Goal: Contribute content: Contribute content

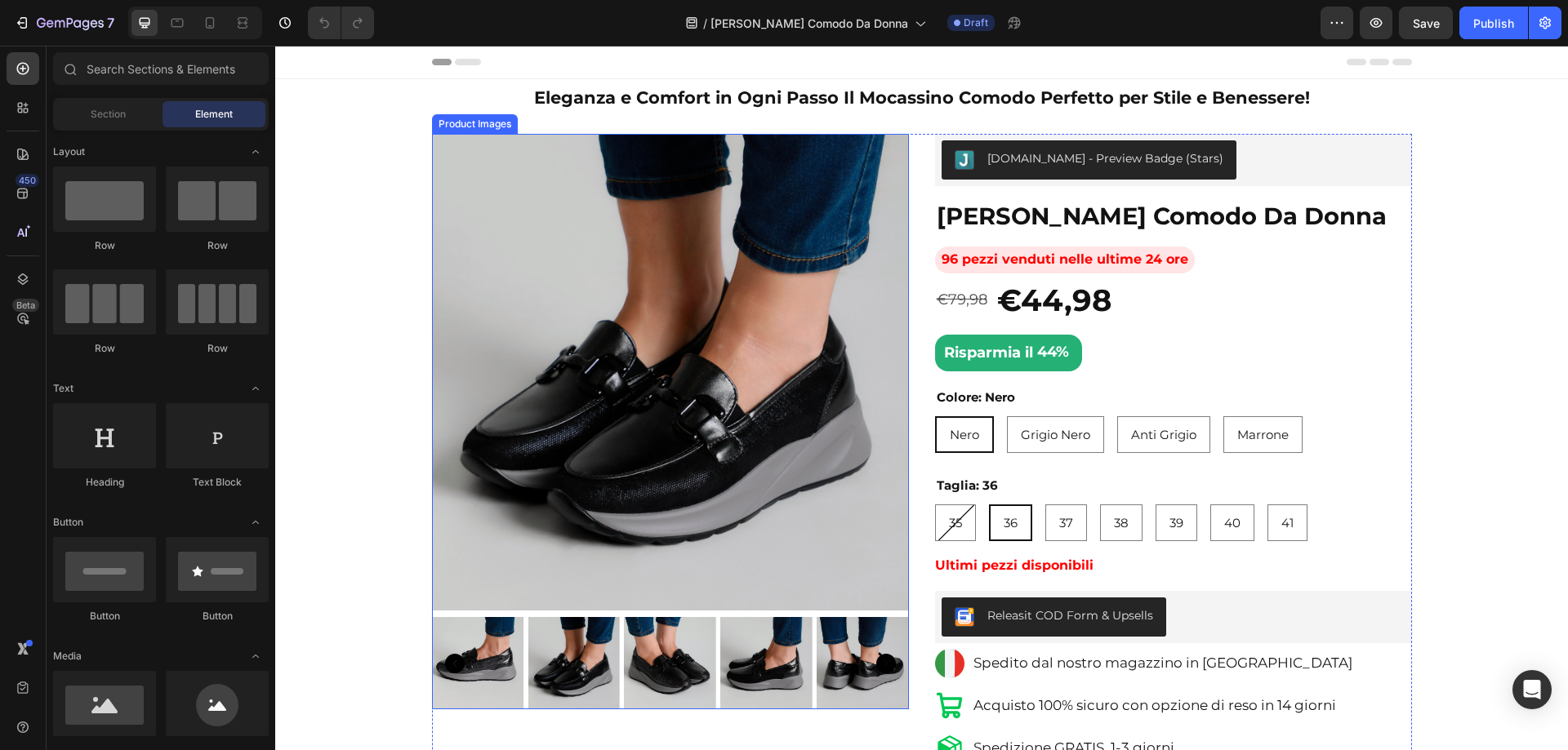
click at [789, 330] on img at bounding box center [670, 372] width 477 height 477
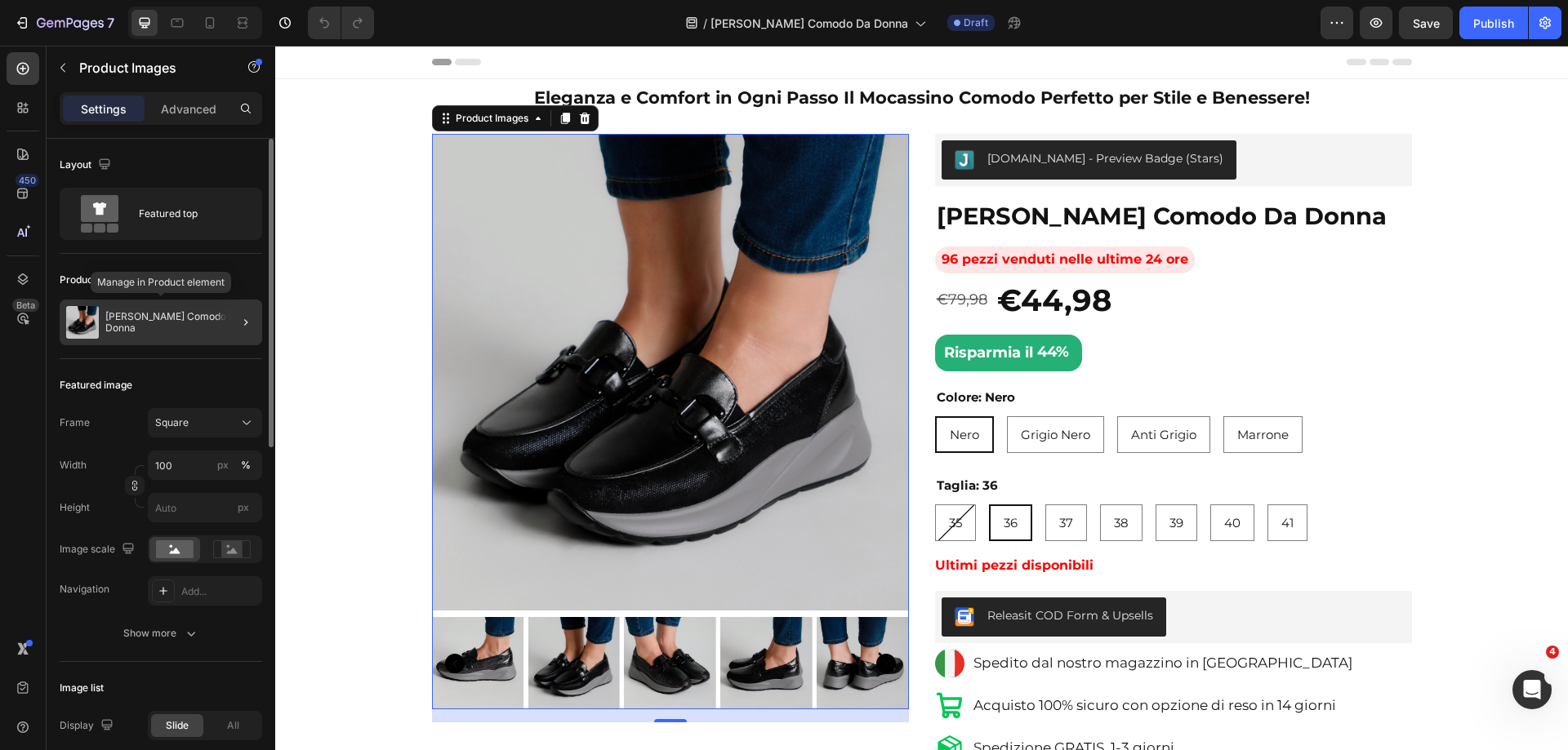
click at [148, 321] on p "[PERSON_NAME] Comodo Da Donna" at bounding box center [180, 322] width 150 height 22
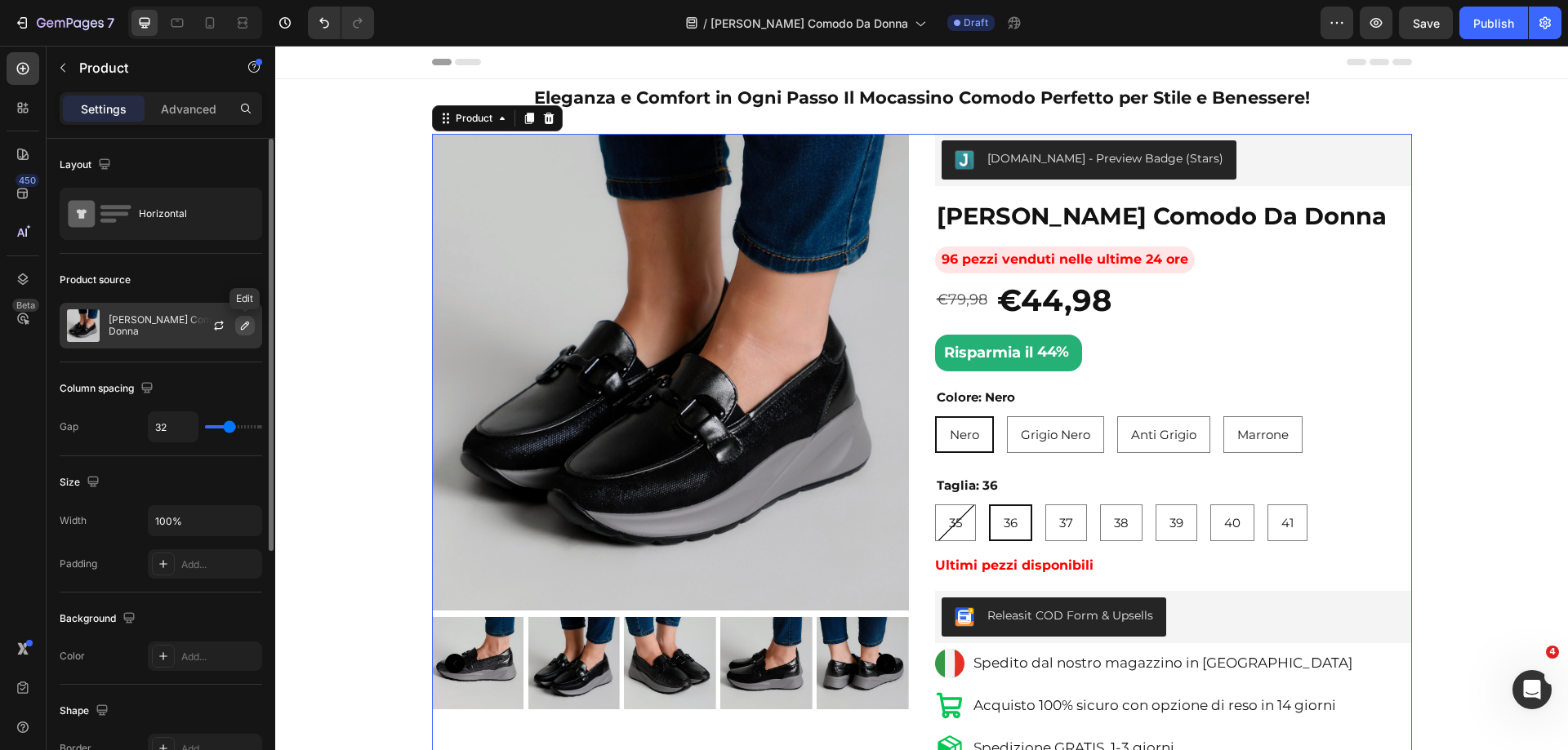
click at [244, 323] on icon "button" at bounding box center [245, 326] width 13 height 13
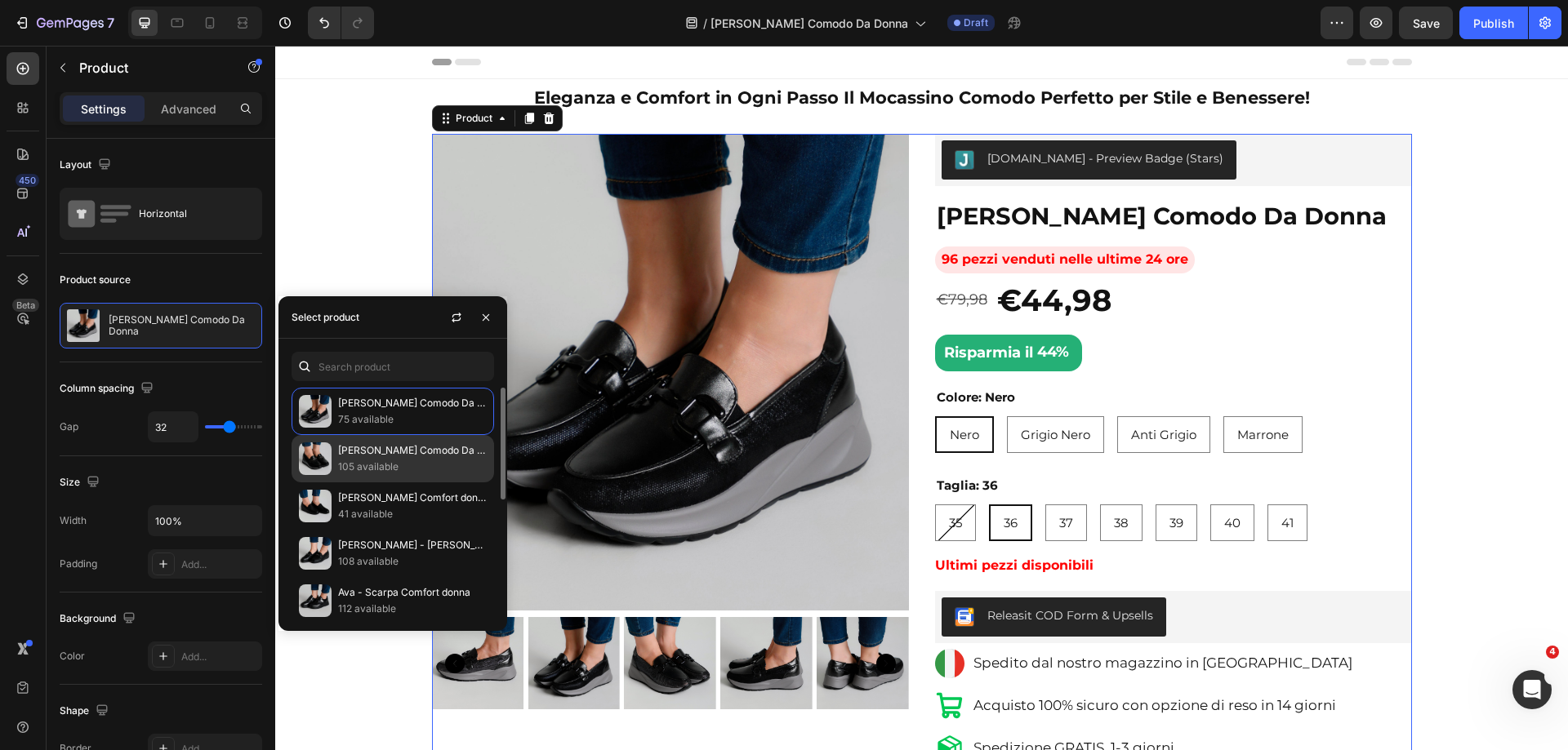
click at [399, 451] on p "[PERSON_NAME] Comodo Da Donna" at bounding box center [412, 451] width 148 height 16
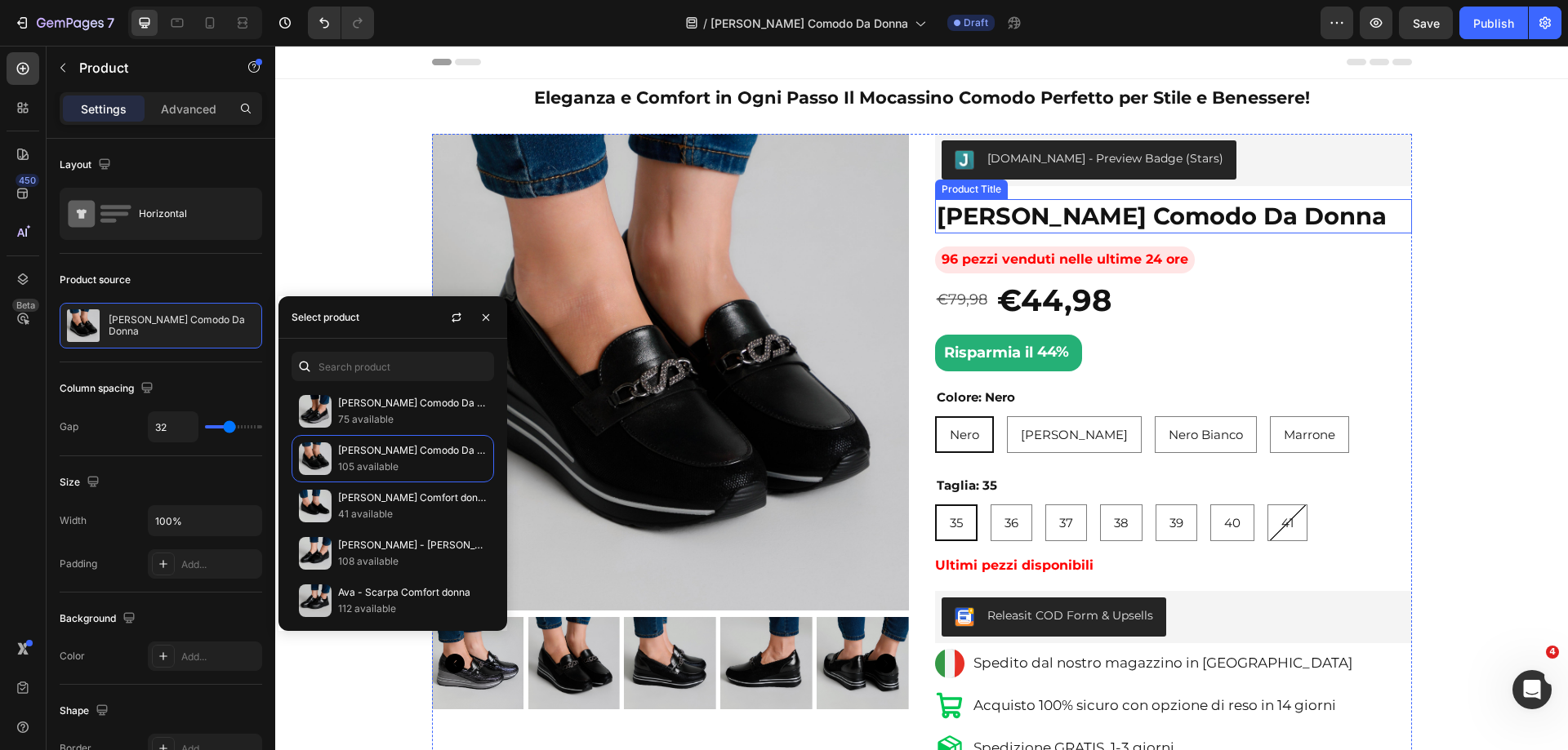
click at [1067, 234] on h1 "[PERSON_NAME] Comodo Da Donna" at bounding box center [1173, 216] width 477 height 34
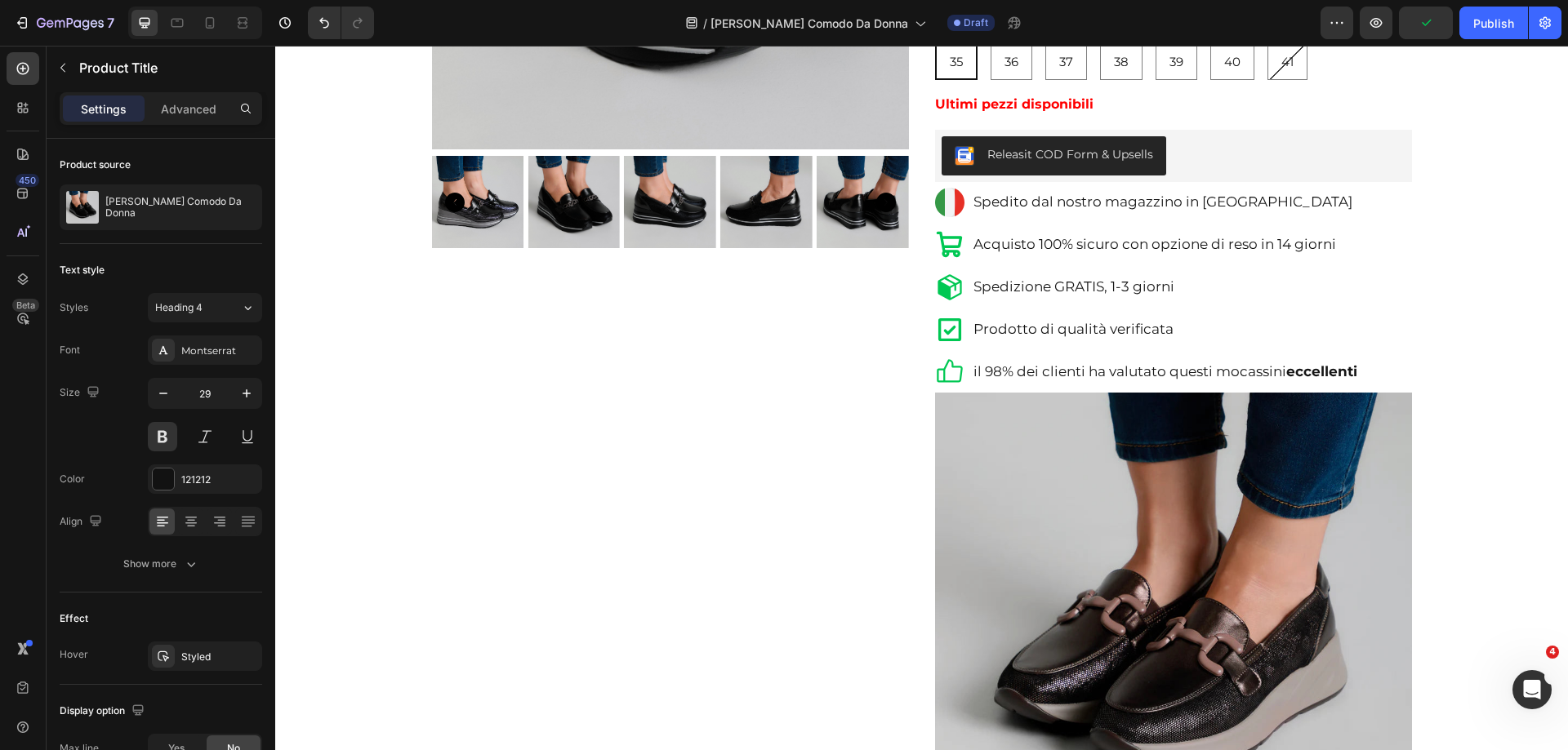
scroll to position [490, 0]
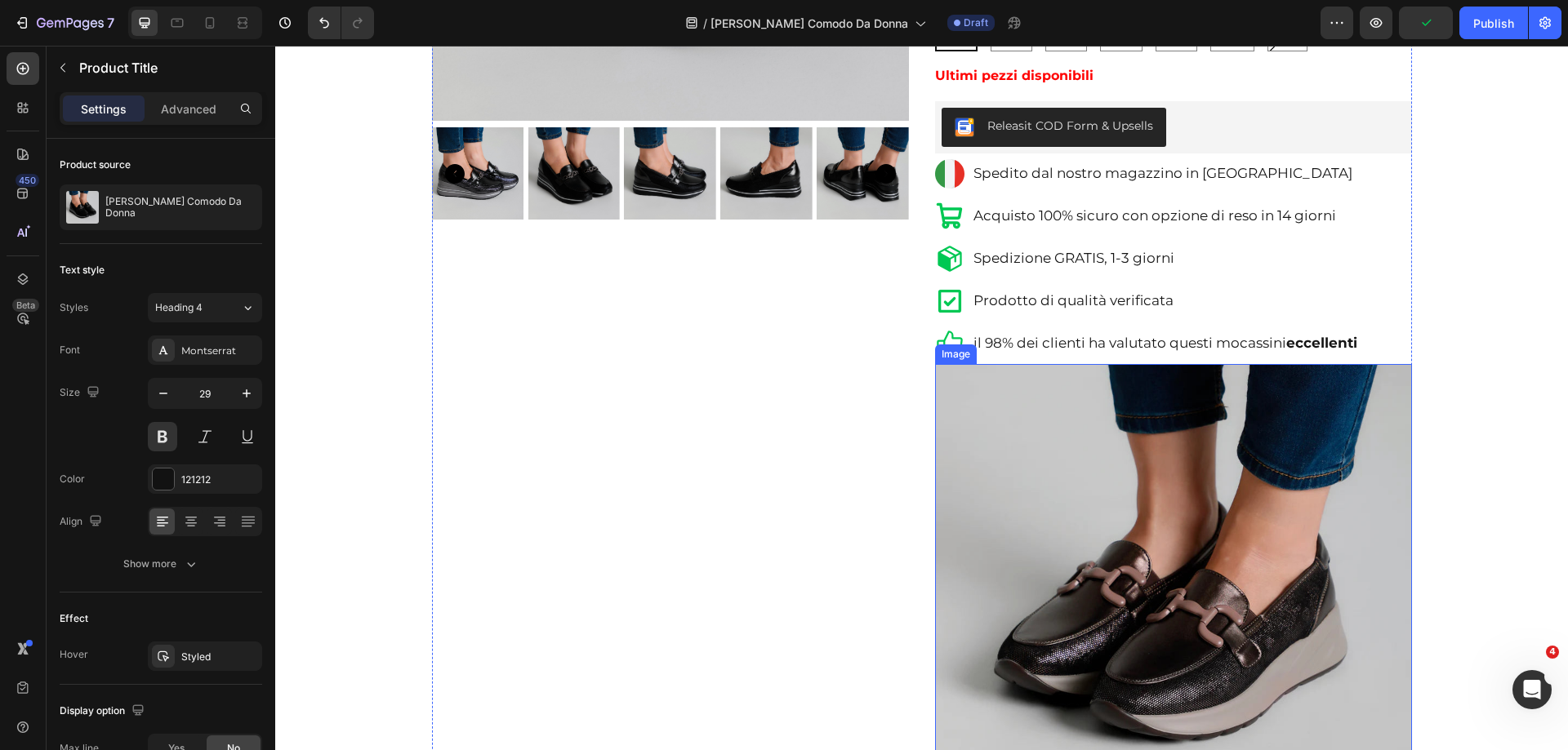
click at [1025, 543] on img at bounding box center [1173, 603] width 477 height 477
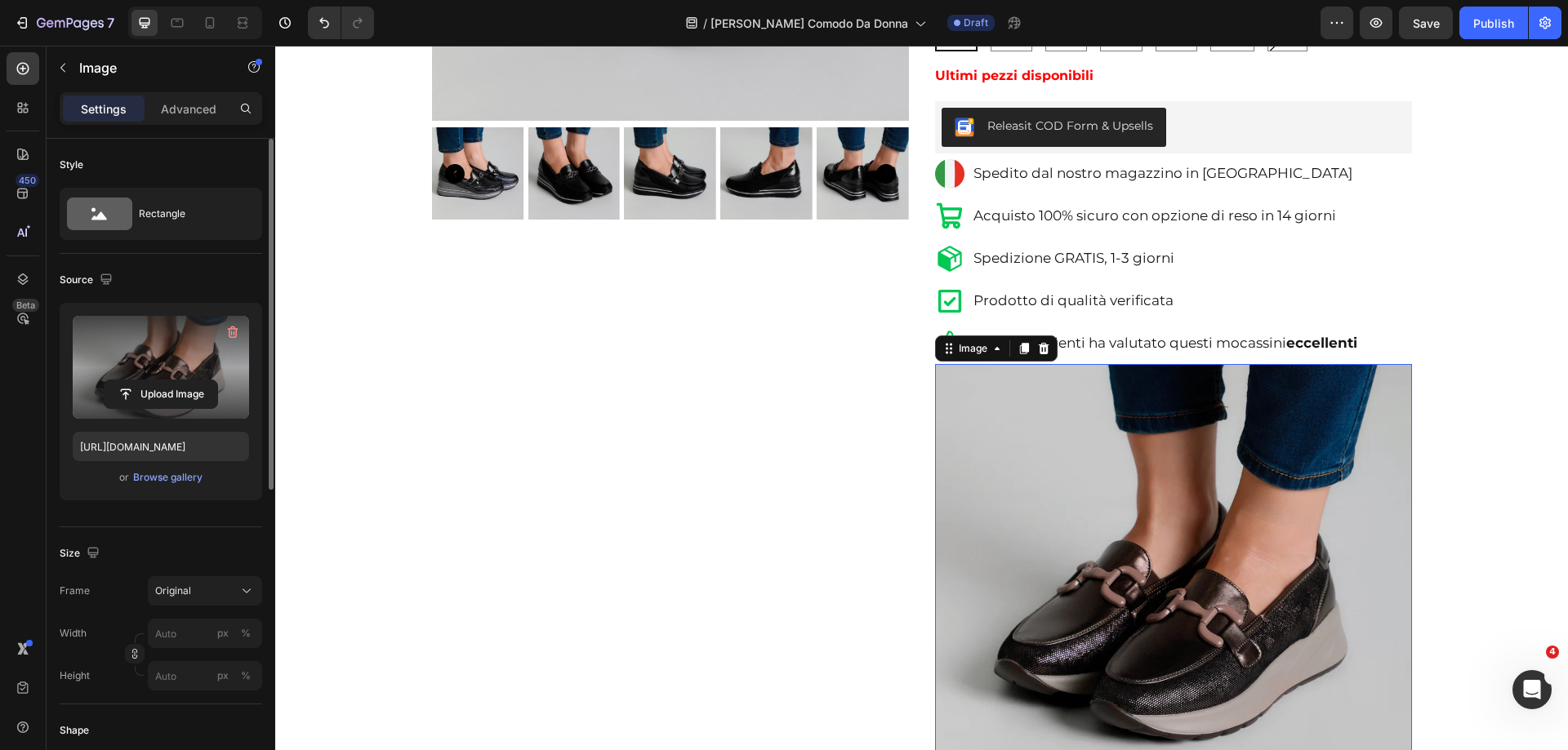
click at [125, 358] on label at bounding box center [161, 367] width 176 height 103
click at [125, 380] on input "file" at bounding box center [160, 394] width 112 height 28
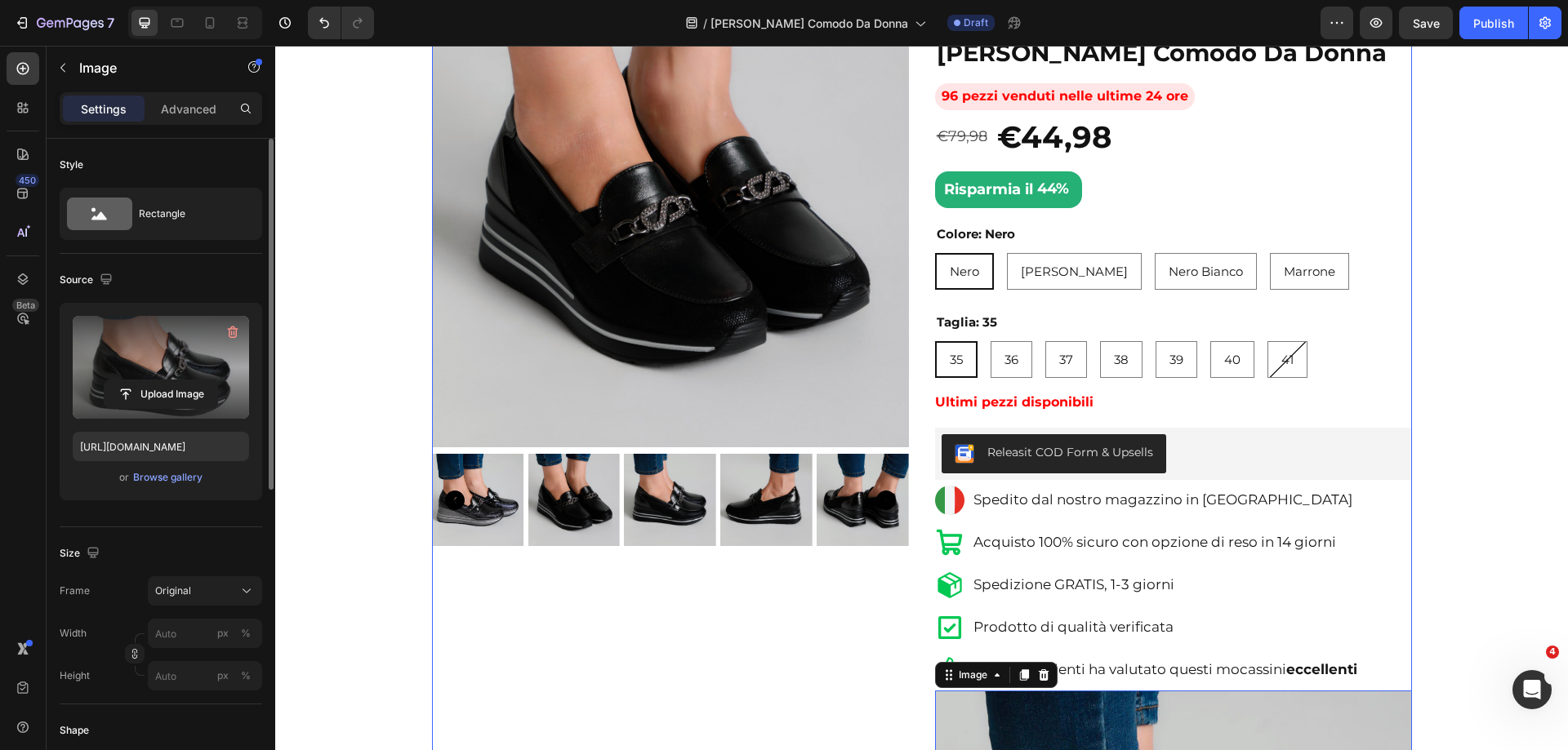
scroll to position [571, 0]
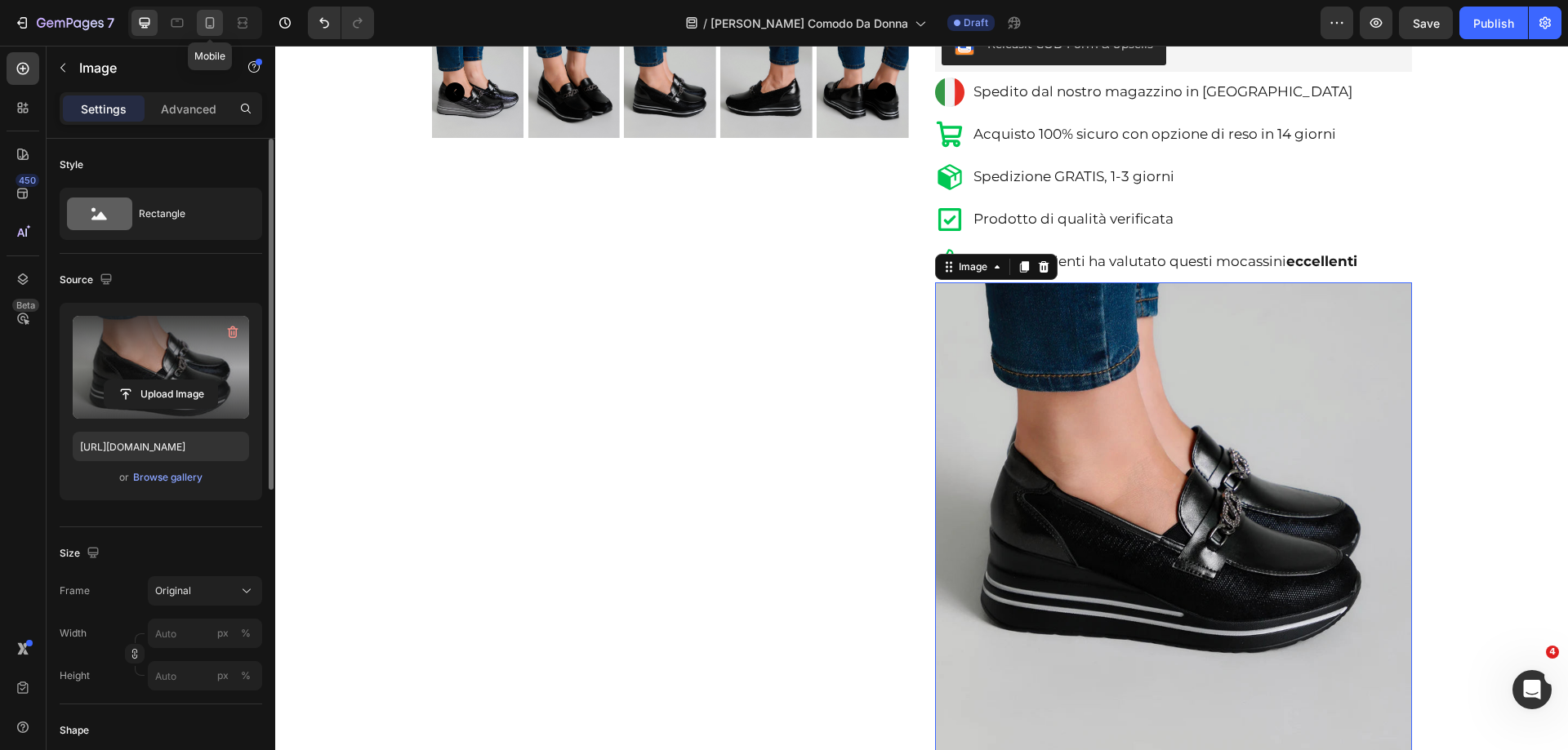
click at [210, 24] on icon at bounding box center [210, 22] width 16 height 16
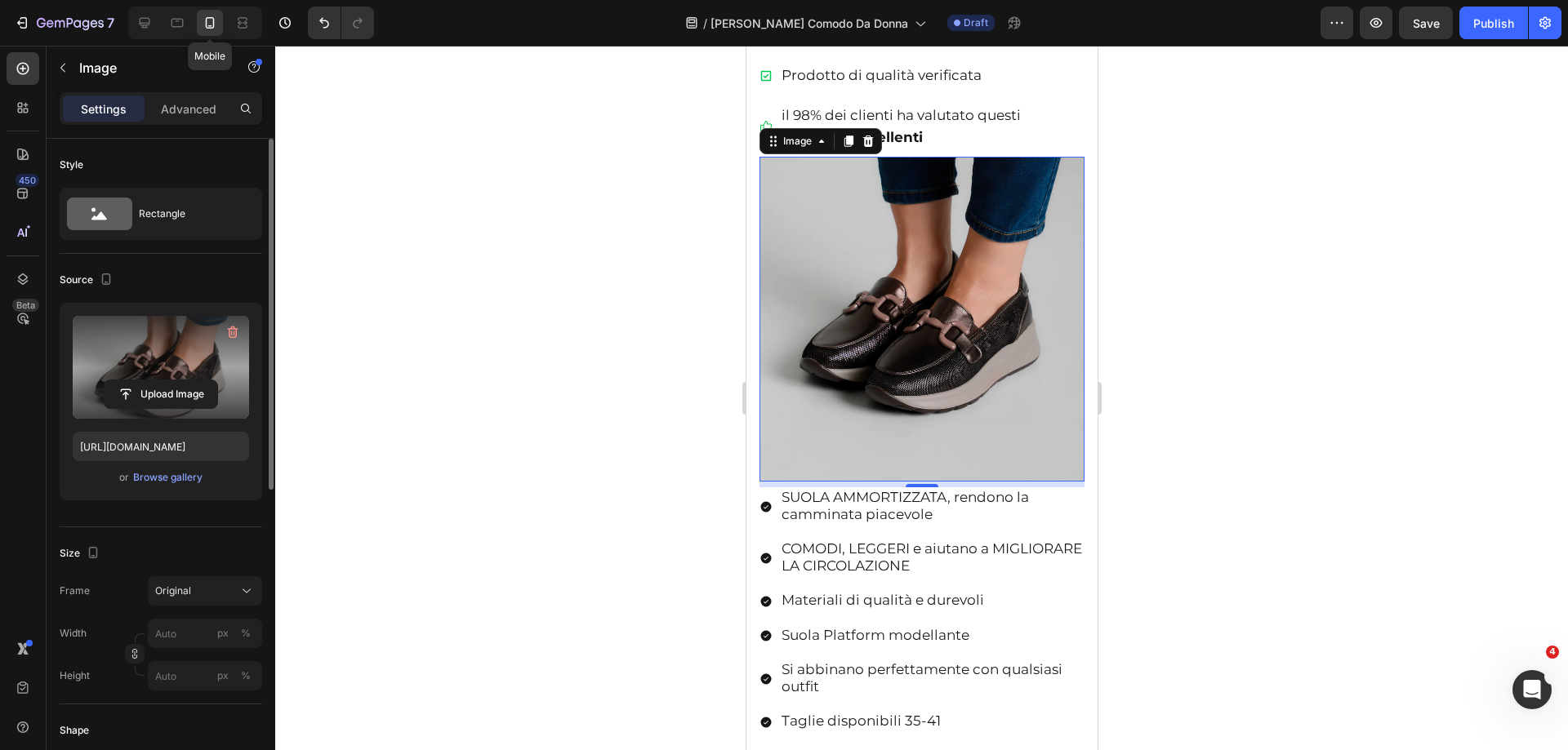
scroll to position [1279, 0]
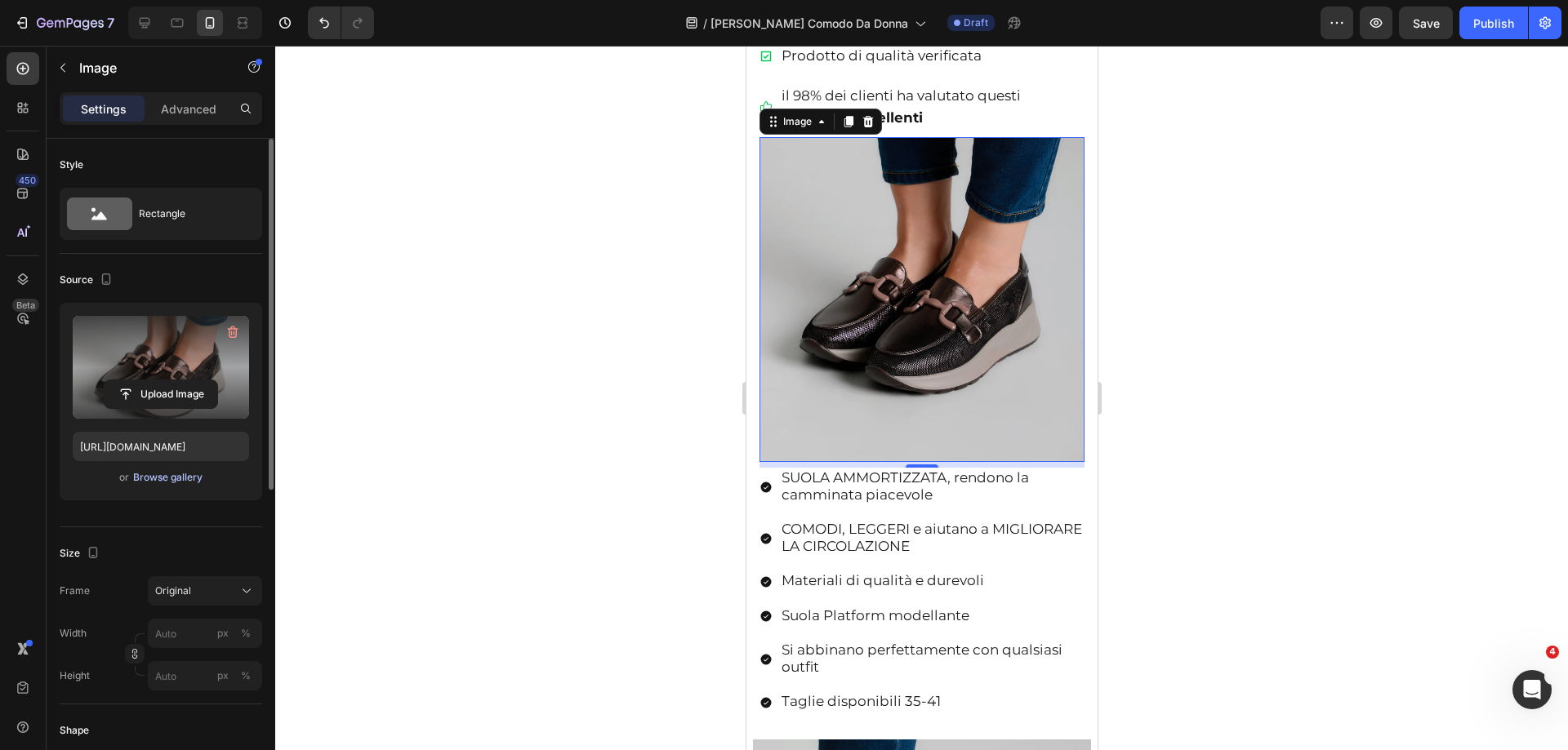
click at [168, 475] on div "Browse gallery" at bounding box center [167, 478] width 69 height 14
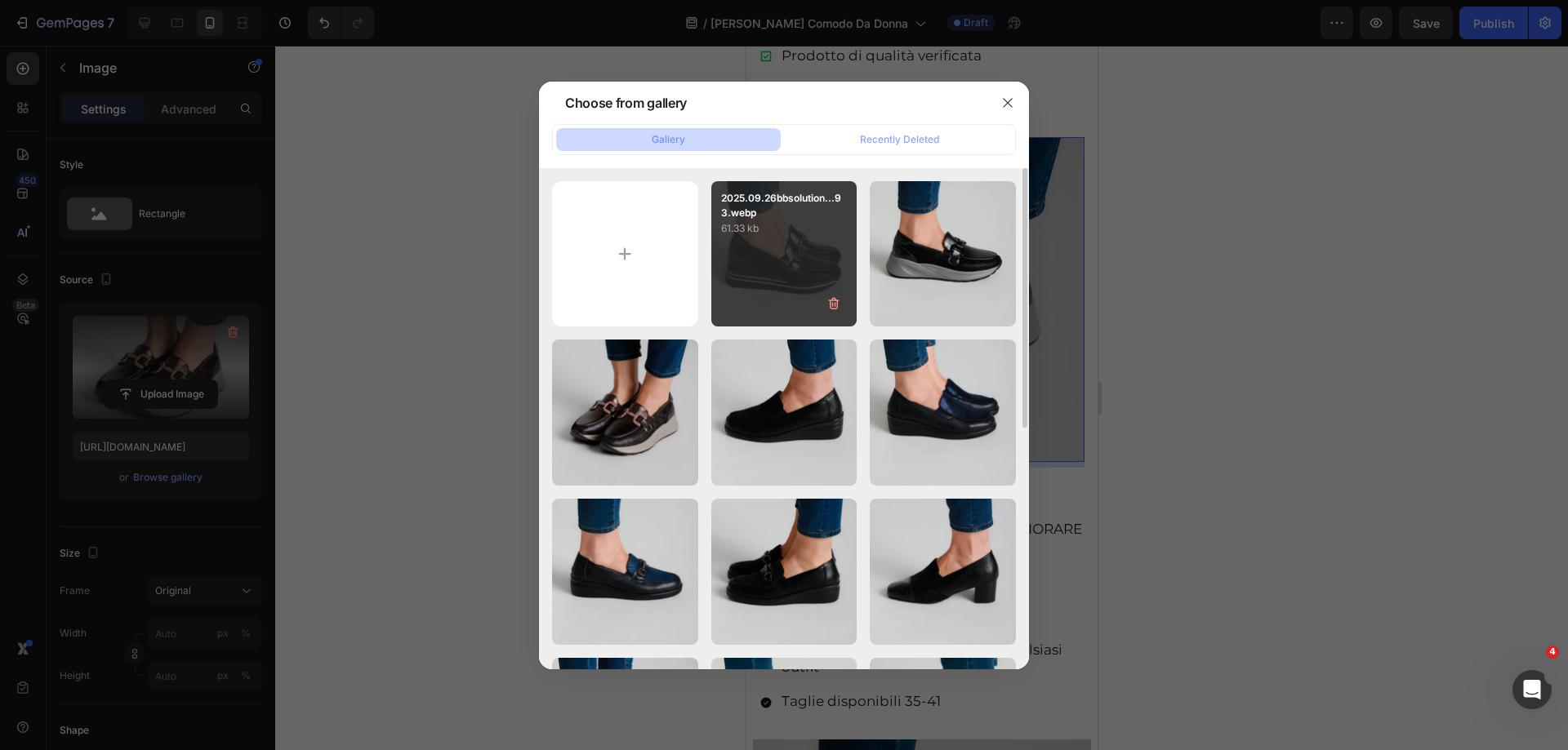
click at [755, 280] on div "2025.09.26bbsolution...93.webp 61.33 kb" at bounding box center [784, 254] width 146 height 146
type input "https://cdn.shopify.com/s/files/1/0574/4964/4202/files/gempages_466266151031145…"
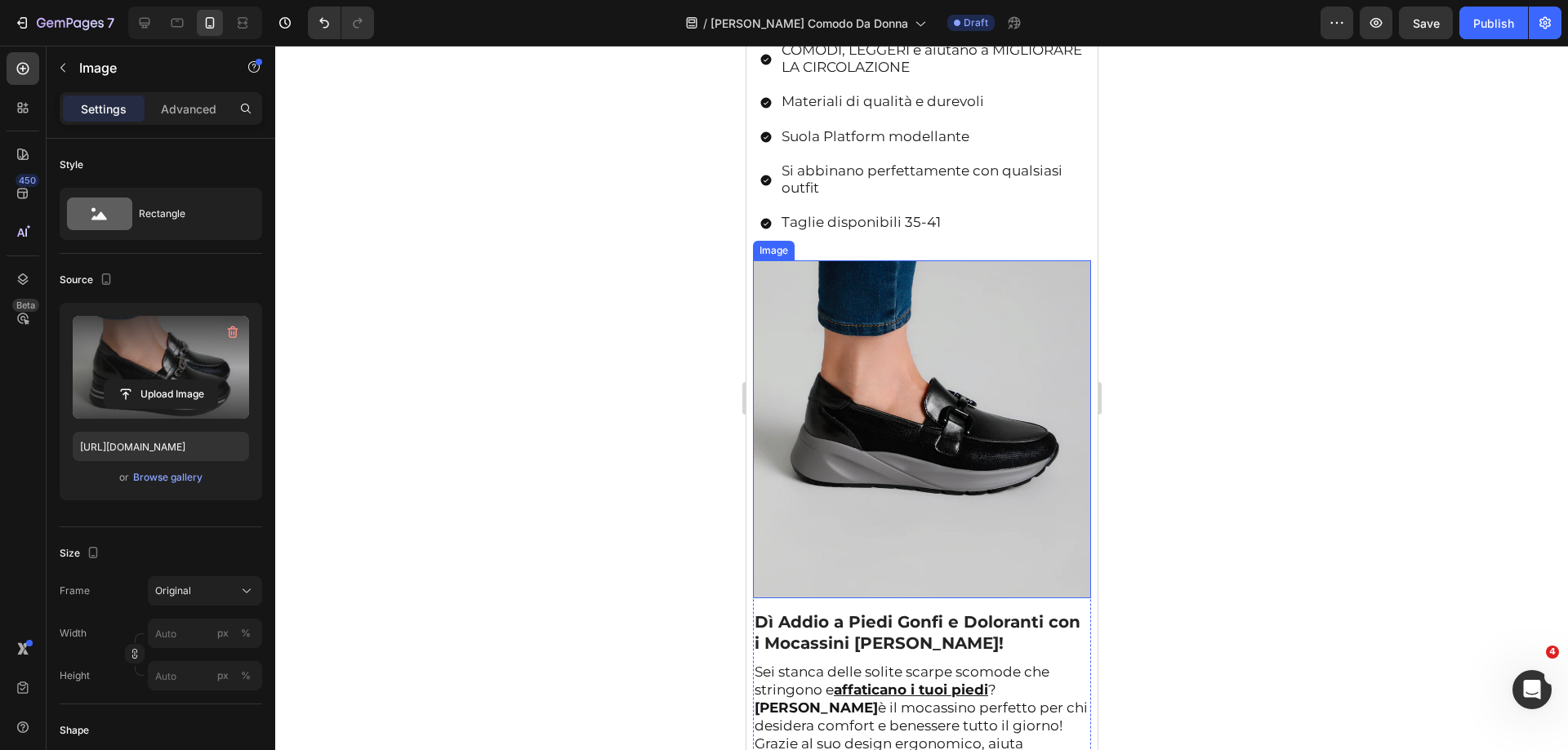
scroll to position [1769, 0]
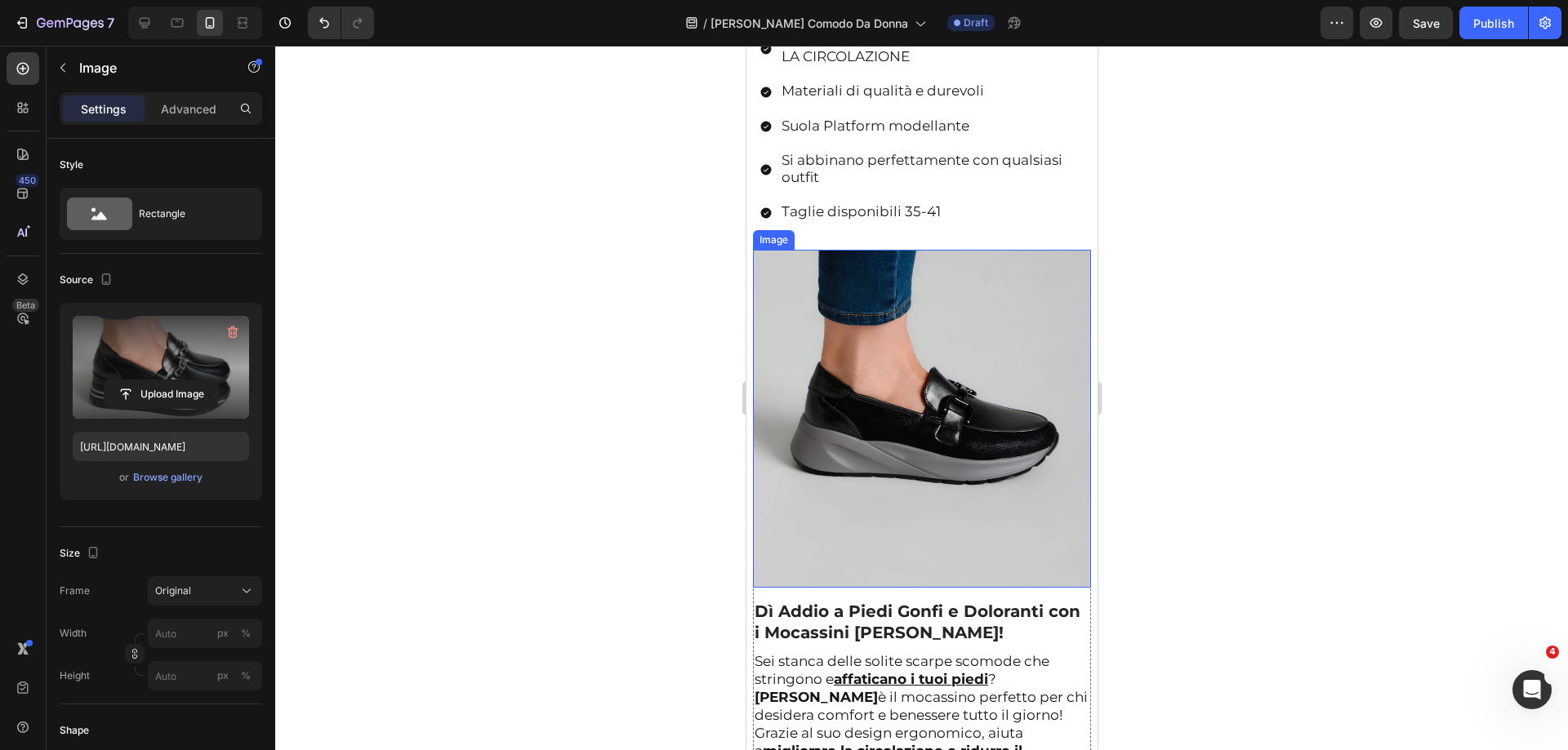
click at [936, 311] on img at bounding box center [921, 419] width 338 height 338
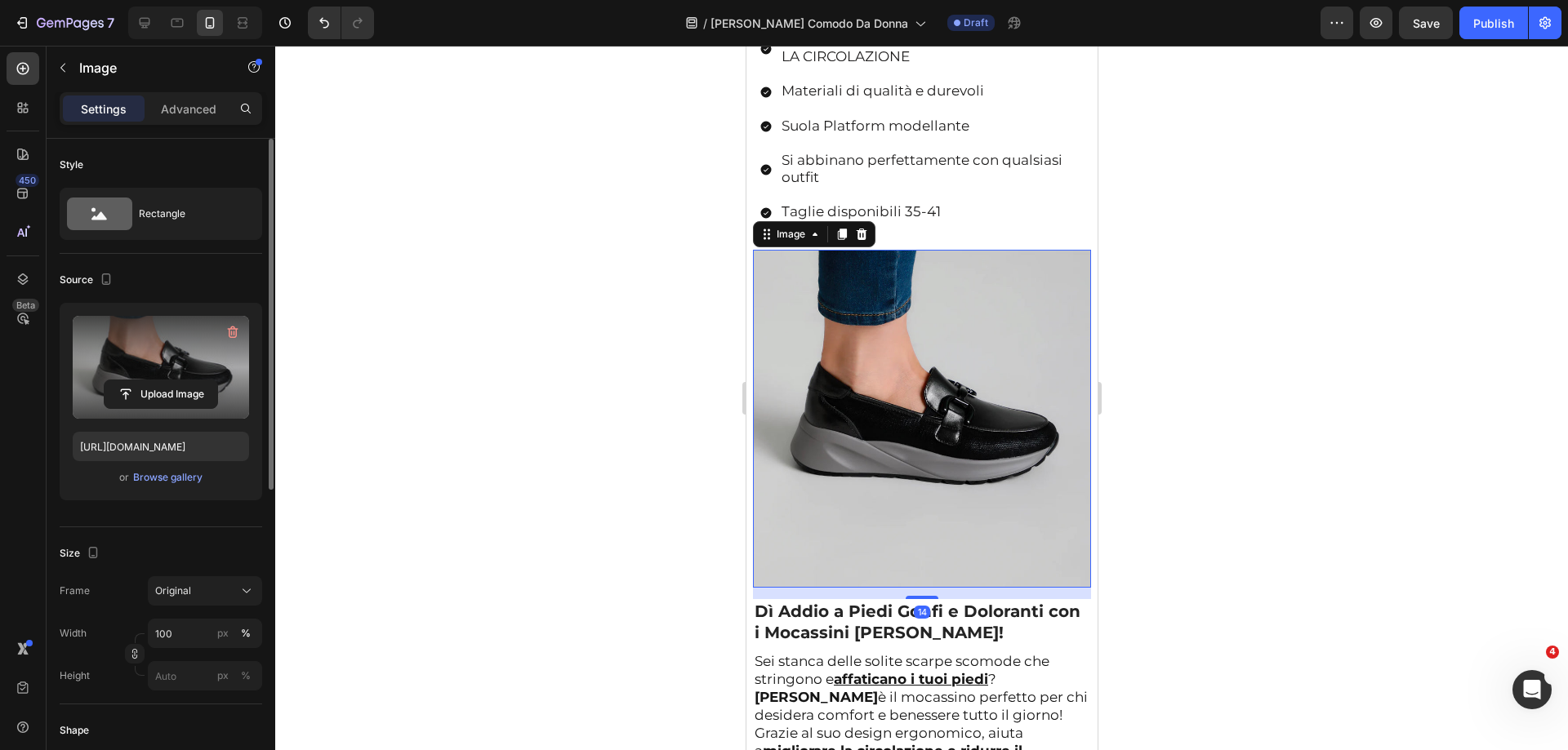
click at [141, 358] on label at bounding box center [161, 367] width 176 height 103
click at [141, 380] on input "file" at bounding box center [160, 394] width 112 height 28
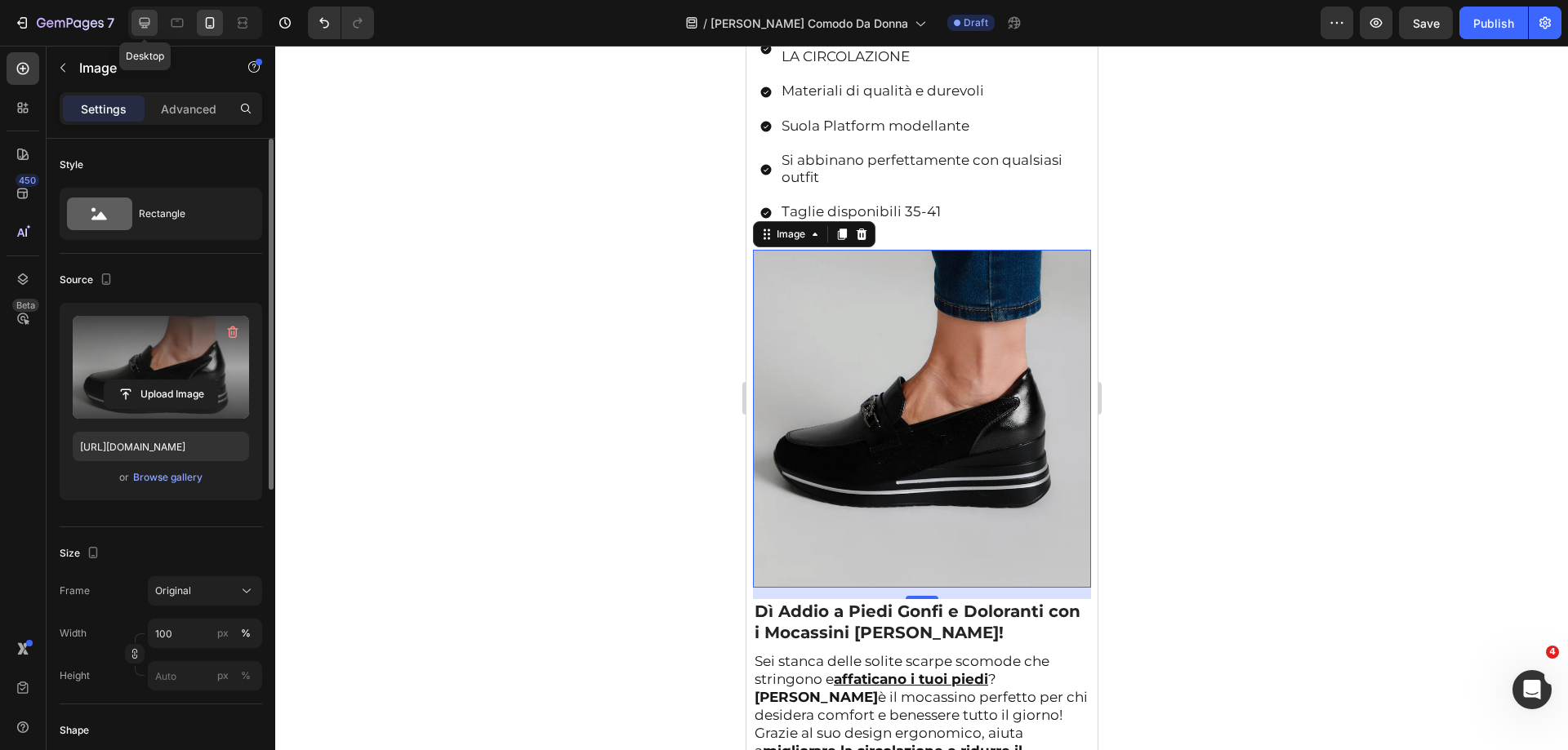
click at [154, 15] on div at bounding box center [144, 22] width 26 height 26
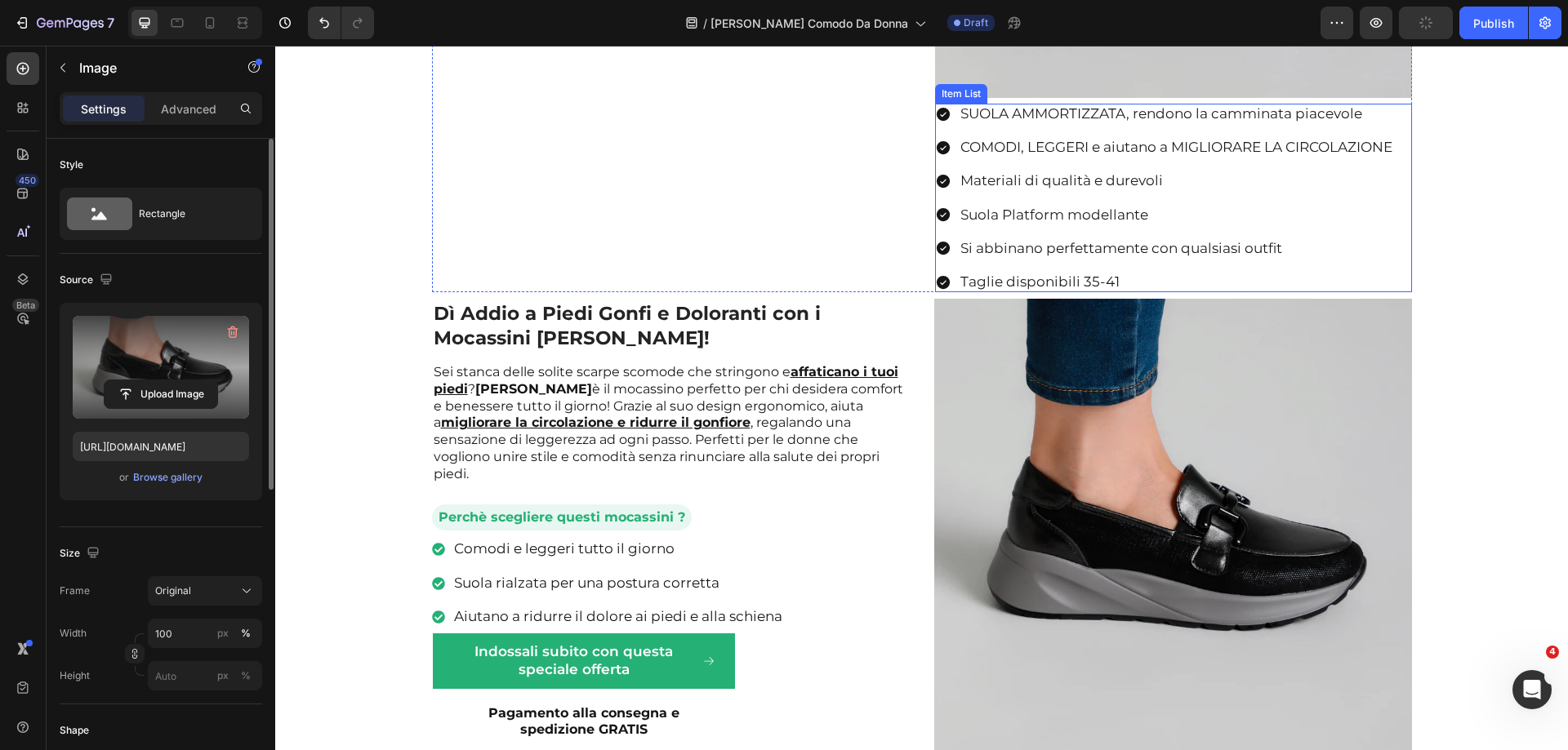
scroll to position [1460, 0]
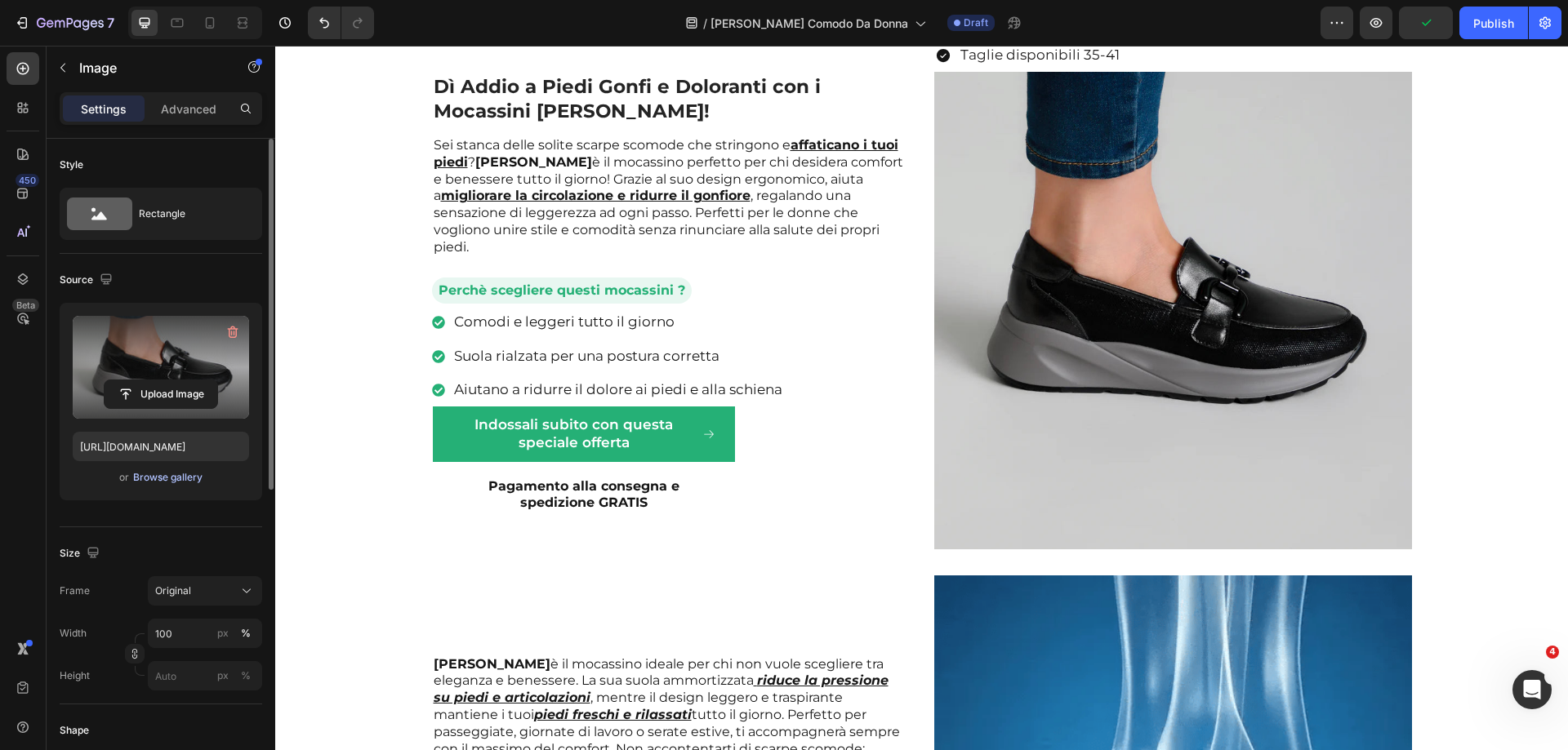
click at [187, 470] on div "Browse gallery" at bounding box center [167, 478] width 69 height 14
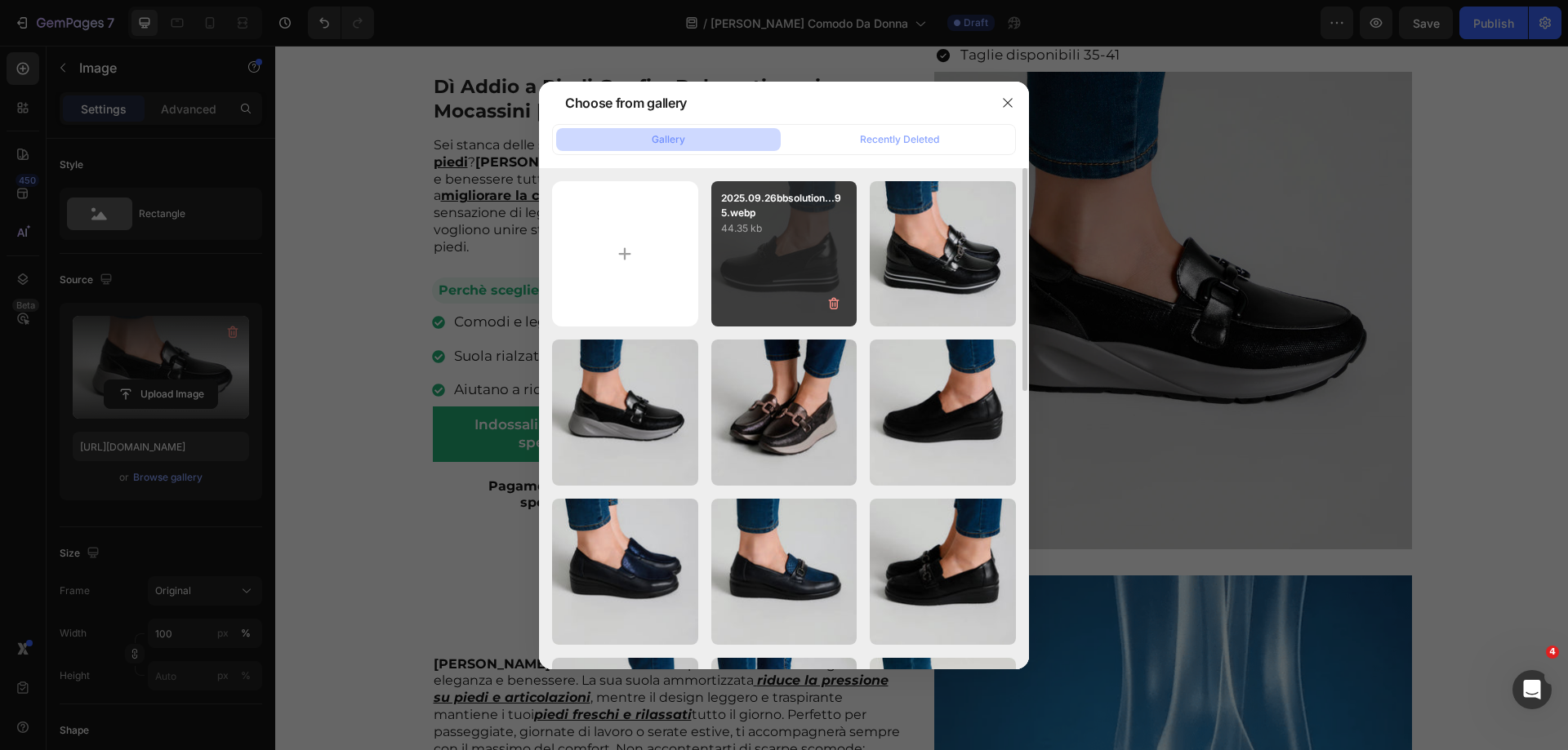
click at [751, 226] on p "44.35 kb" at bounding box center [784, 228] width 127 height 16
type input "https://cdn.shopify.com/s/files/1/0574/4964/4202/files/gempages_466266151031145…"
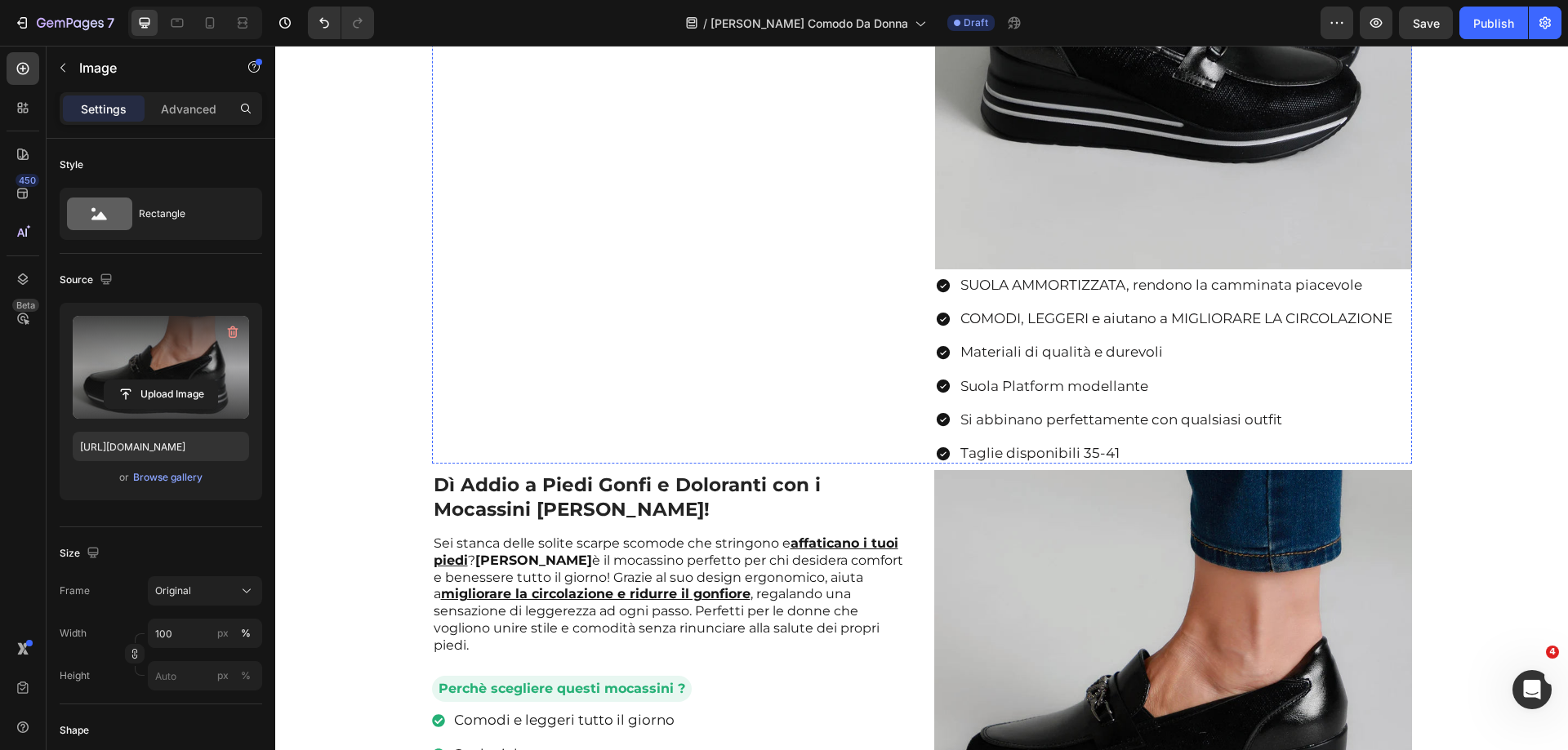
scroll to position [1388, 0]
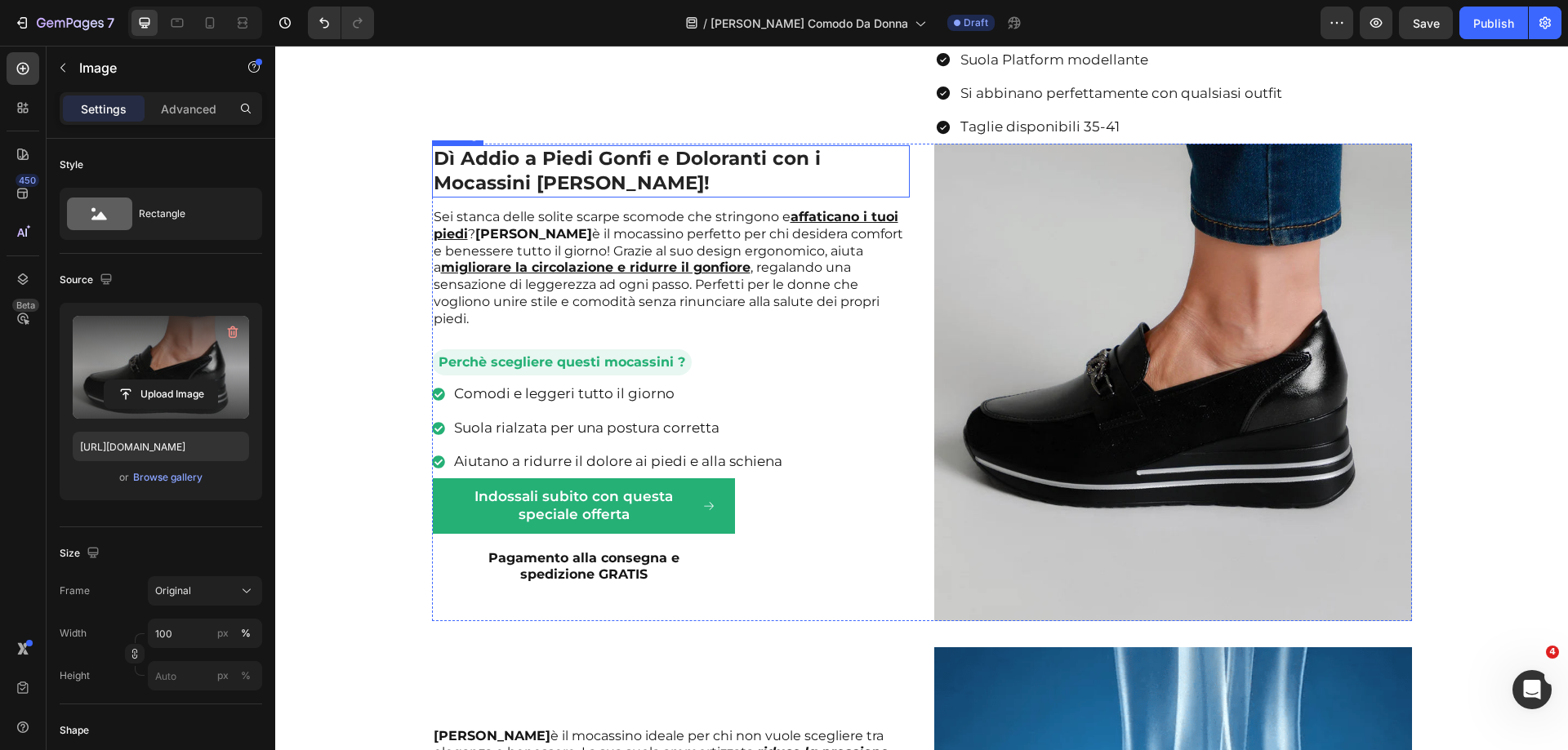
click at [556, 194] on strong "Dì Addio a Piedi Gonfi e Doloranti con i Mocassini Chloe!" at bounding box center [627, 170] width 387 height 48
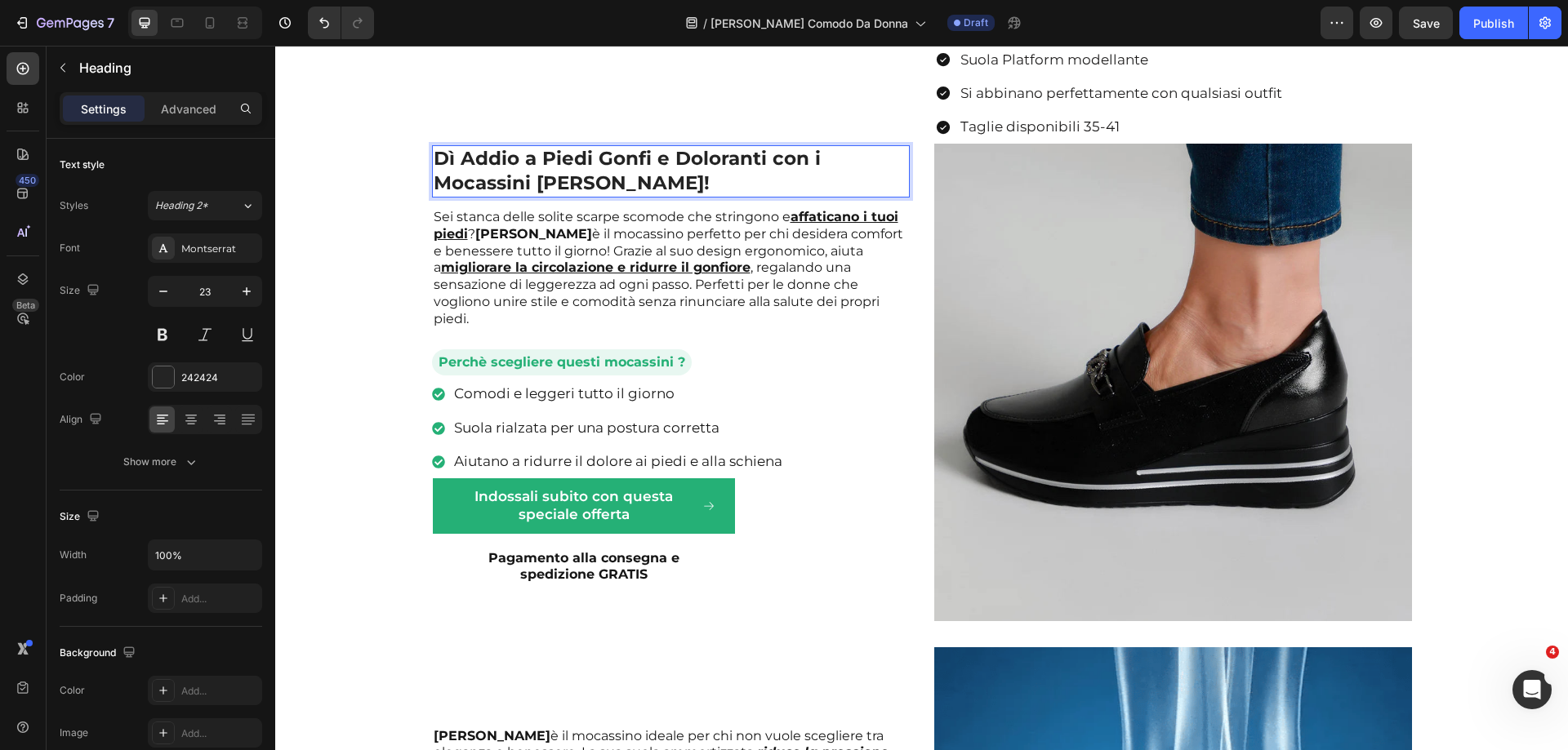
click at [560, 194] on strong "Dì Addio a Piedi Gonfi e Doloranti con i Mocassini Chloe!" at bounding box center [627, 170] width 387 height 48
click at [488, 242] on strong "Chloe" at bounding box center [533, 233] width 117 height 15
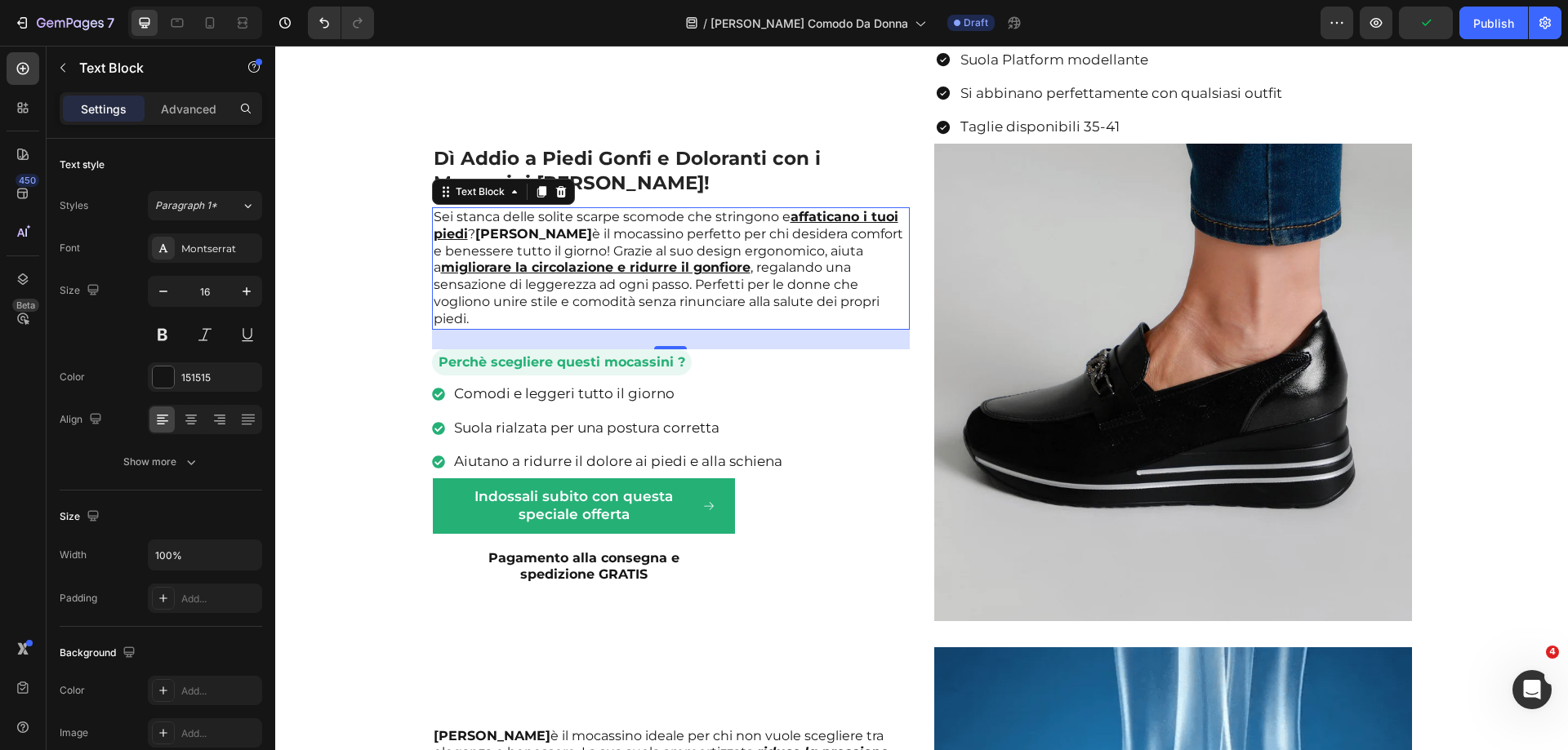
click at [488, 242] on strong "Chloe" at bounding box center [533, 233] width 117 height 15
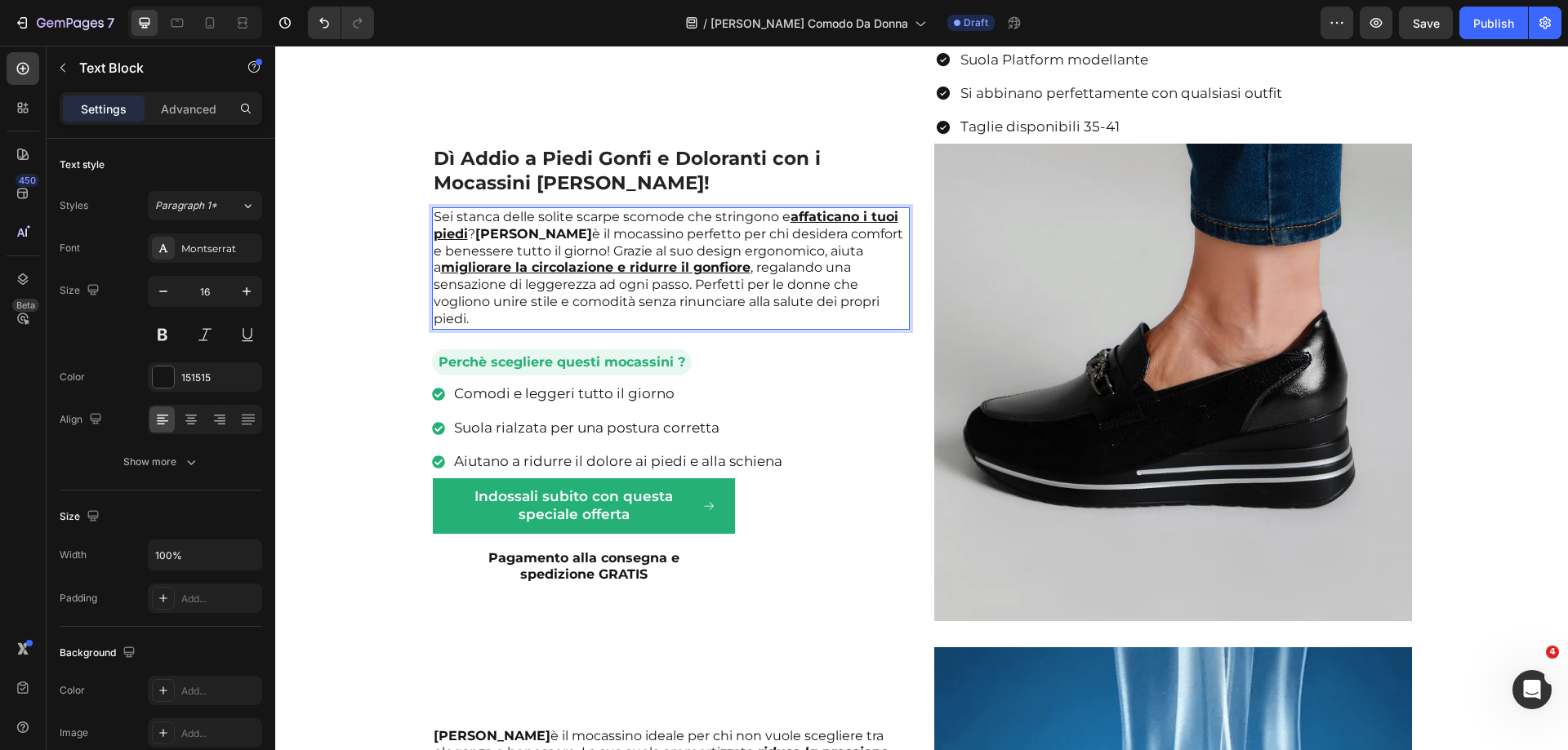
click at [488, 242] on strong "Fabiana" at bounding box center [533, 233] width 117 height 15
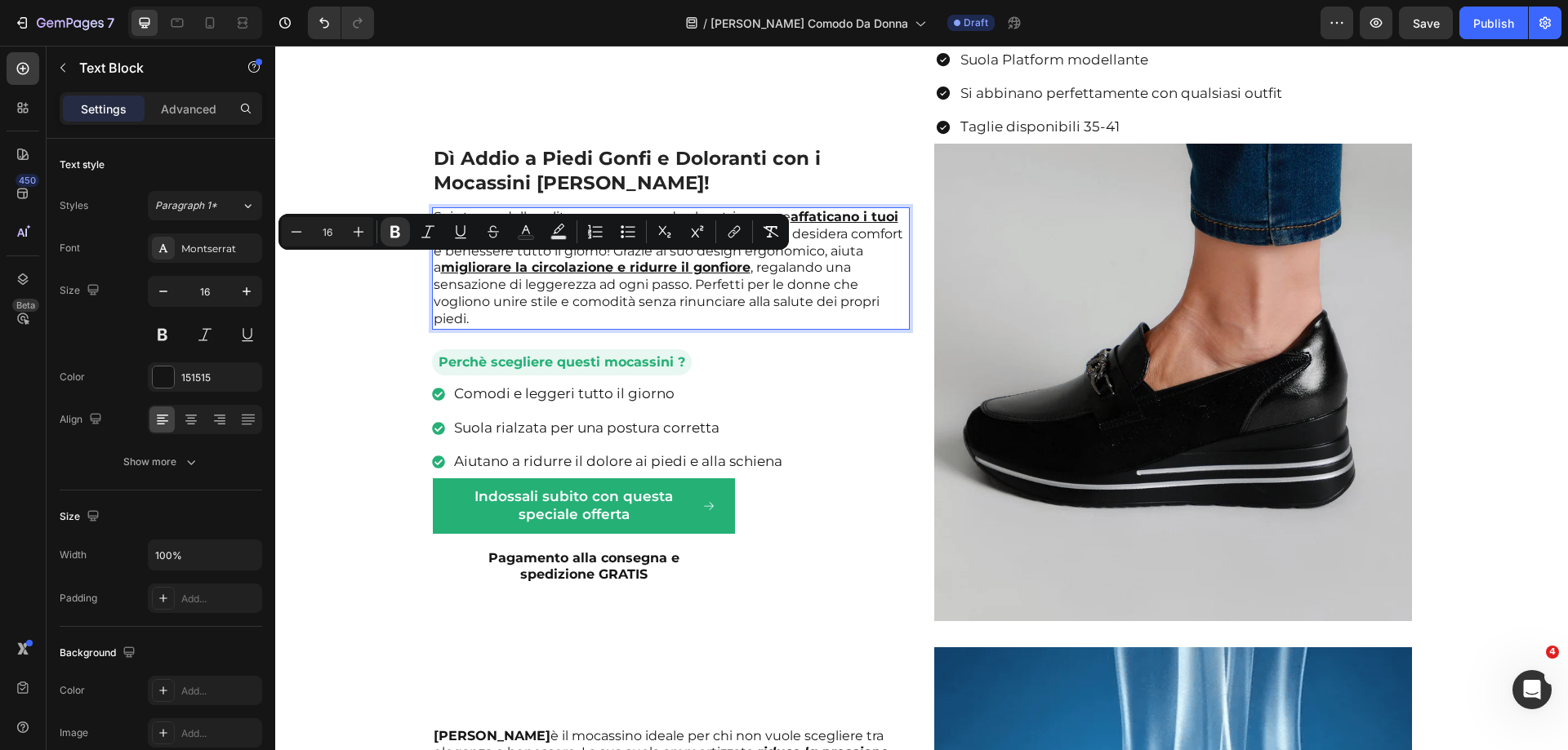
copy strong "Fabiana"
click at [513, 328] on p "Sei stanca delle solite scarpe scomode che stringono e affaticano i tuoi piedi …" at bounding box center [670, 268] width 474 height 120
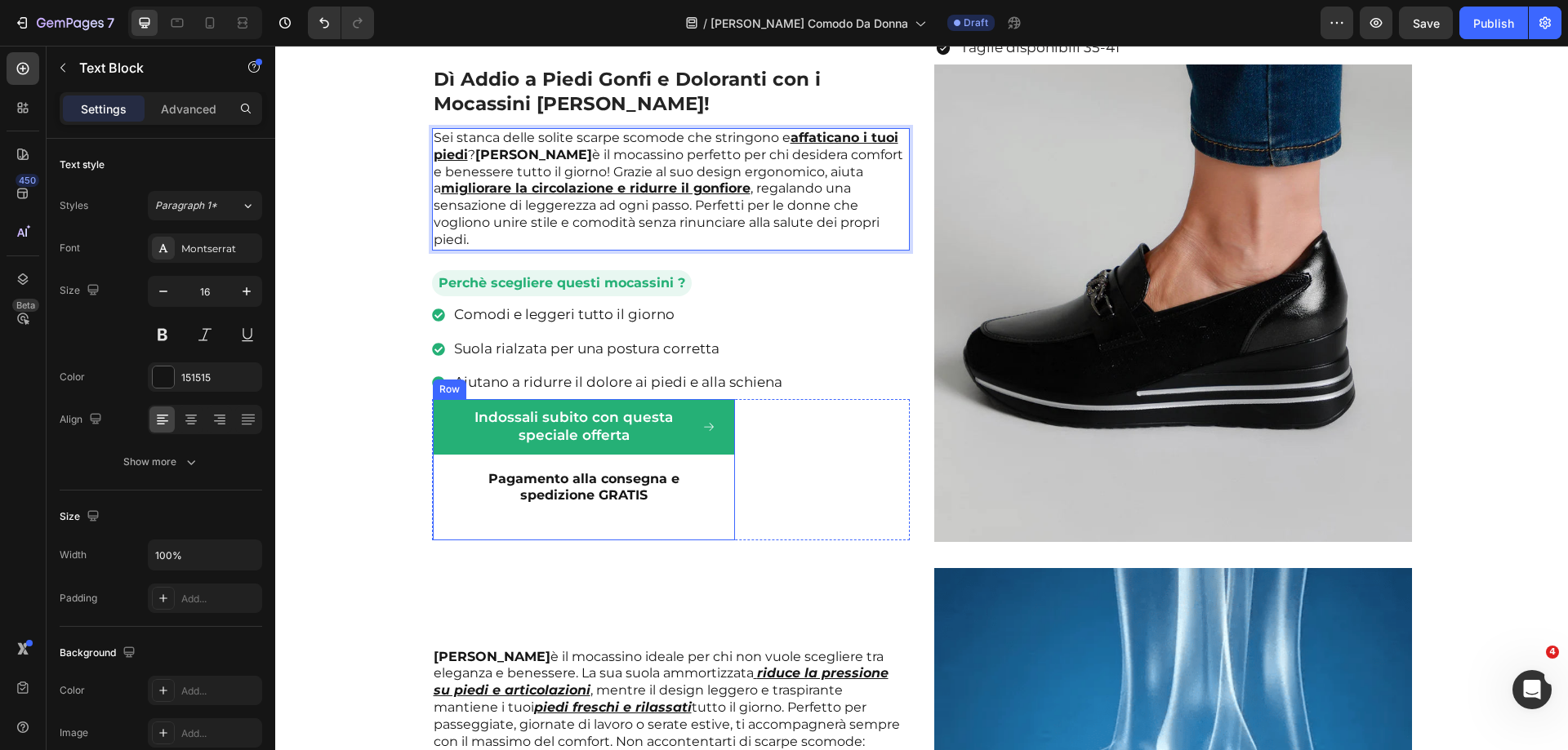
scroll to position [1796, 0]
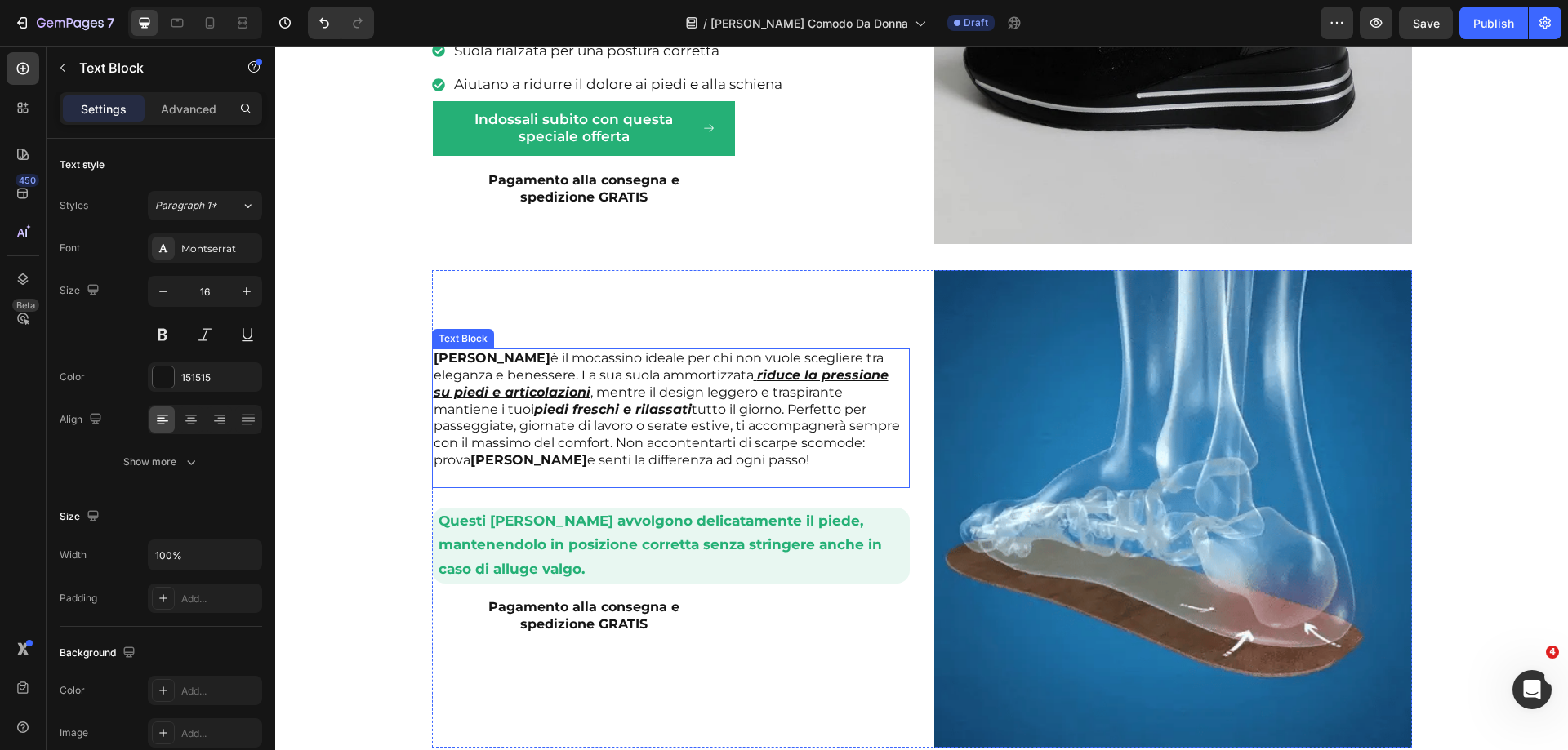
click at [446, 352] on strong "Chloe" at bounding box center [492, 357] width 117 height 15
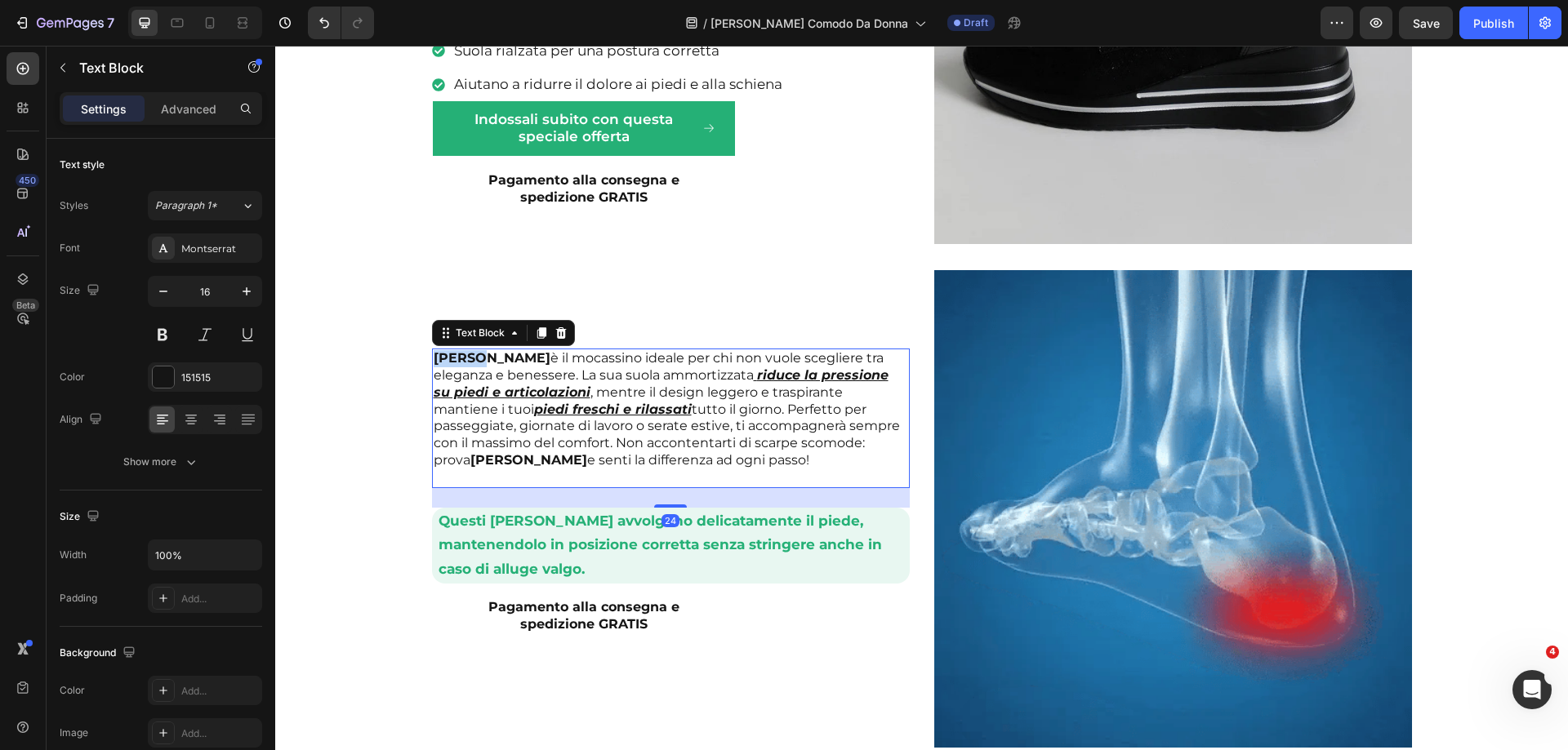
click at [446, 352] on strong "Chloe" at bounding box center [492, 357] width 117 height 15
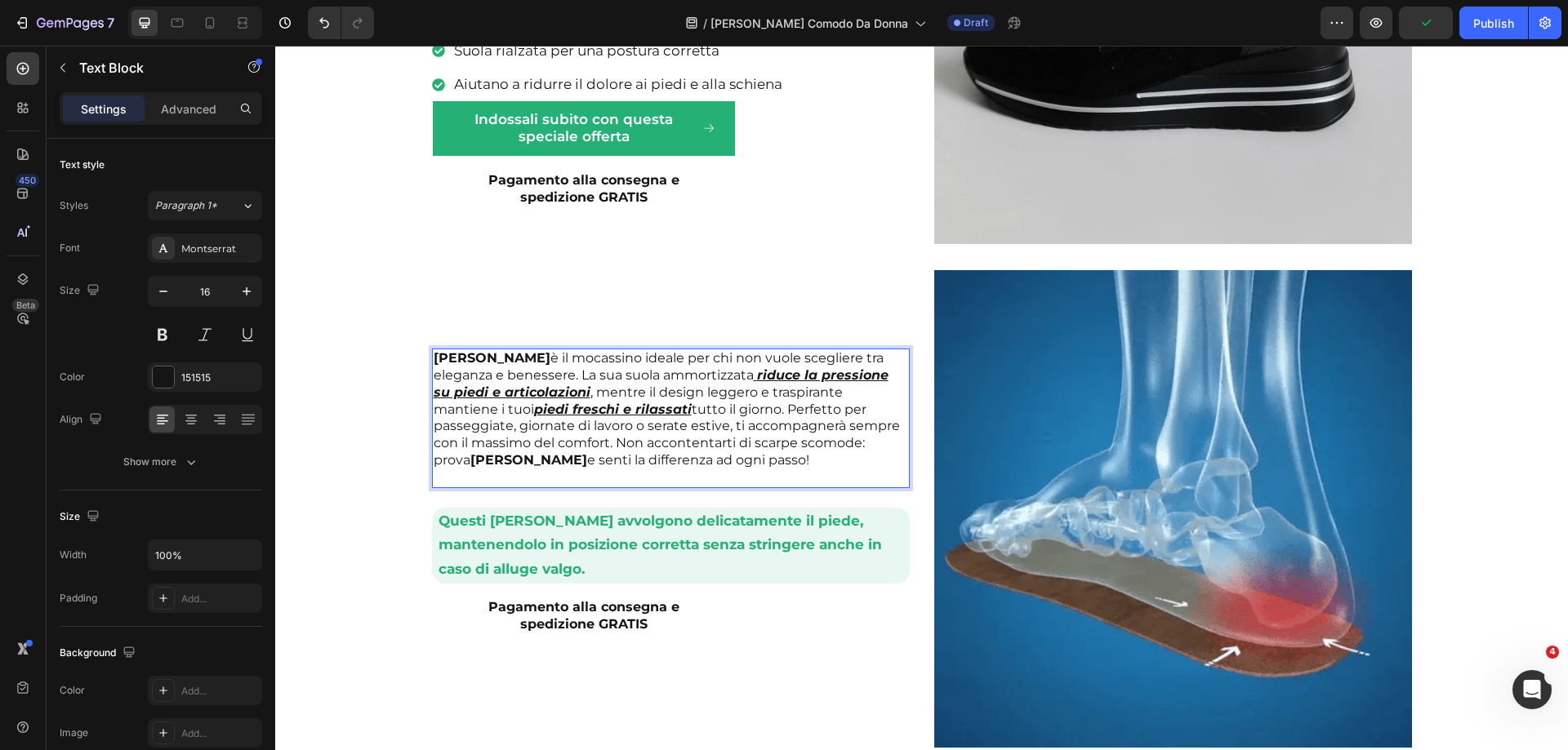
click at [470, 459] on strong "Chloe" at bounding box center [529, 460] width 117 height 15
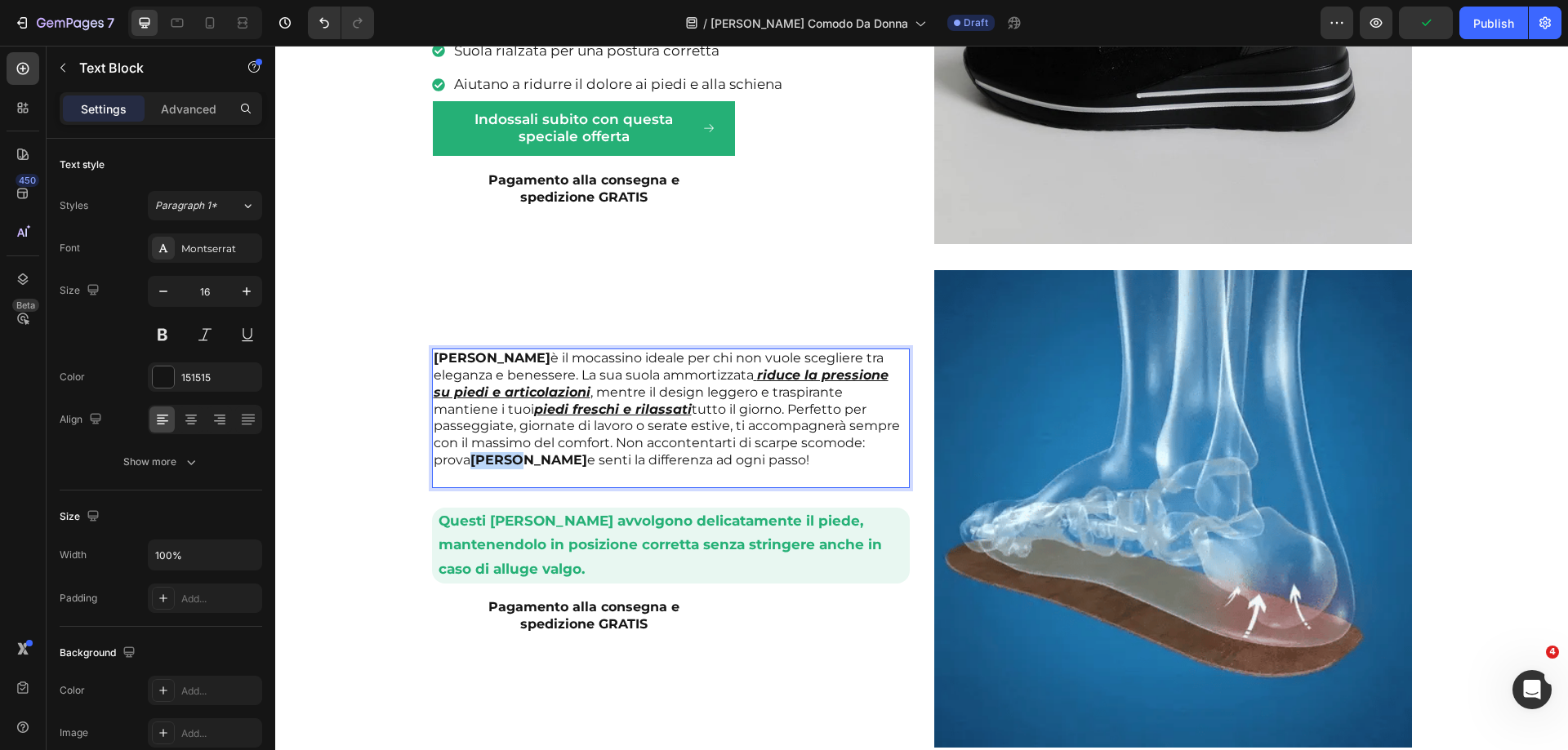
click at [470, 459] on strong "Chloe" at bounding box center [529, 460] width 117 height 15
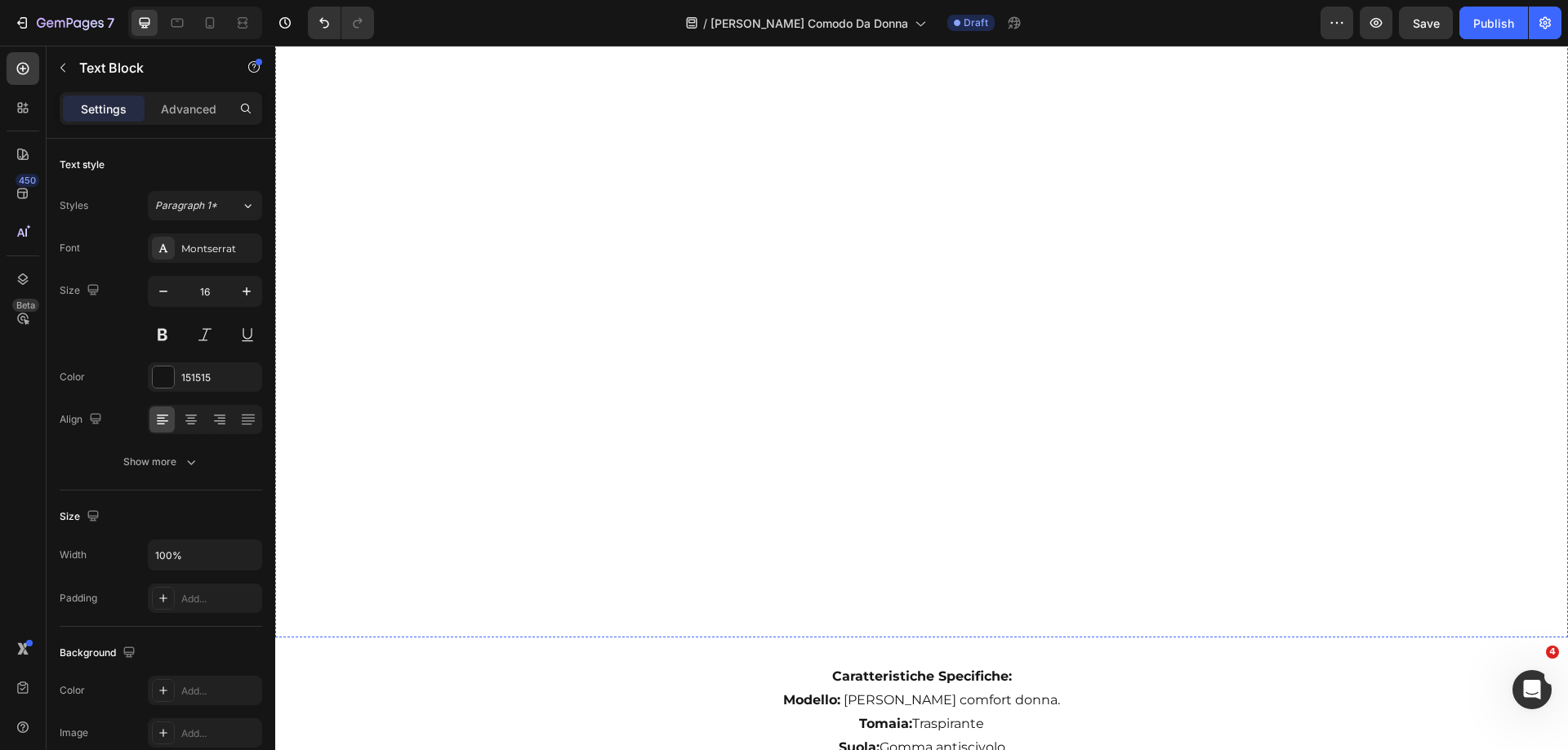
scroll to position [3592, 0]
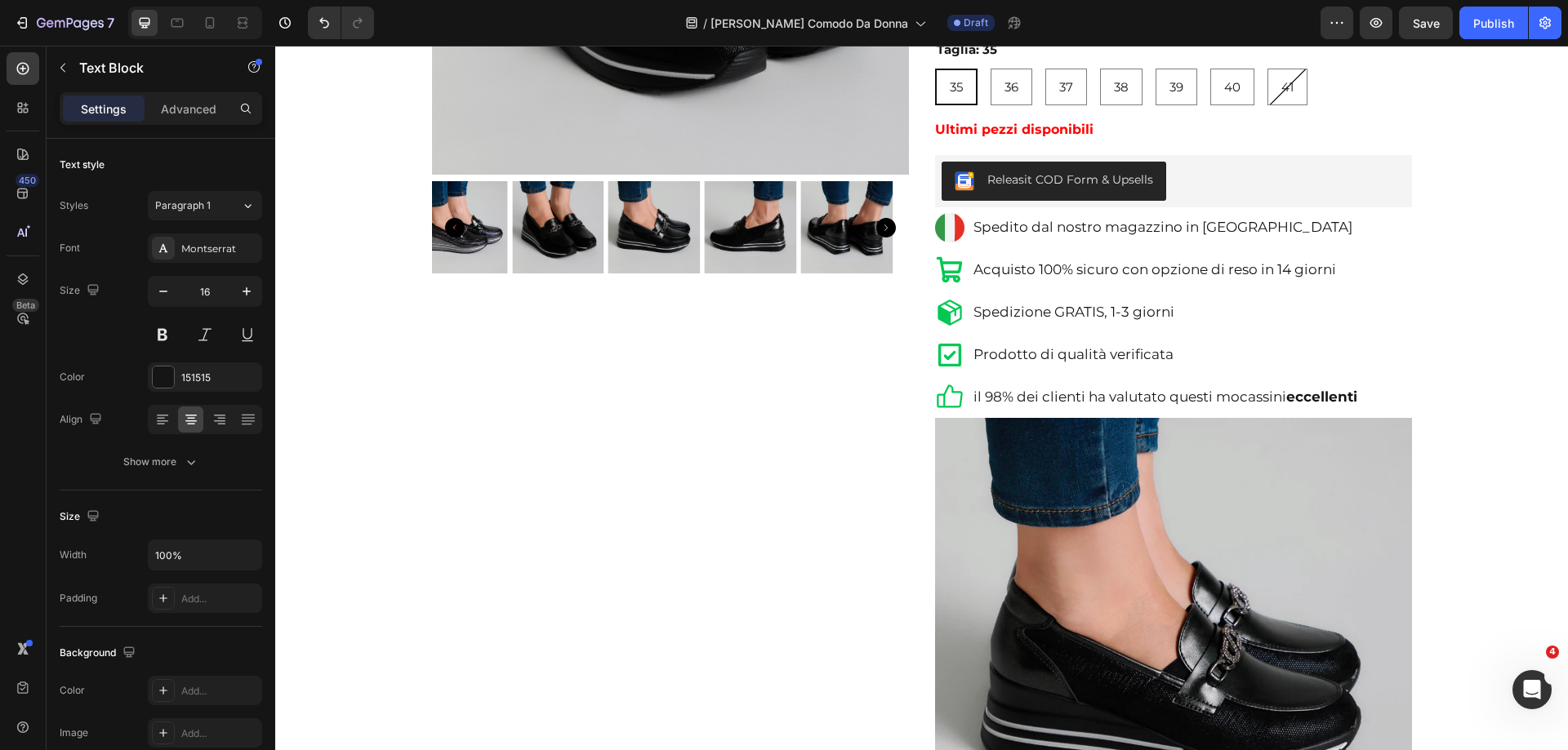
scroll to position [326, 0]
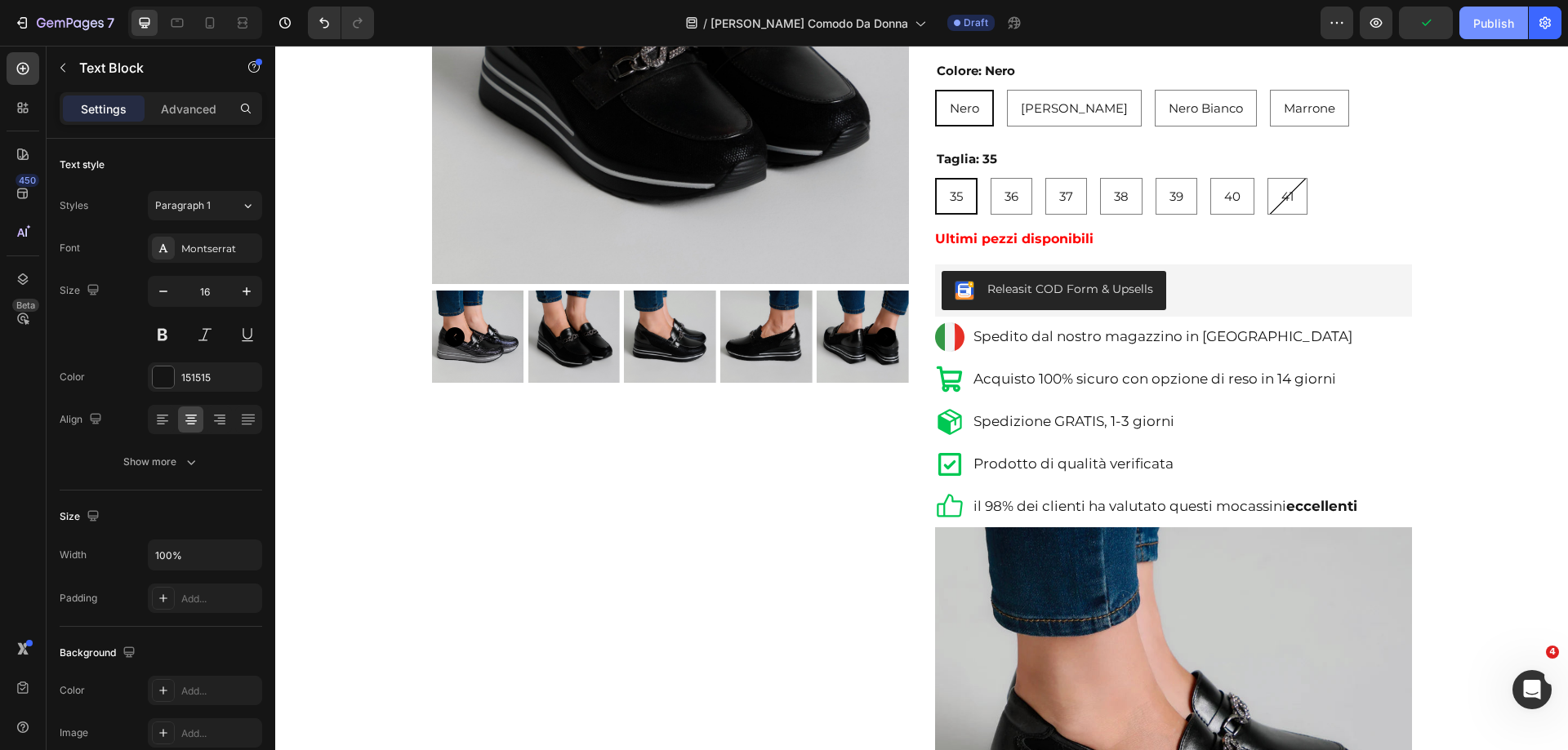
click at [1500, 13] on button "Publish" at bounding box center [1493, 22] width 68 height 32
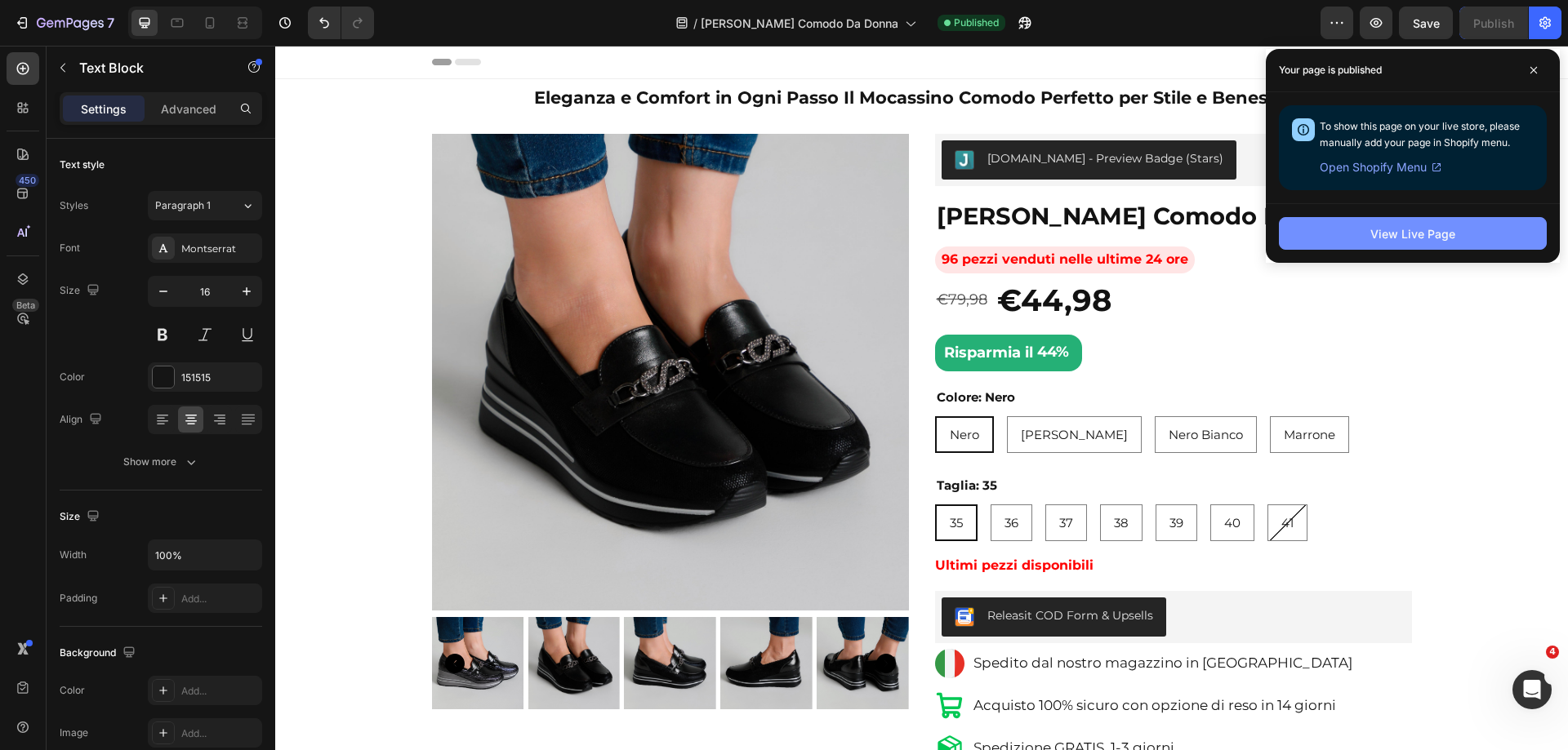
click at [1392, 241] on div "View Live Page" at bounding box center [1412, 234] width 85 height 17
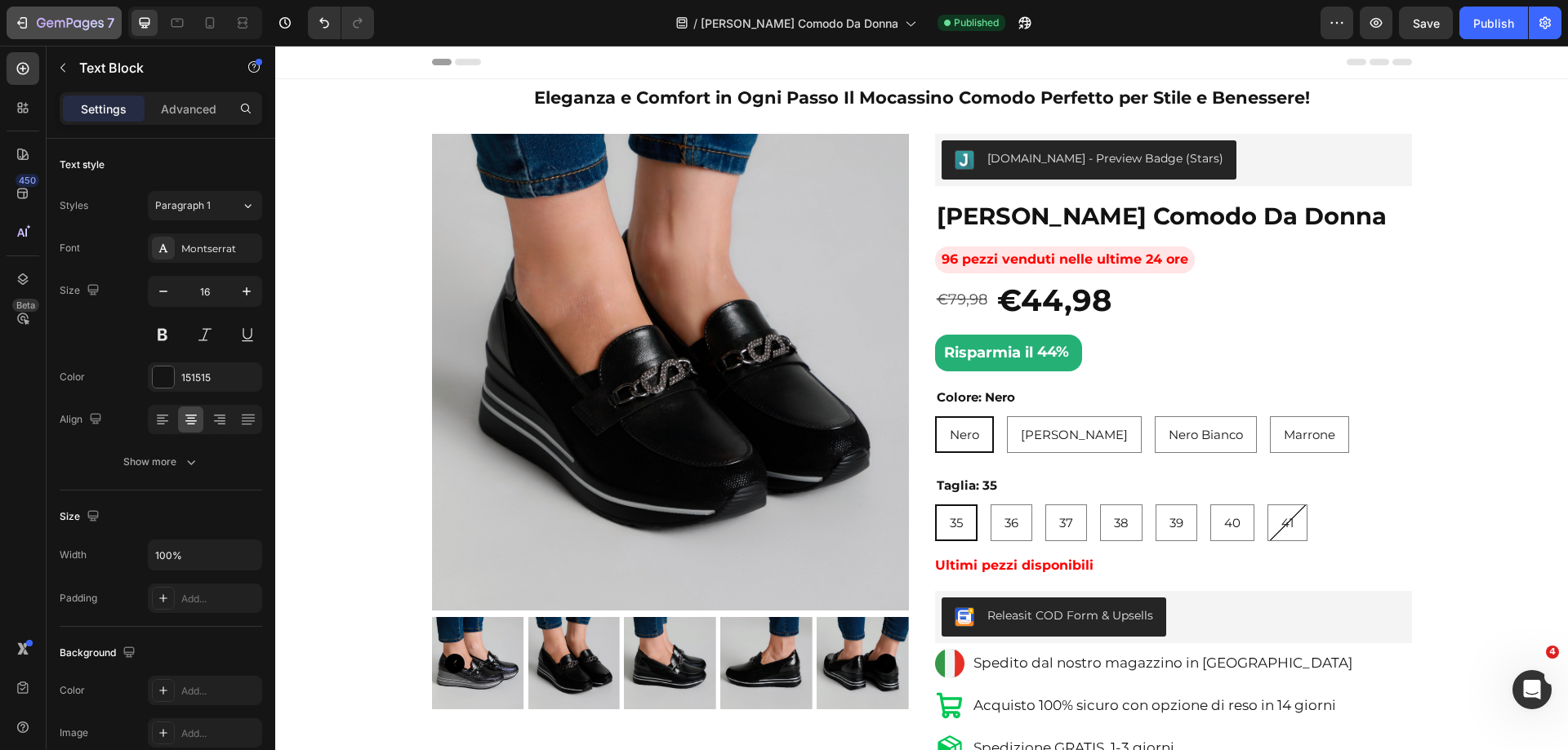
click at [11, 20] on button "7" at bounding box center [64, 22] width 115 height 32
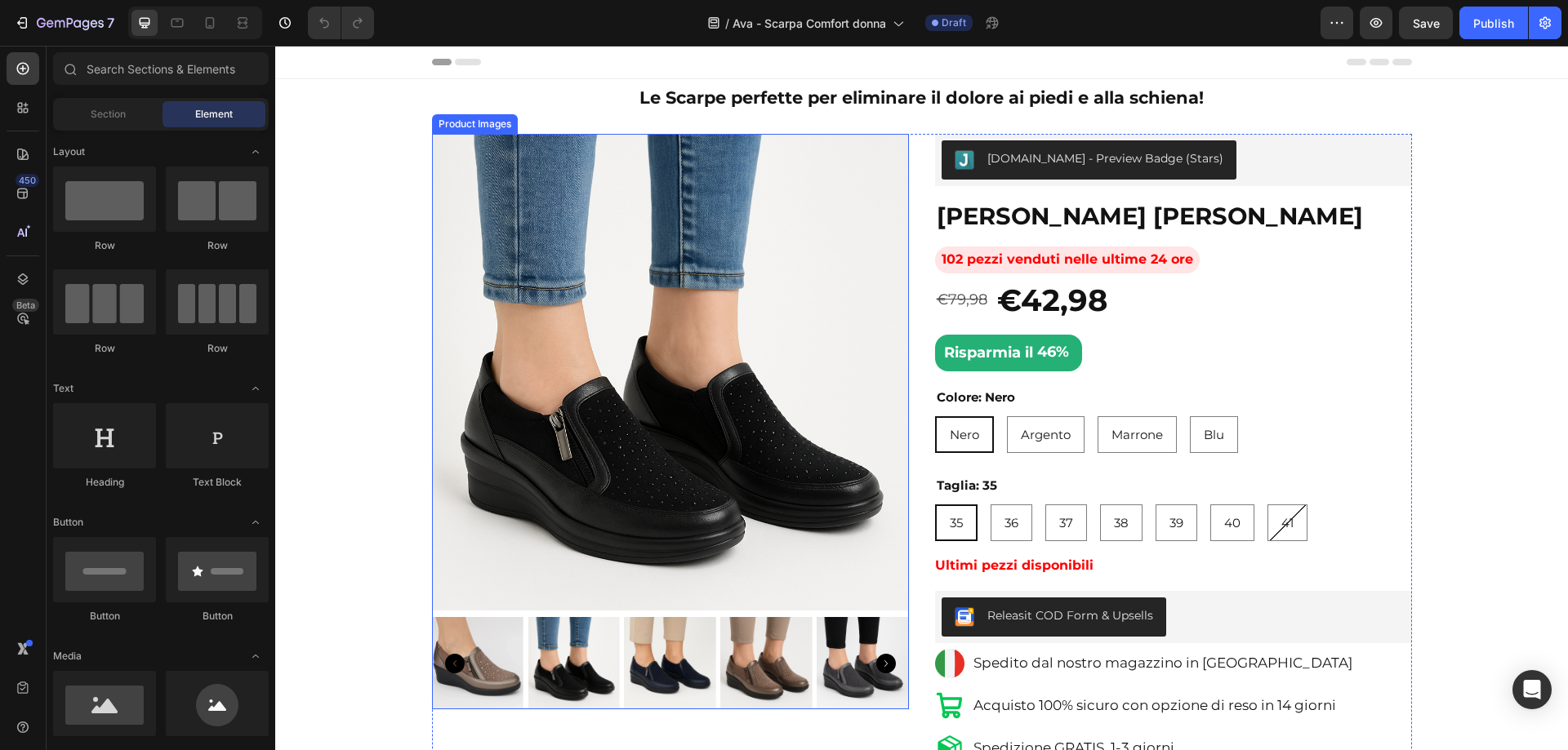
click at [753, 252] on img at bounding box center [670, 372] width 477 height 477
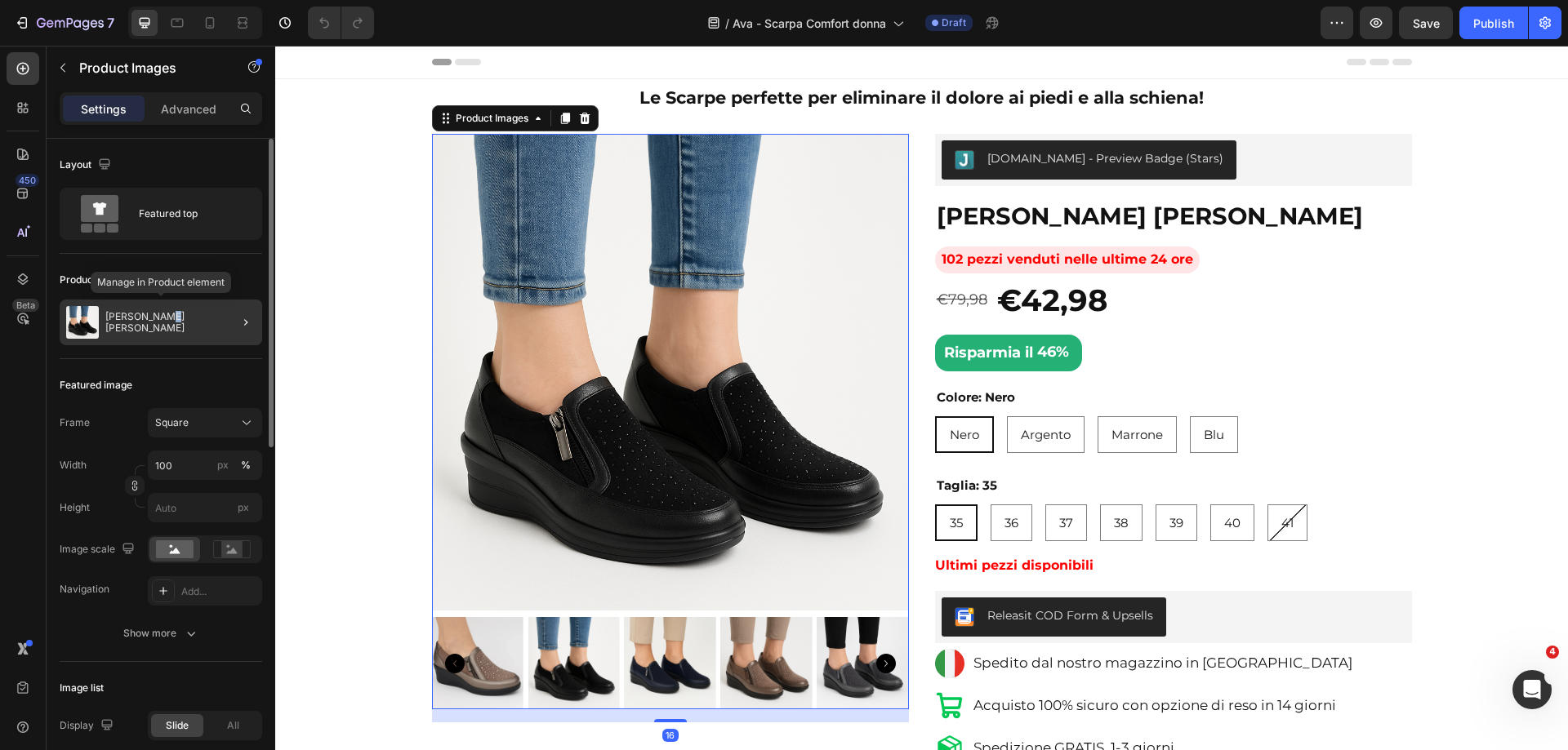
click at [155, 317] on p "[PERSON_NAME] [PERSON_NAME]" at bounding box center [180, 322] width 150 height 22
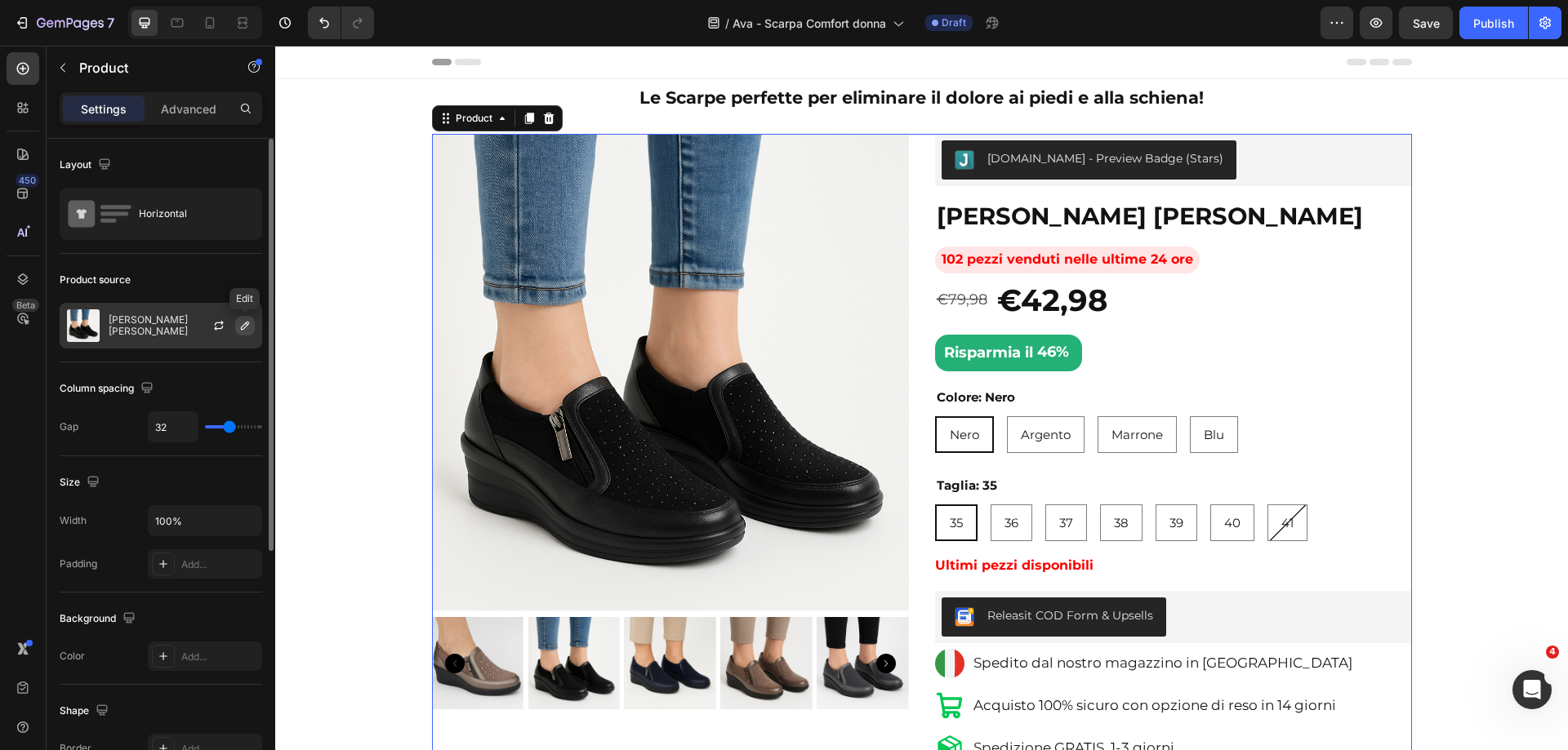
click at [249, 323] on icon "button" at bounding box center [245, 326] width 8 height 8
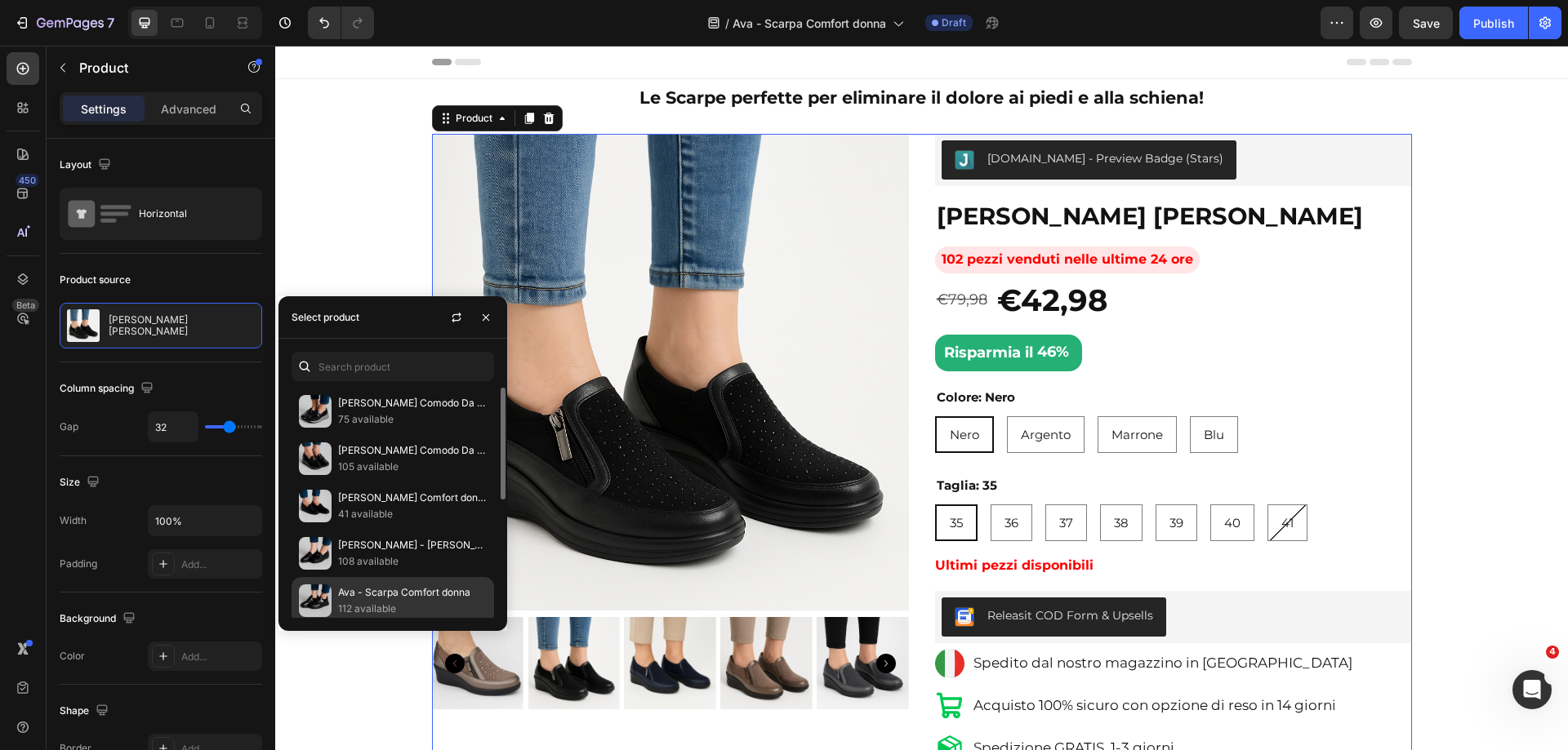
click at [393, 587] on p "Ava - Scarpa Comfort donna" at bounding box center [412, 593] width 148 height 16
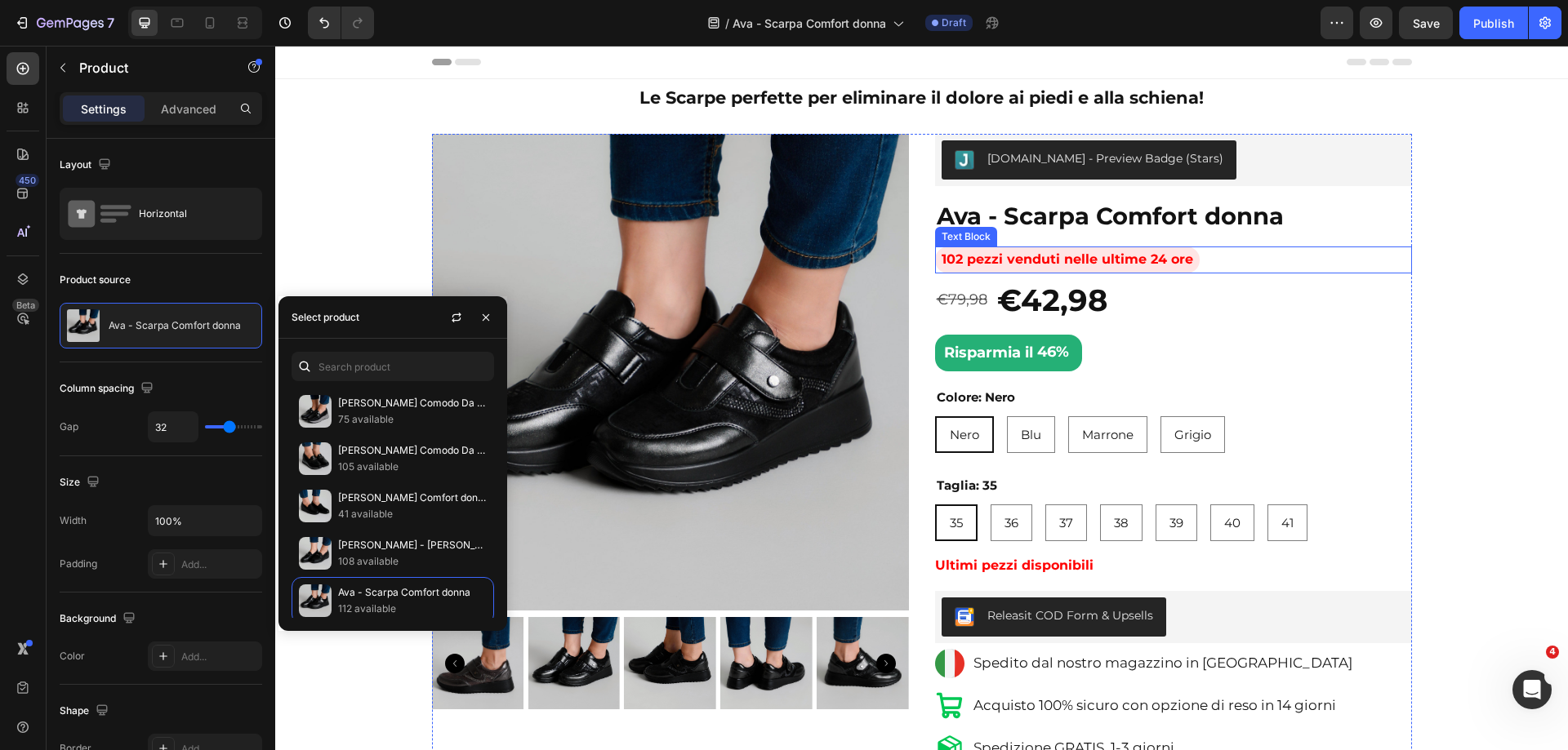
click at [1342, 270] on div "102 pezzi venduti nelle ultime 24 ore" at bounding box center [1173, 260] width 477 height 27
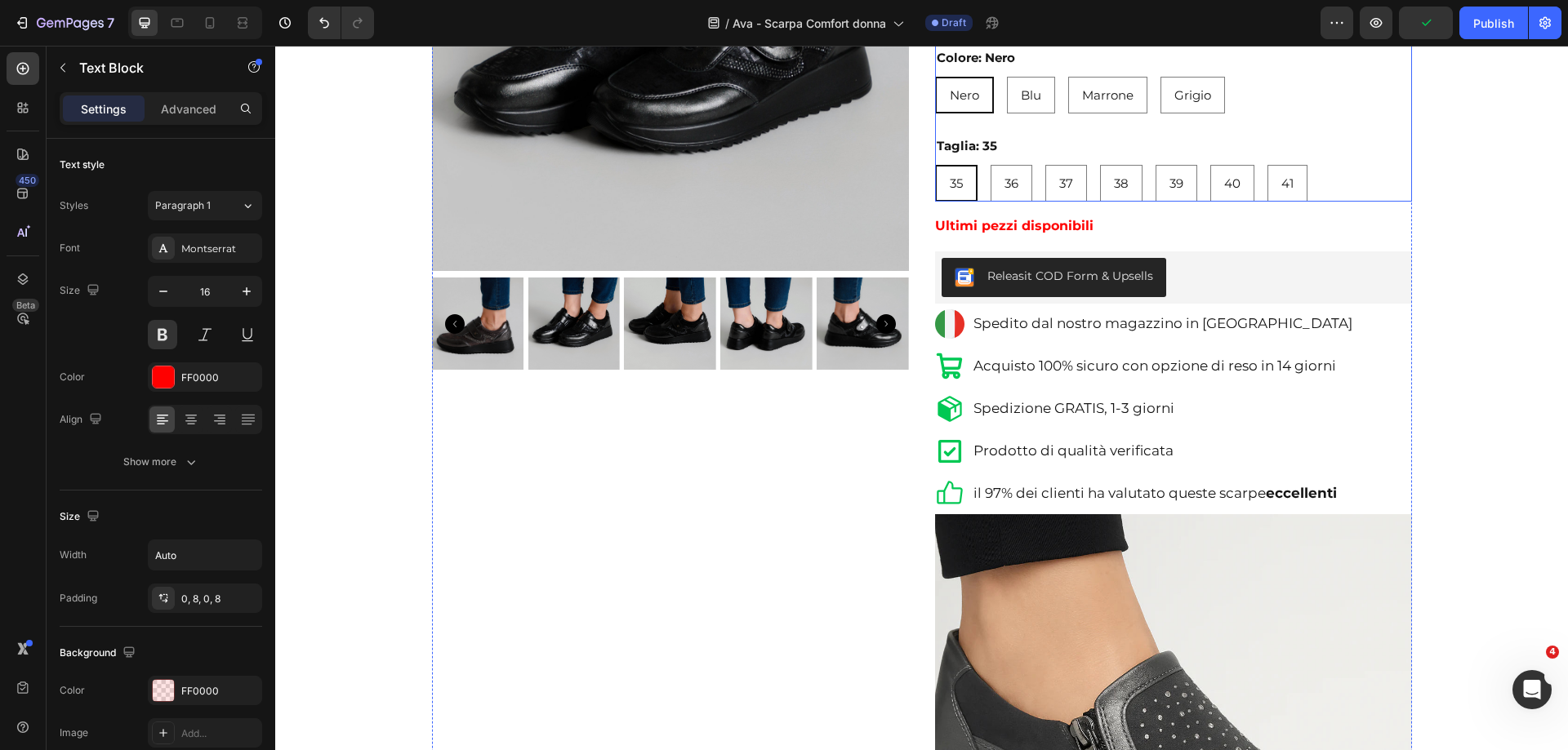
scroll to position [490, 0]
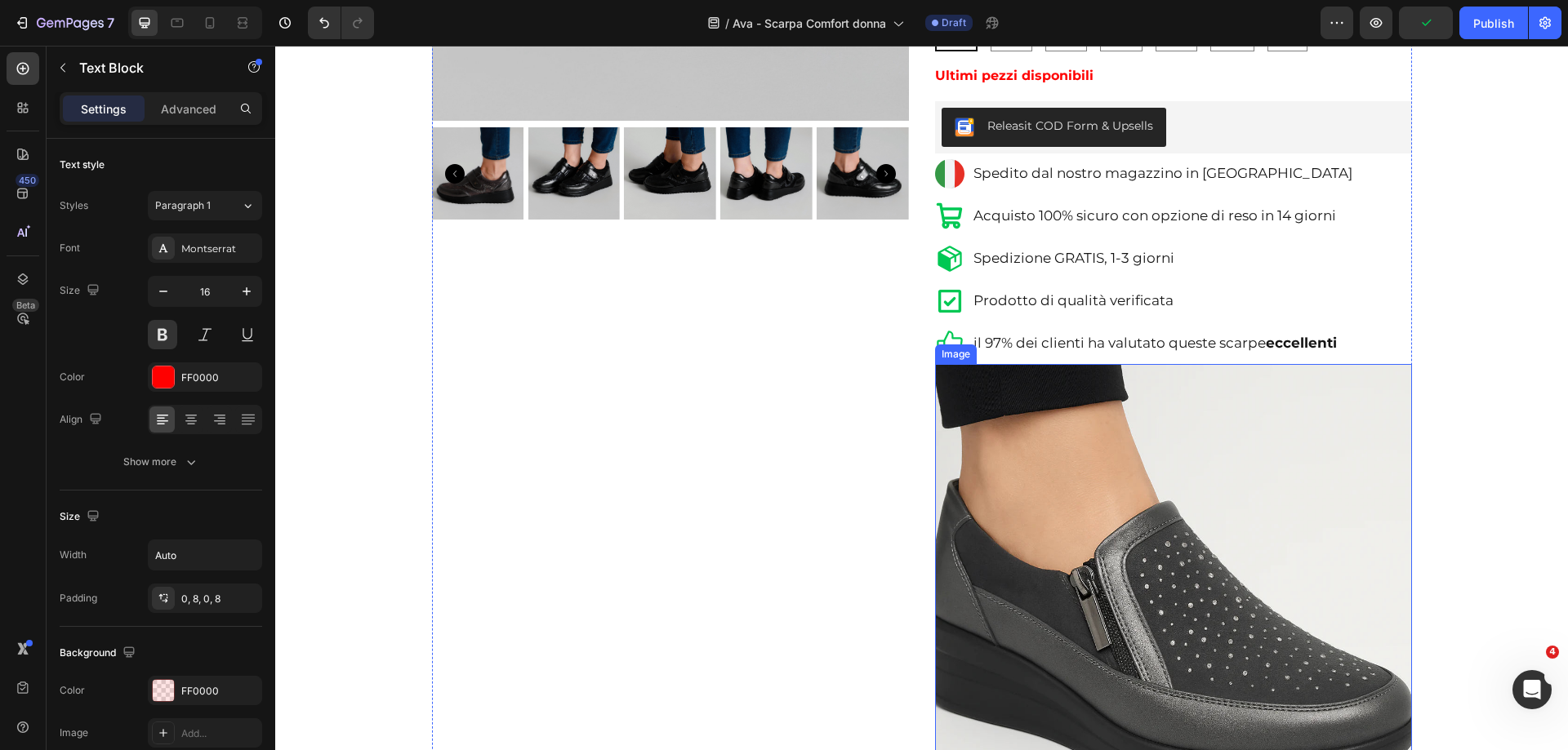
click at [982, 495] on img at bounding box center [1173, 603] width 477 height 477
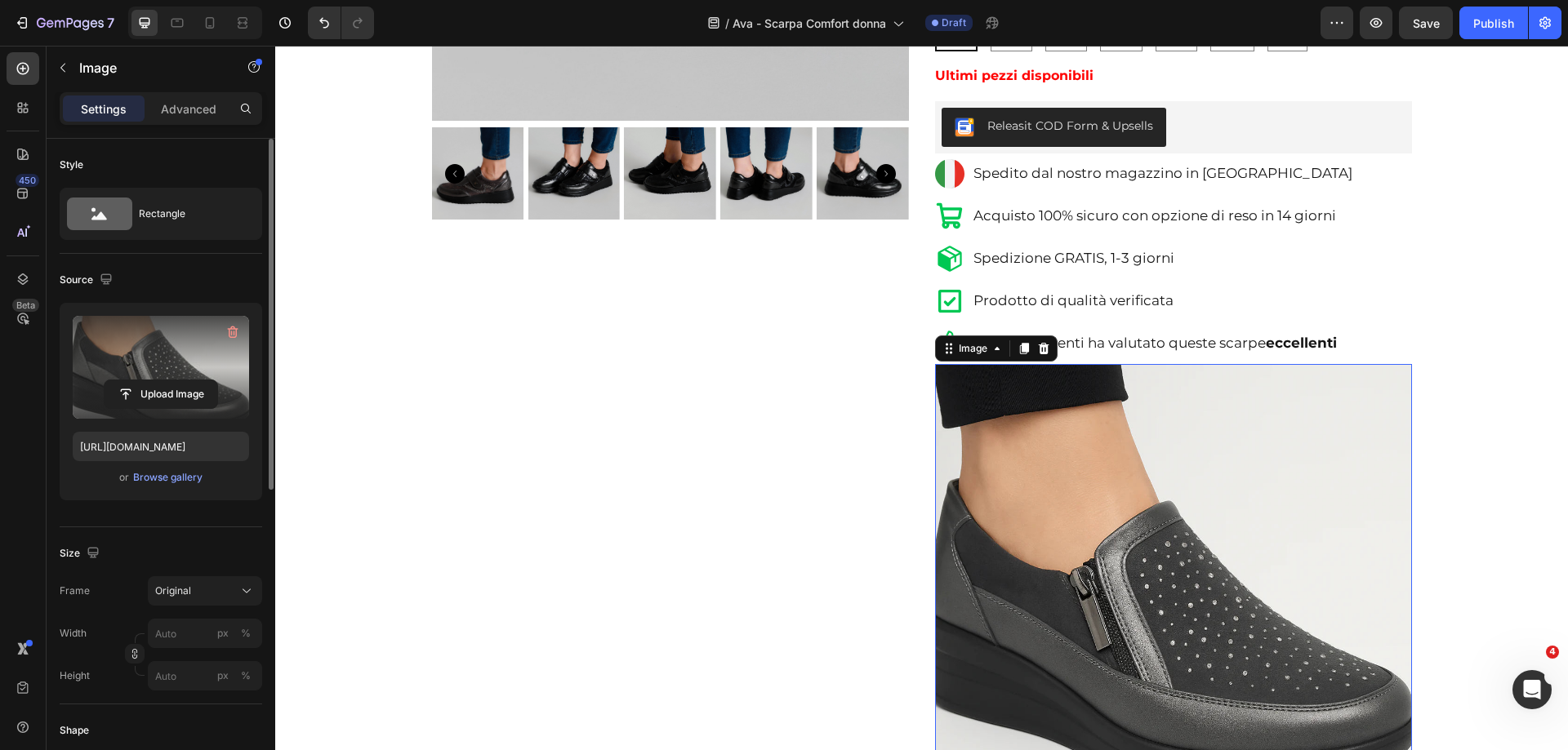
click at [173, 365] on label at bounding box center [161, 367] width 176 height 103
click at [173, 380] on input "file" at bounding box center [160, 394] width 112 height 28
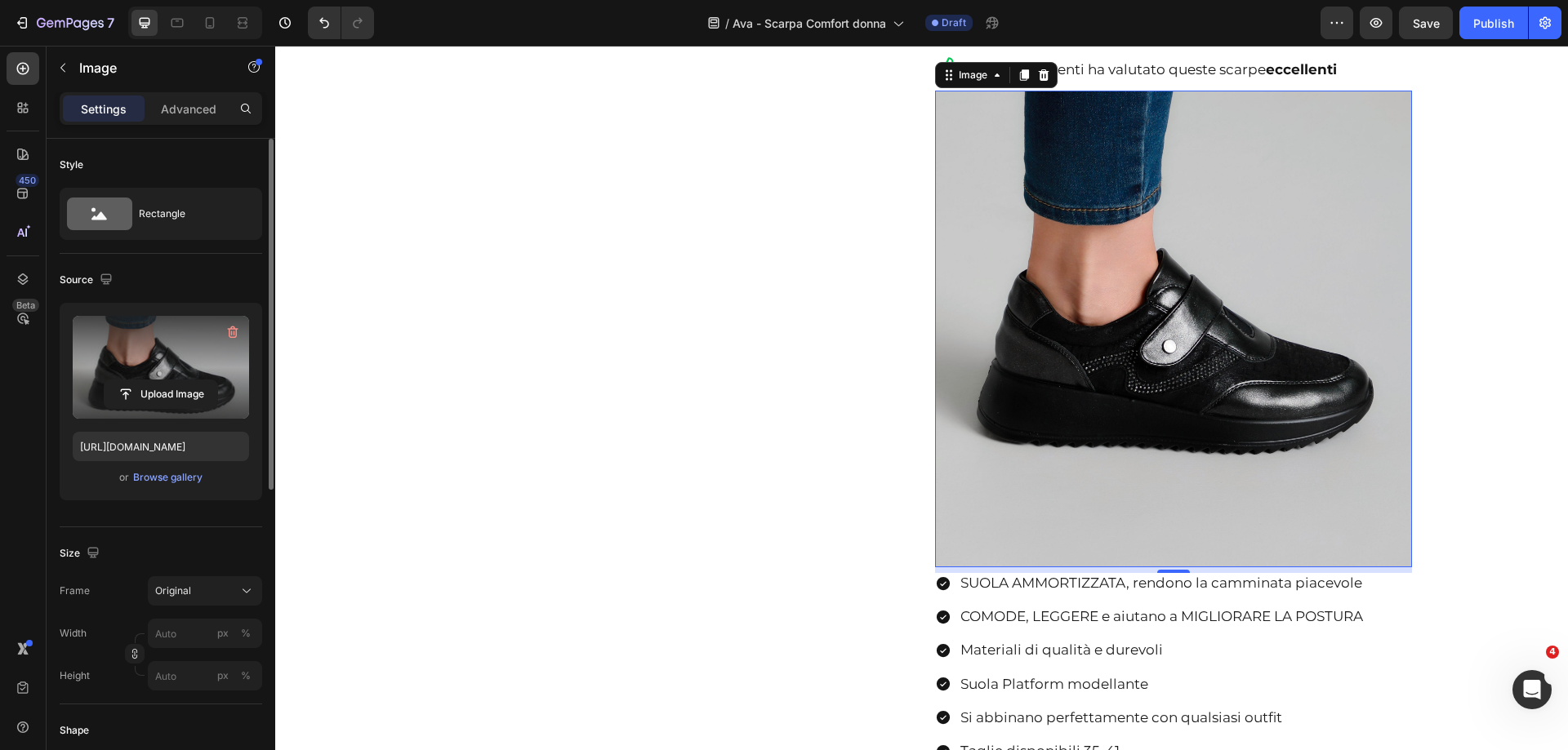
scroll to position [897, 0]
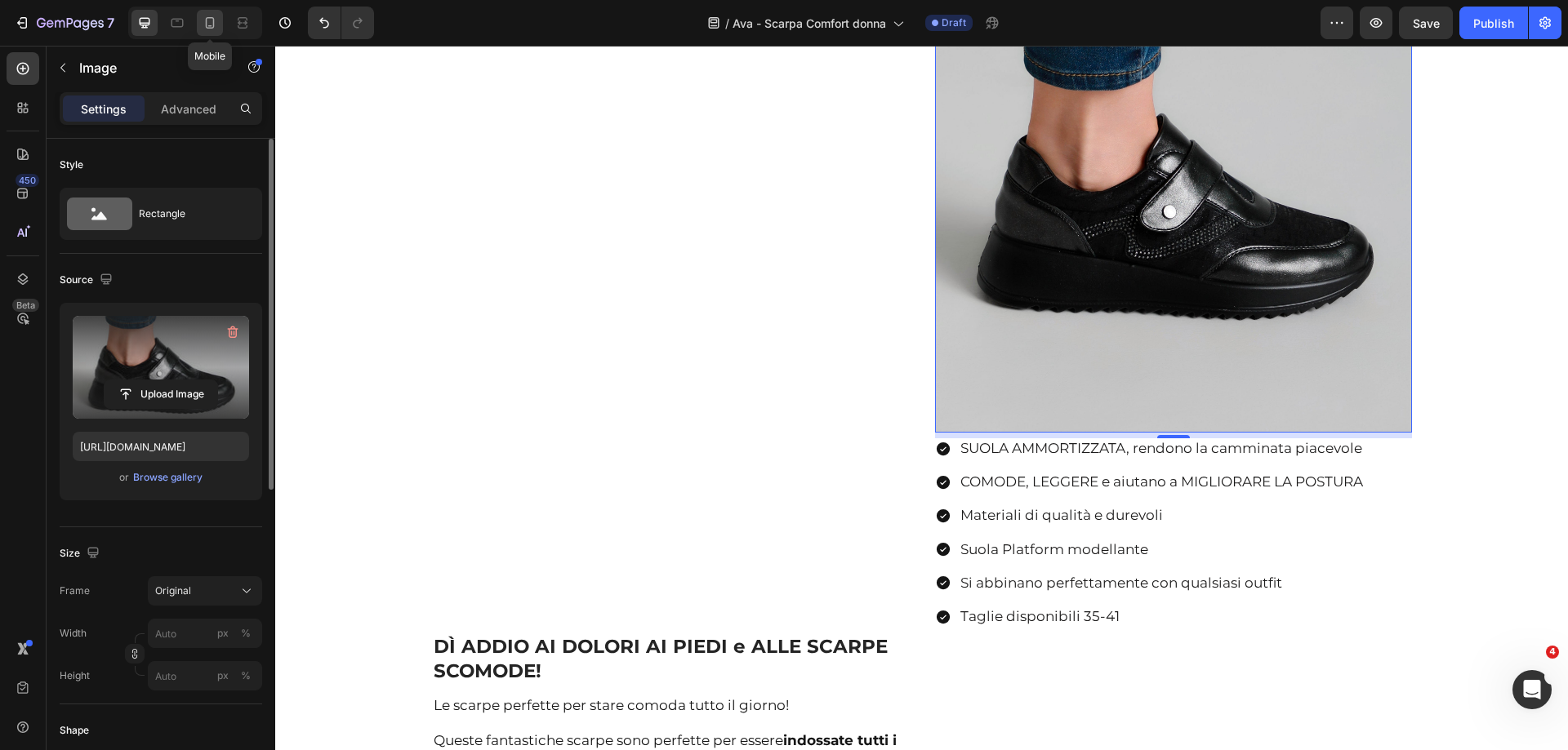
click at [205, 17] on icon at bounding box center [210, 22] width 16 height 16
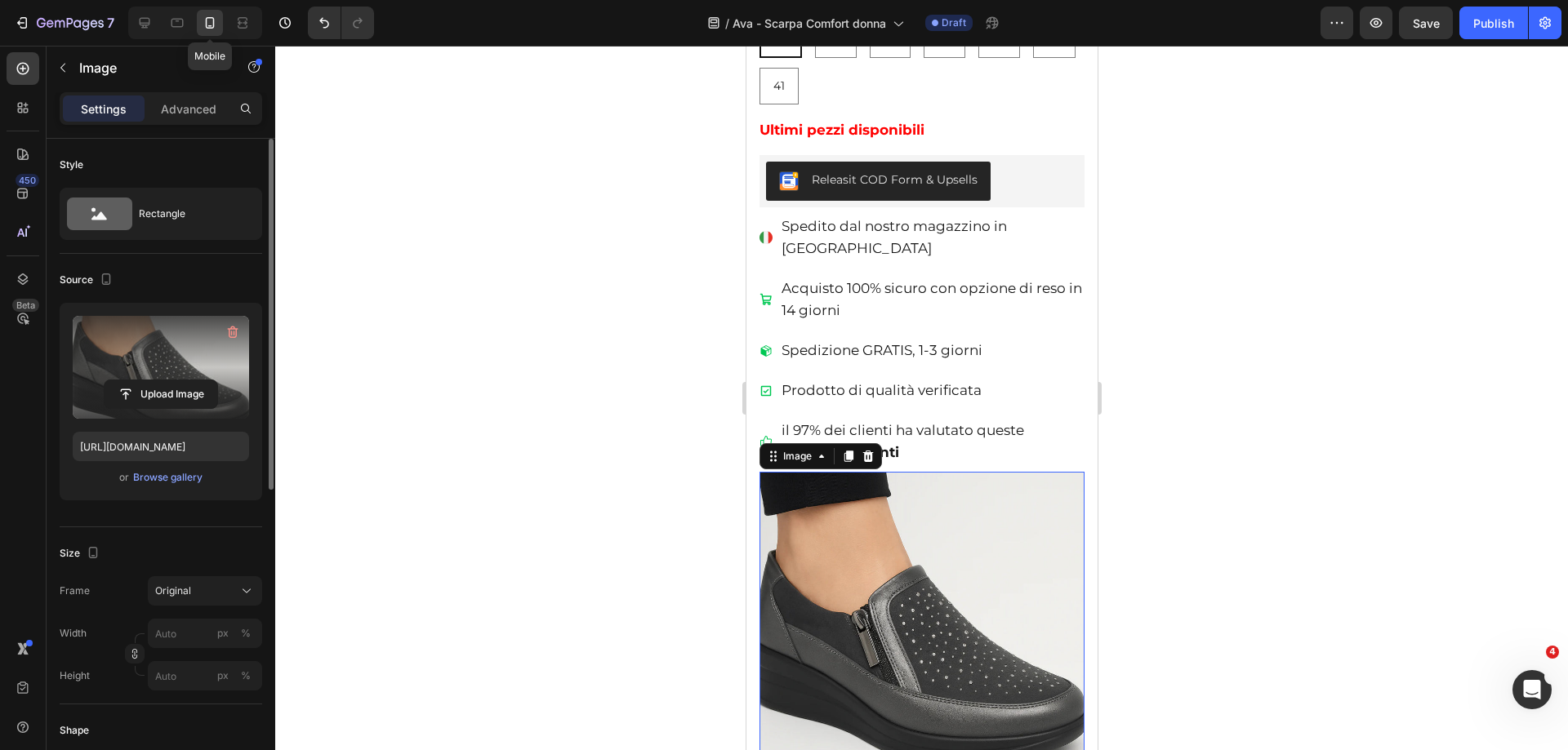
scroll to position [1233, 0]
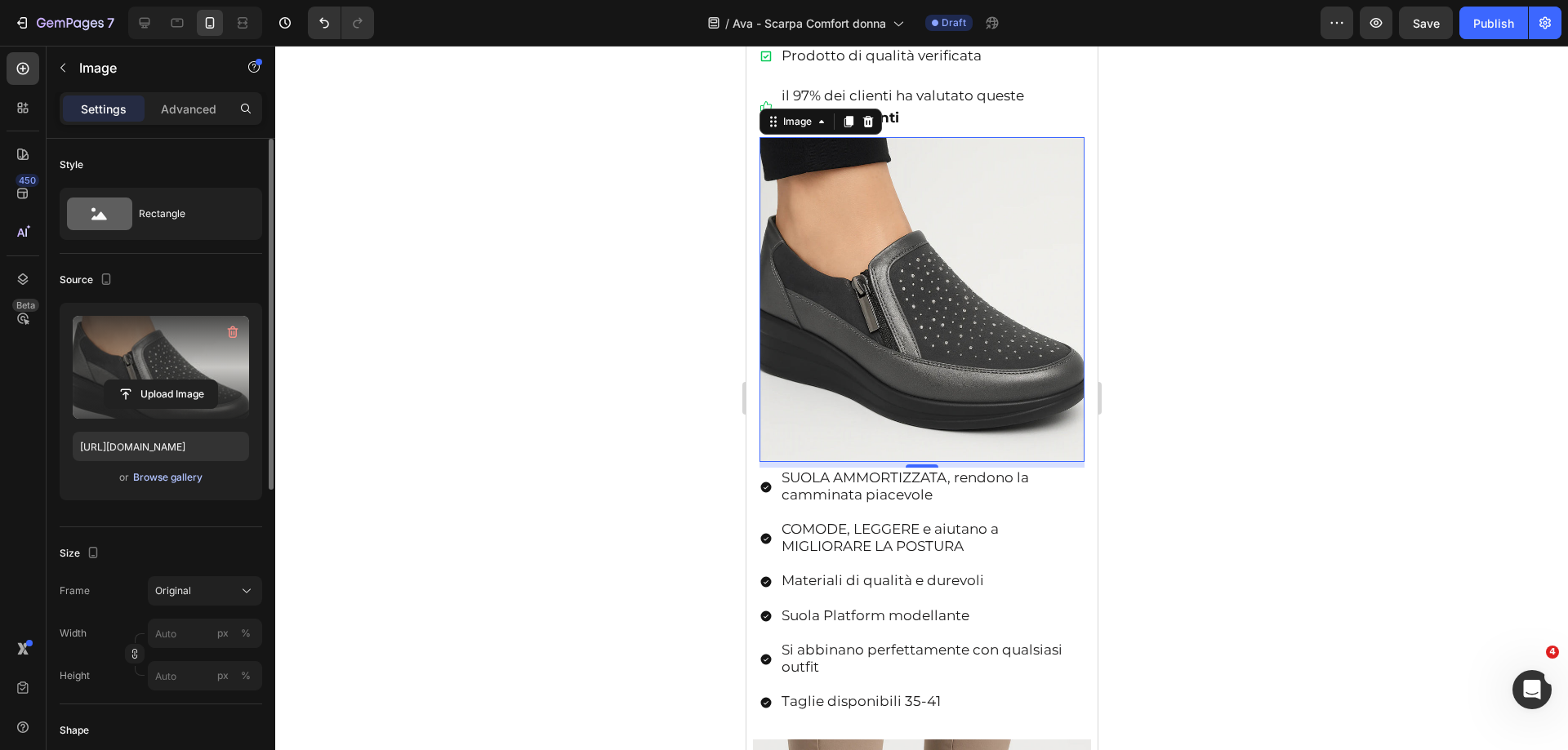
click at [147, 478] on div "Browse gallery" at bounding box center [167, 478] width 69 height 14
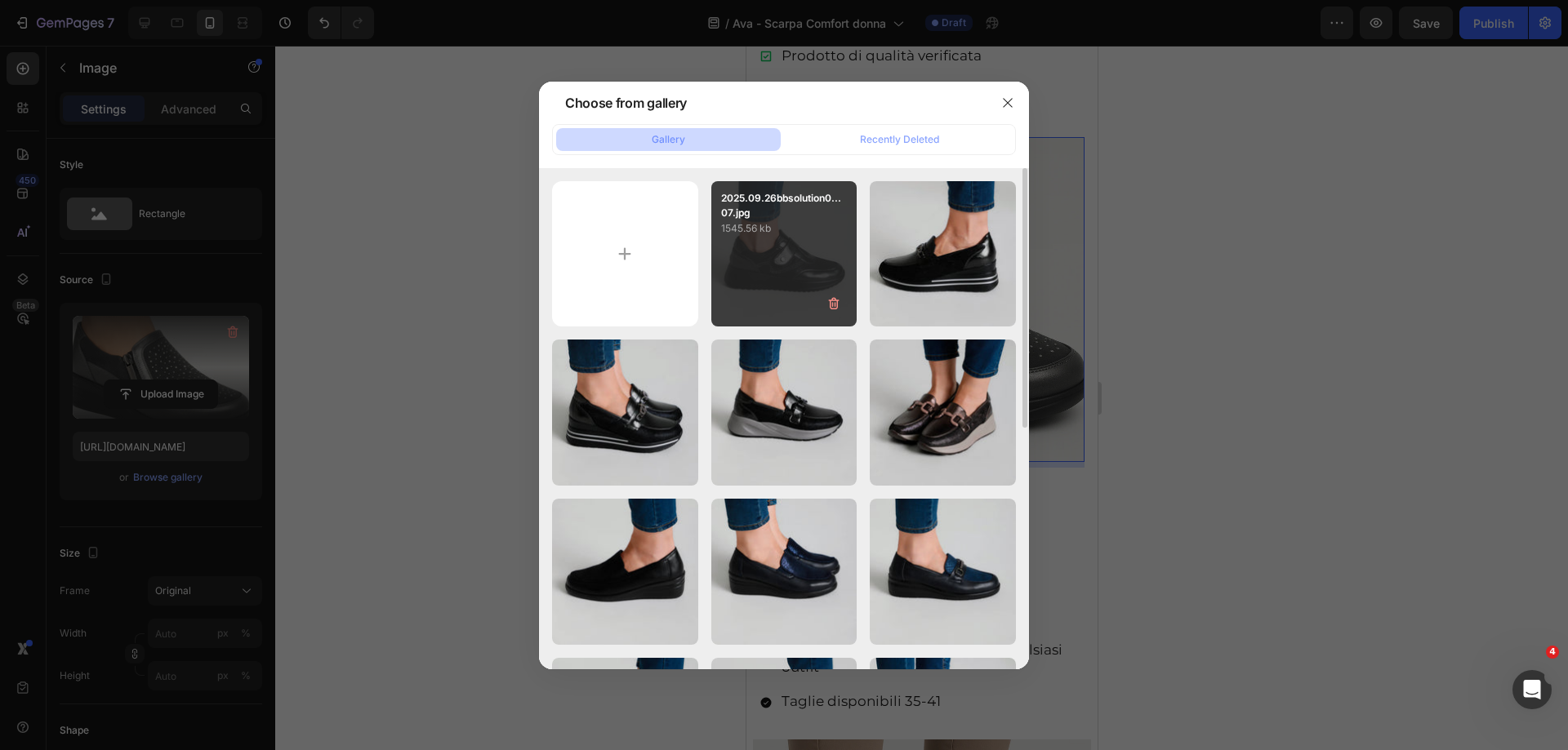
click at [747, 246] on div "2025.09.26bbsolution0...07.jpg 1545.56 kb" at bounding box center [784, 254] width 146 height 146
type input "[URL][DOMAIN_NAME]"
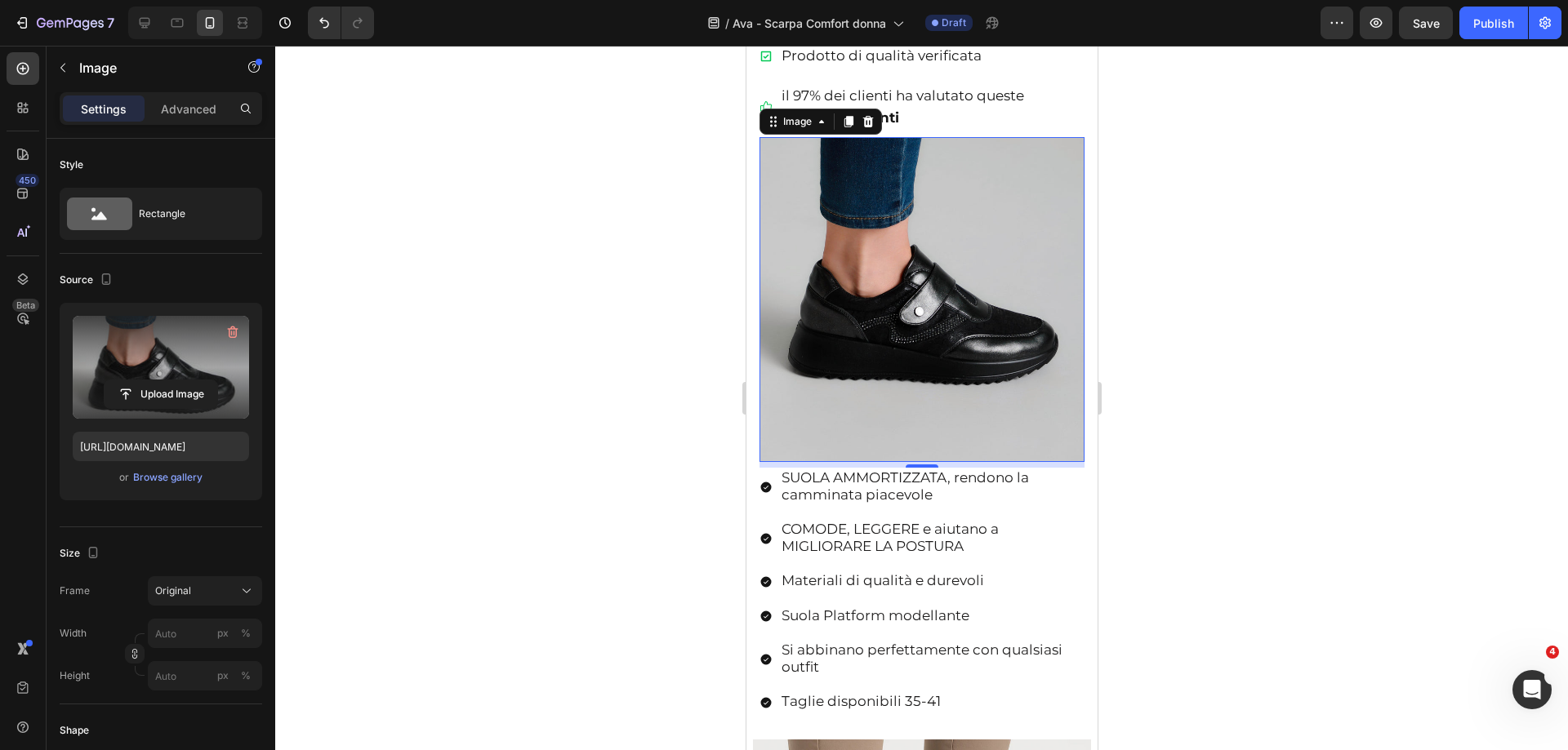
scroll to position [1722, 0]
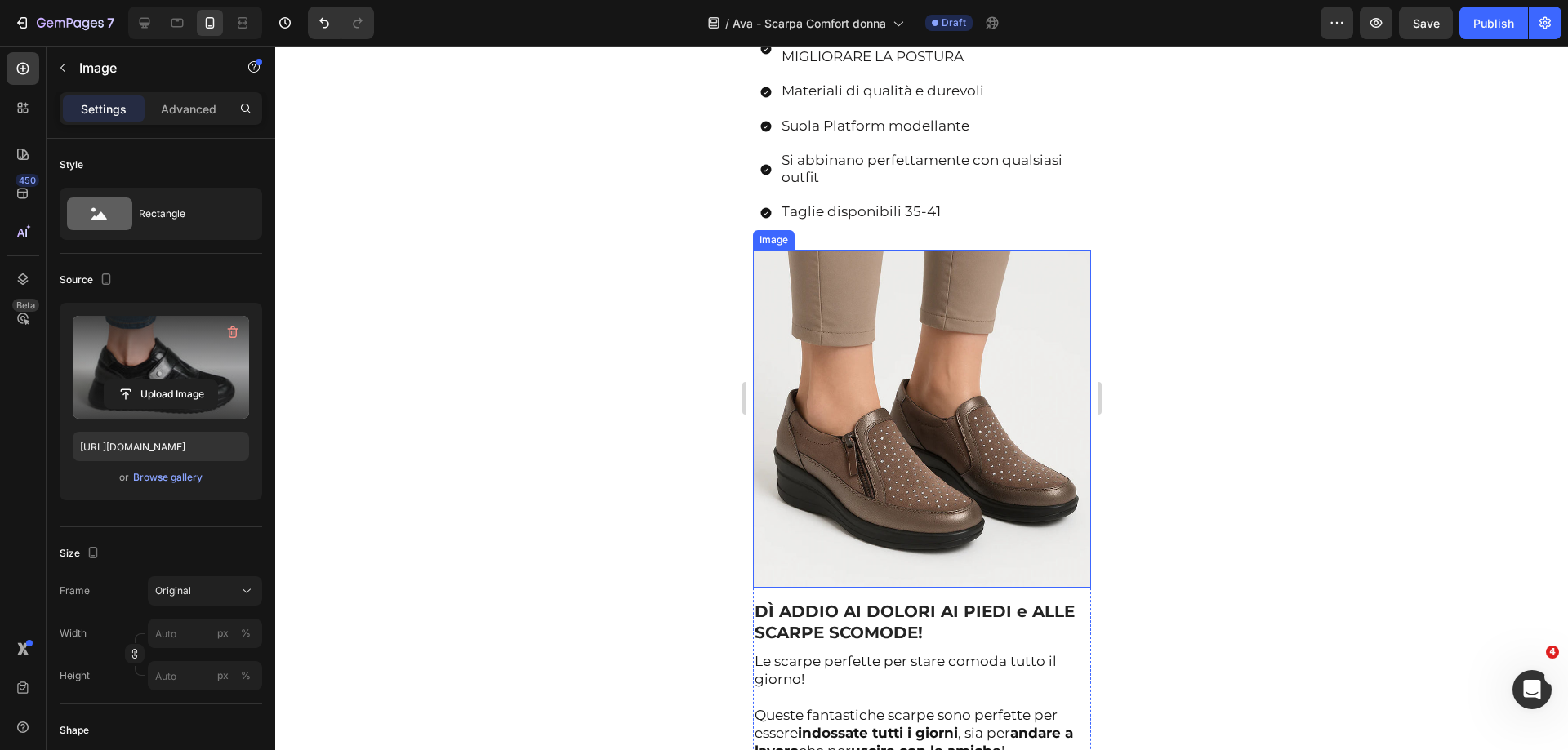
click at [928, 358] on img at bounding box center [921, 419] width 338 height 338
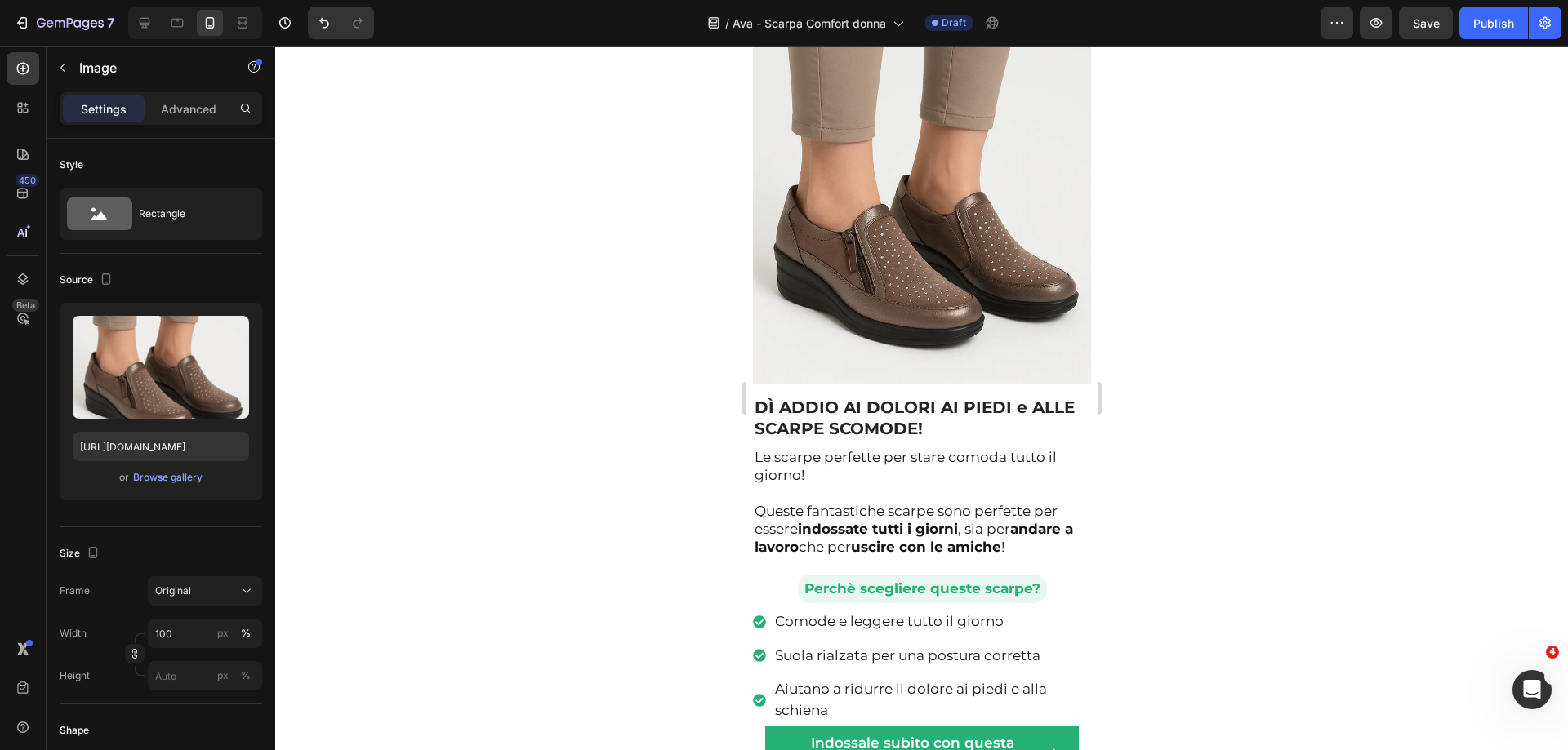
scroll to position [1886, 0]
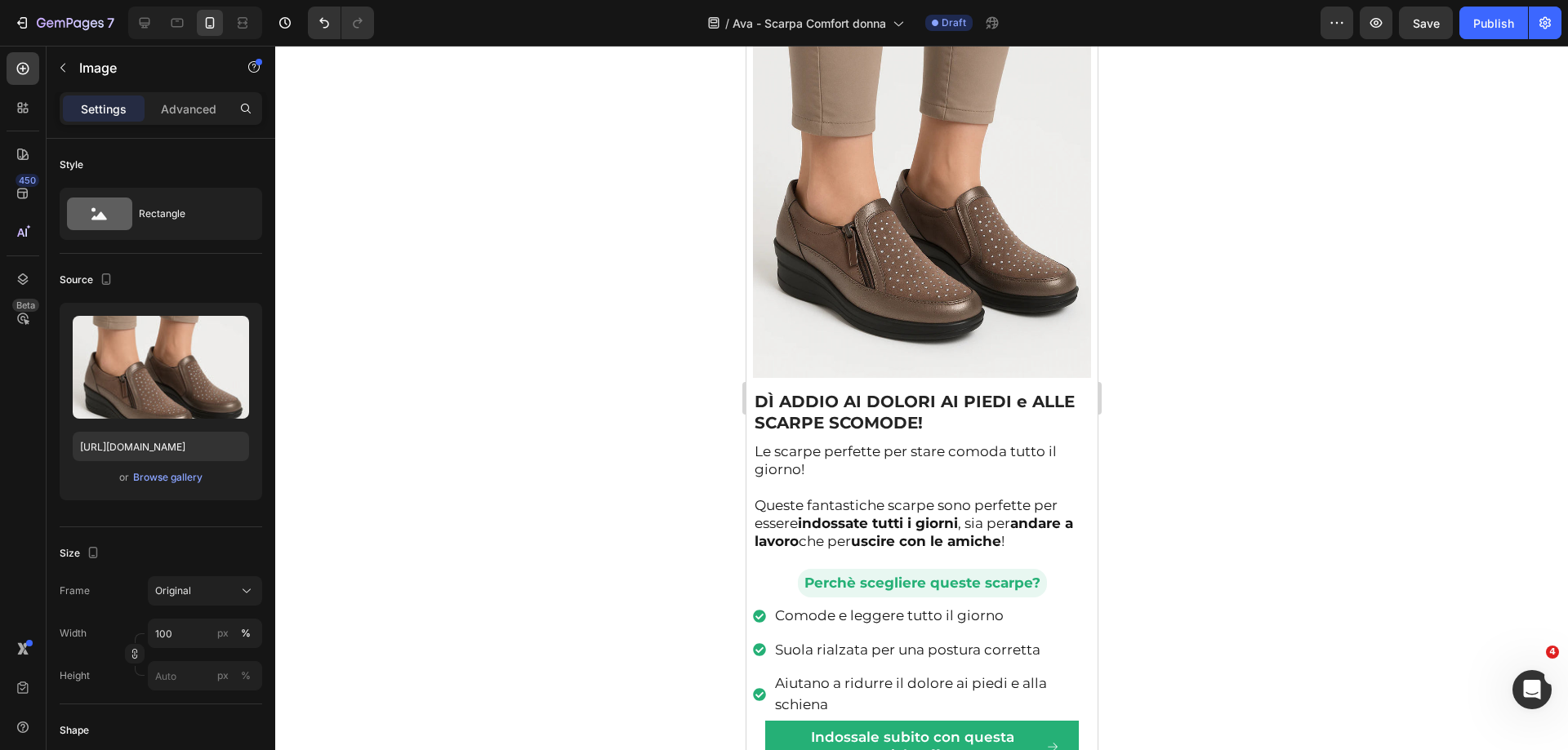
click at [827, 309] on img at bounding box center [921, 209] width 338 height 338
click at [186, 475] on div "Browse gallery" at bounding box center [167, 478] width 69 height 14
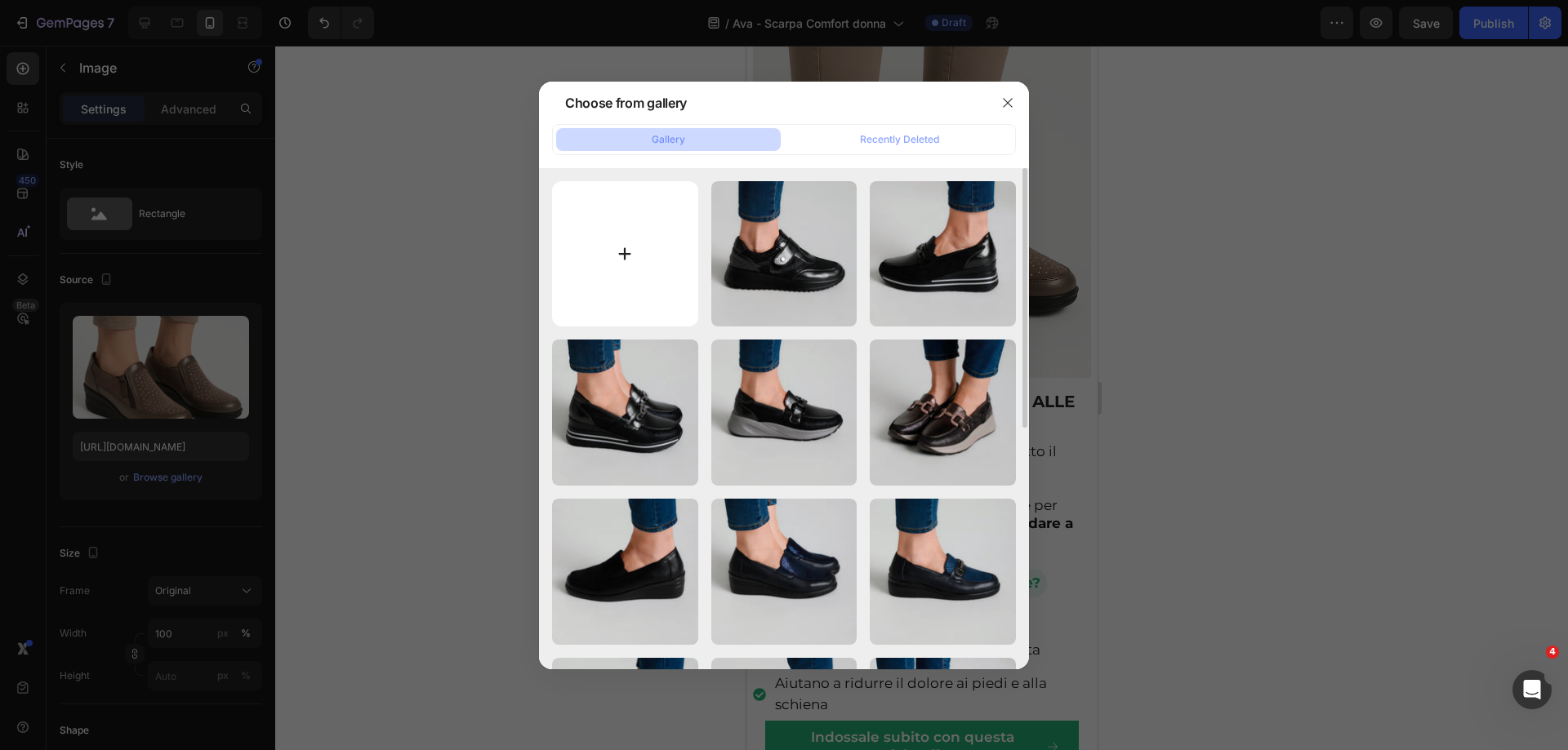
click at [629, 229] on input "file" at bounding box center [625, 254] width 146 height 146
type input "C:\fakepath\2025.09.26bbsolution01504.jpg"
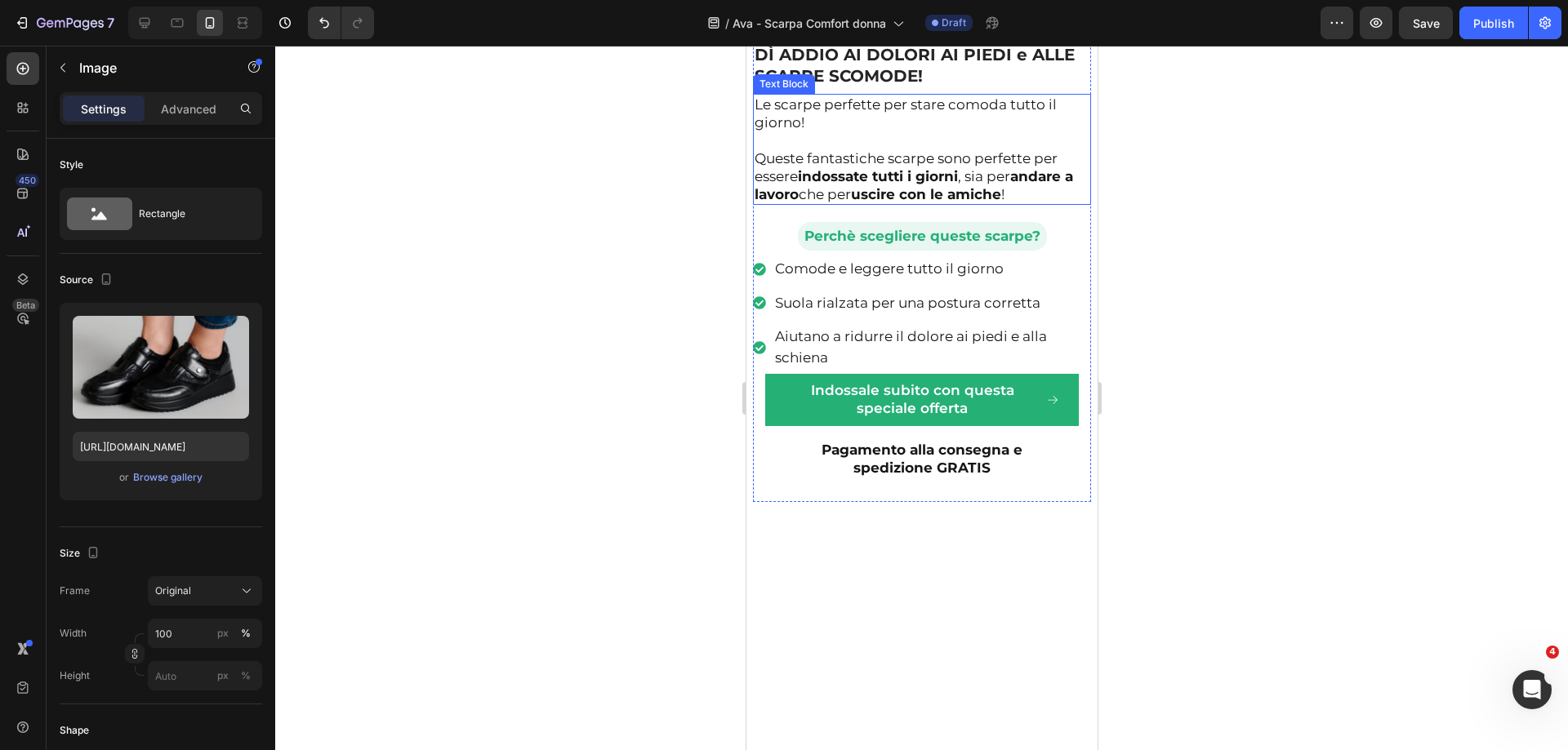
scroll to position [1640, 0]
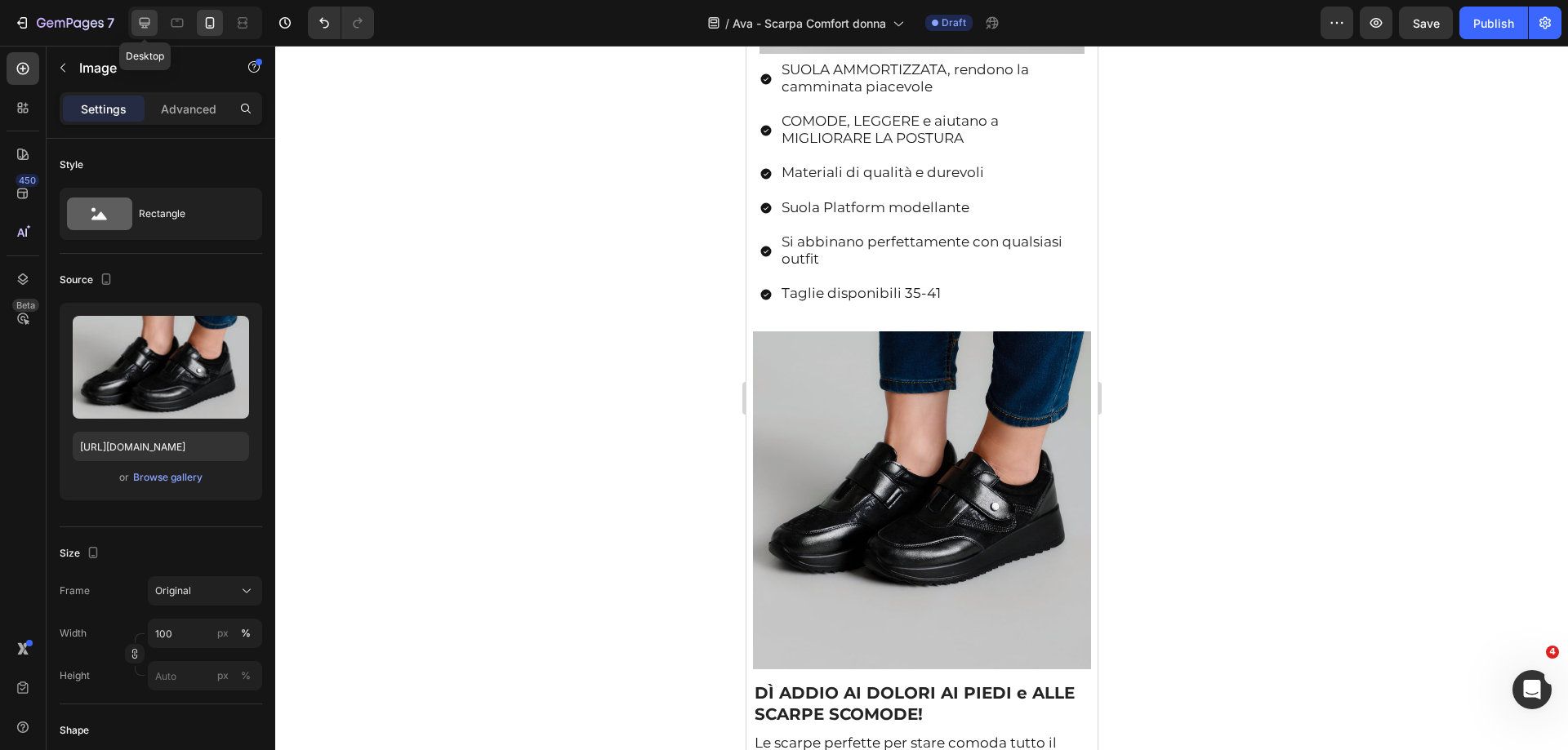
click at [139, 19] on icon at bounding box center [145, 22] width 16 height 16
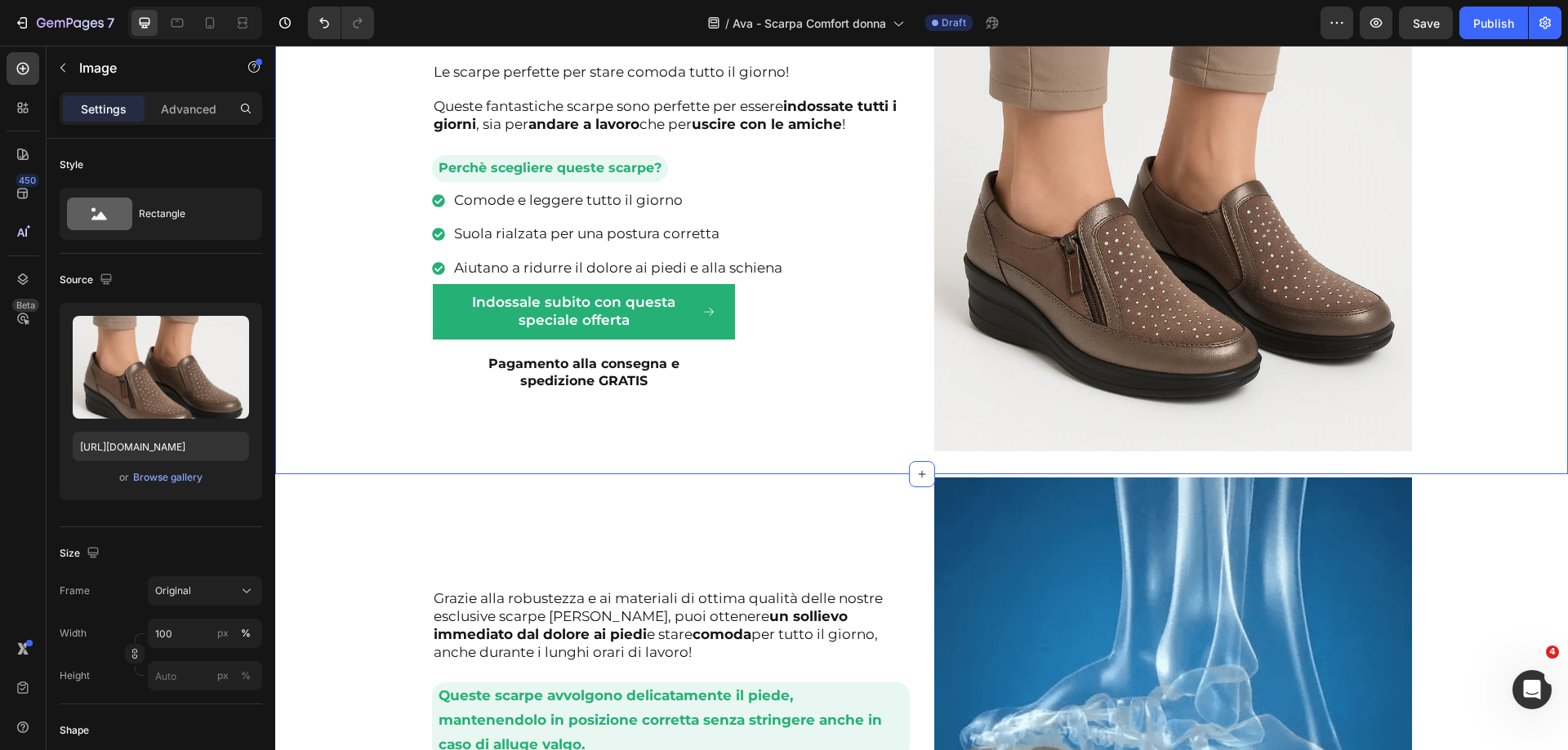
scroll to position [1428, 0]
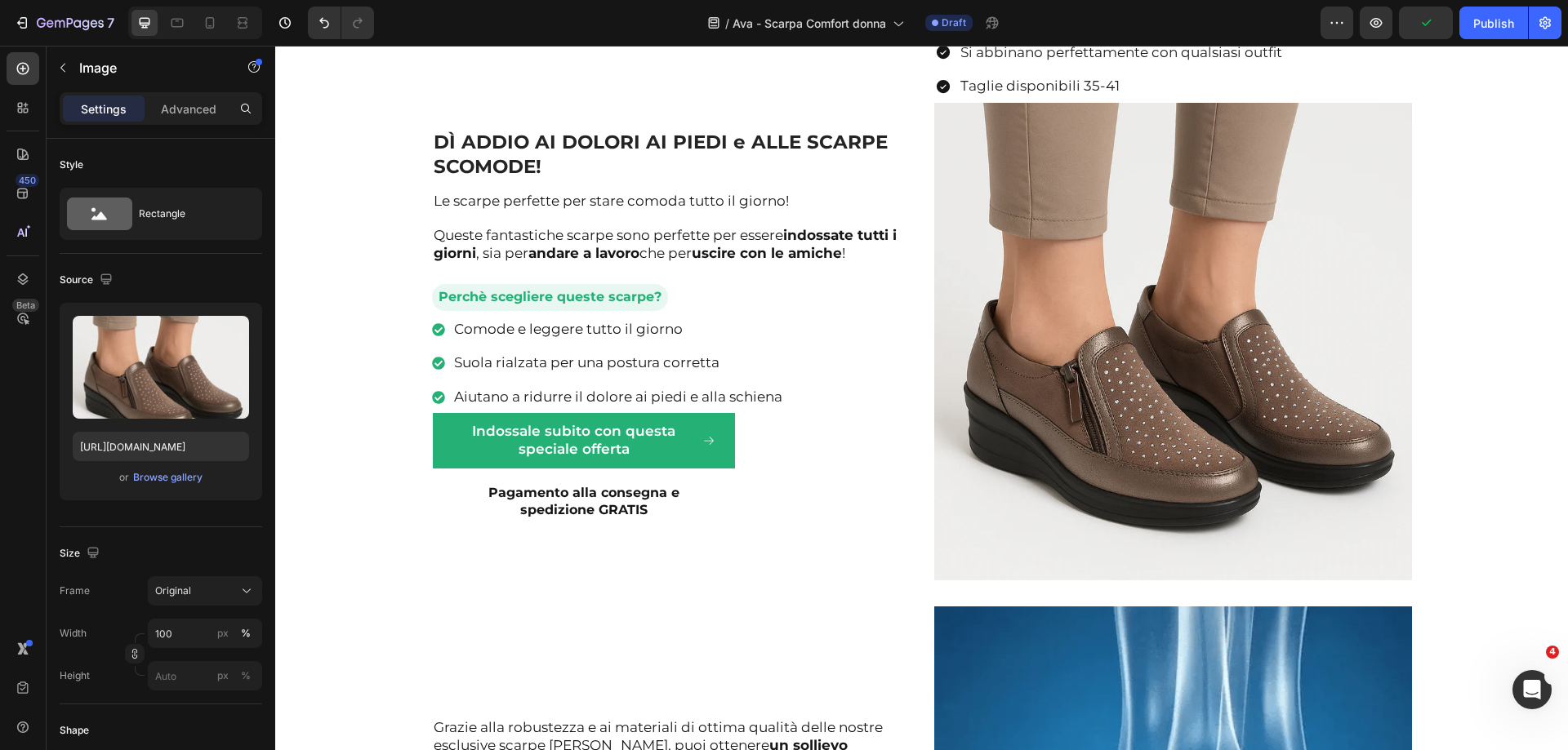
click at [1108, 408] on img at bounding box center [1172, 341] width 478 height 478
click at [172, 482] on div "Browse gallery" at bounding box center [167, 478] width 69 height 14
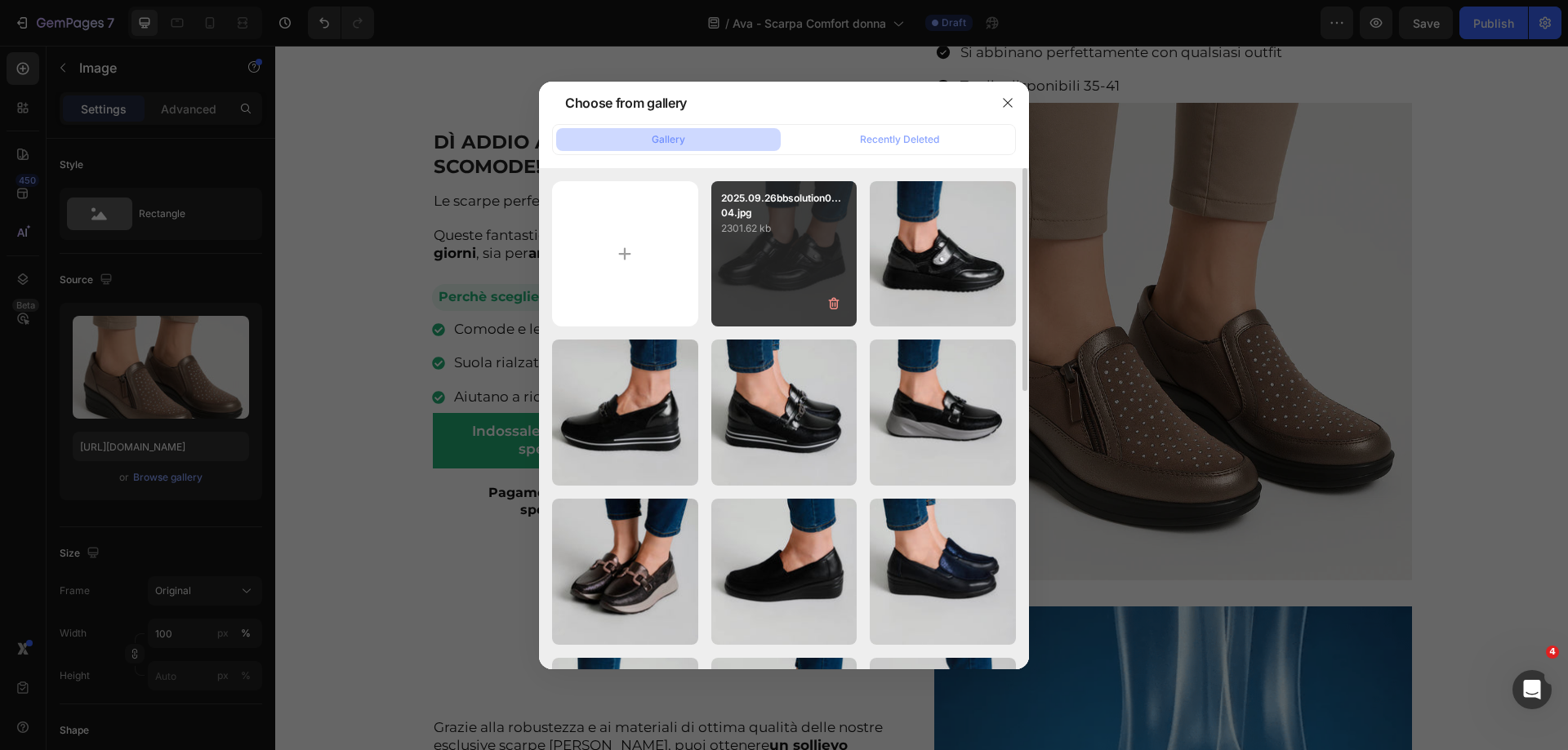
click at [791, 290] on div "2025.09.26bbsolution0...04.jpg 2301.62 kb" at bounding box center [784, 254] width 146 height 146
type input "[URL][DOMAIN_NAME]"
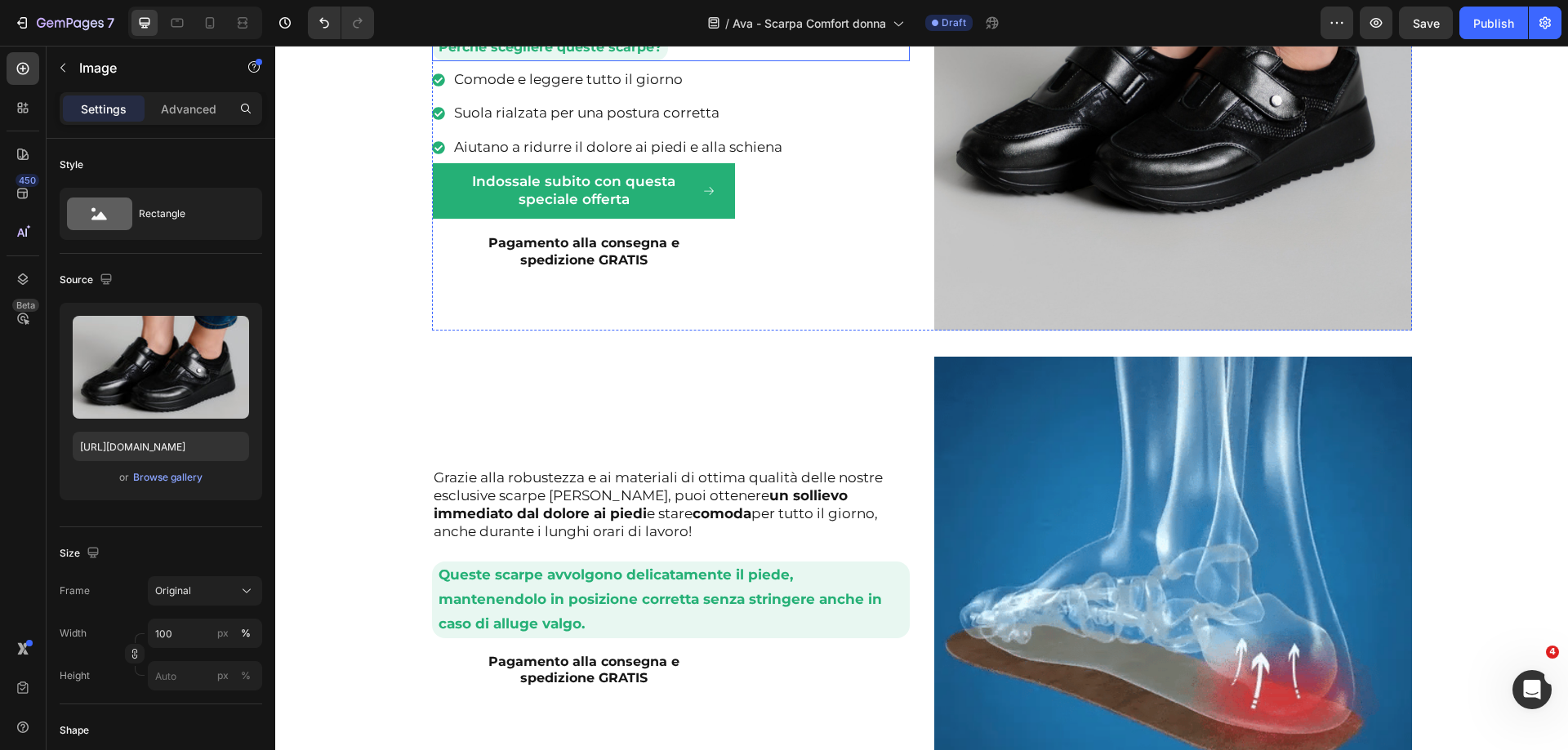
scroll to position [1754, 0]
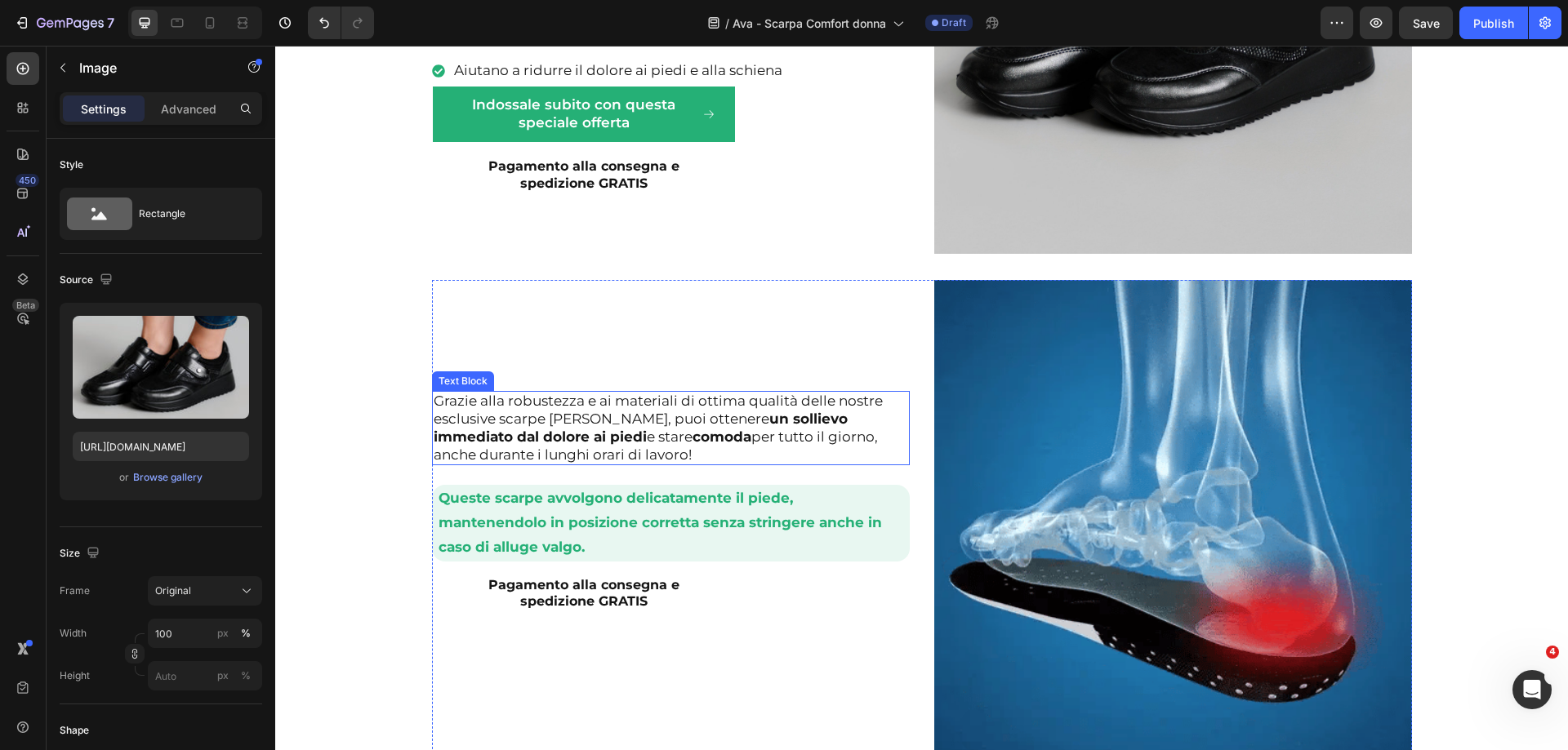
click at [460, 408] on span "Grazie alla robustezza e ai materiali di ottima qualità delle nostre esclusive …" at bounding box center [658, 427] width 449 height 69
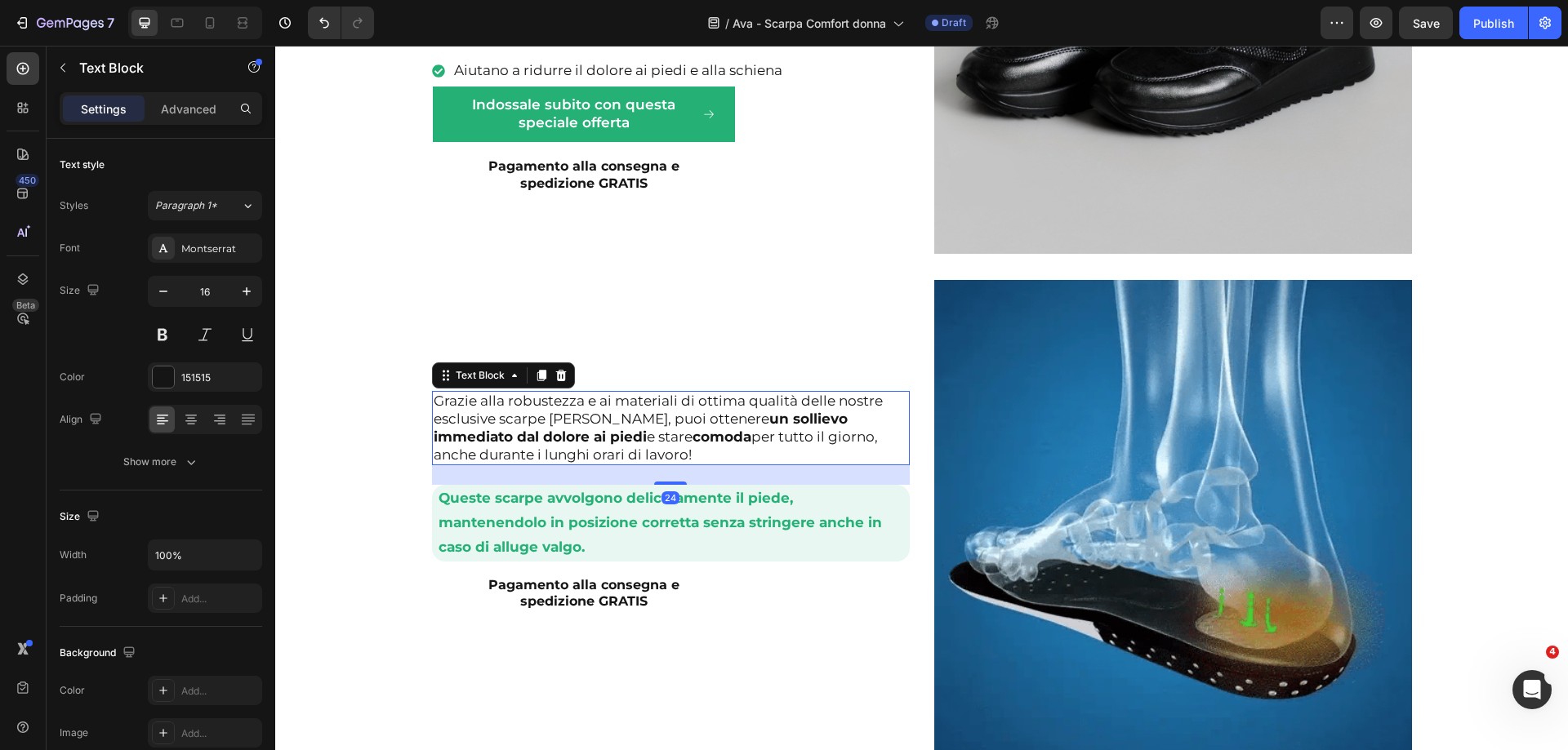
click at [561, 411] on span "Grazie alla robustezza e ai materiali di ottima qualità delle nostre esclusive …" at bounding box center [658, 427] width 449 height 69
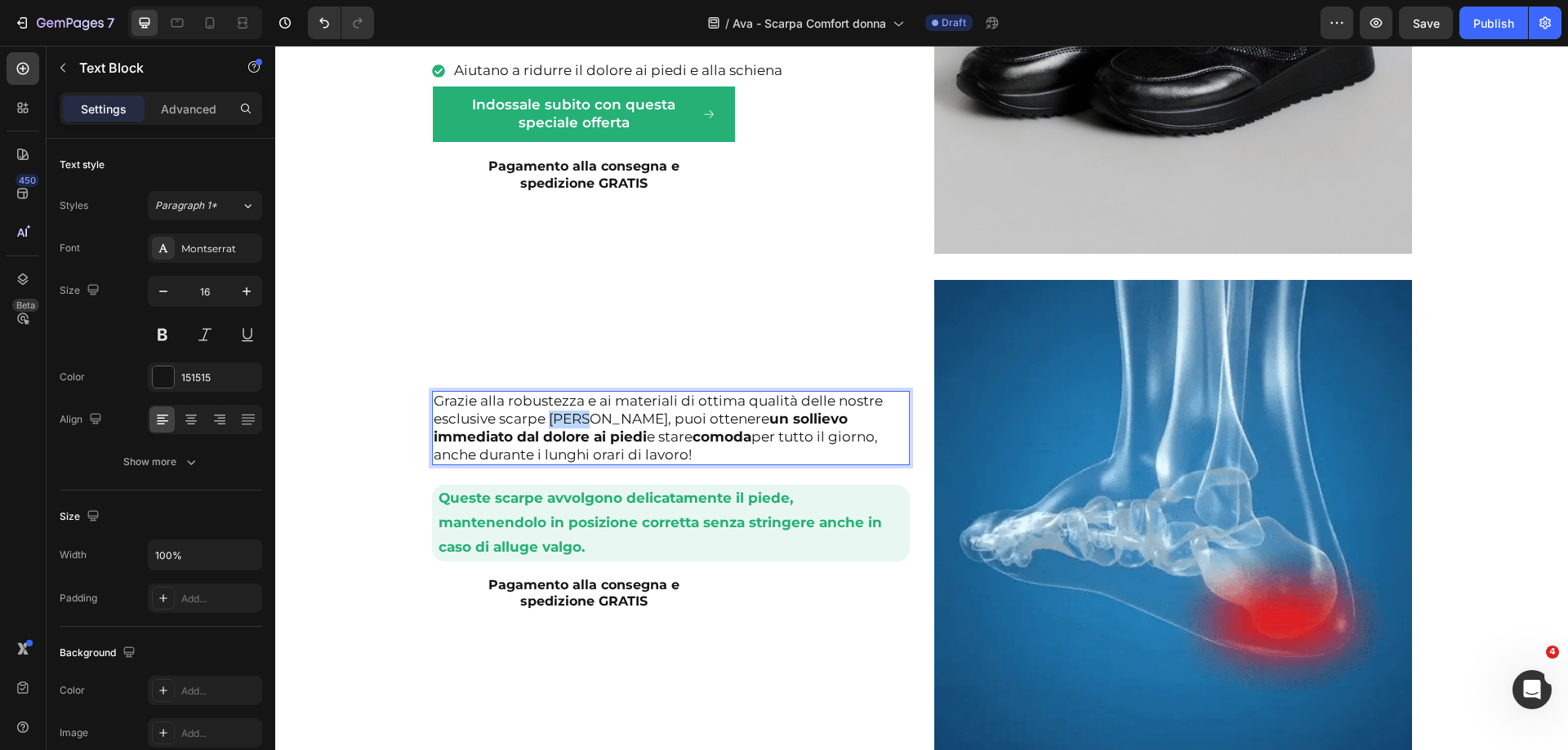
click at [561, 411] on span "Grazie alla robustezza e ai materiali di ottima qualità delle nostre esclusive …" at bounding box center [658, 427] width 449 height 69
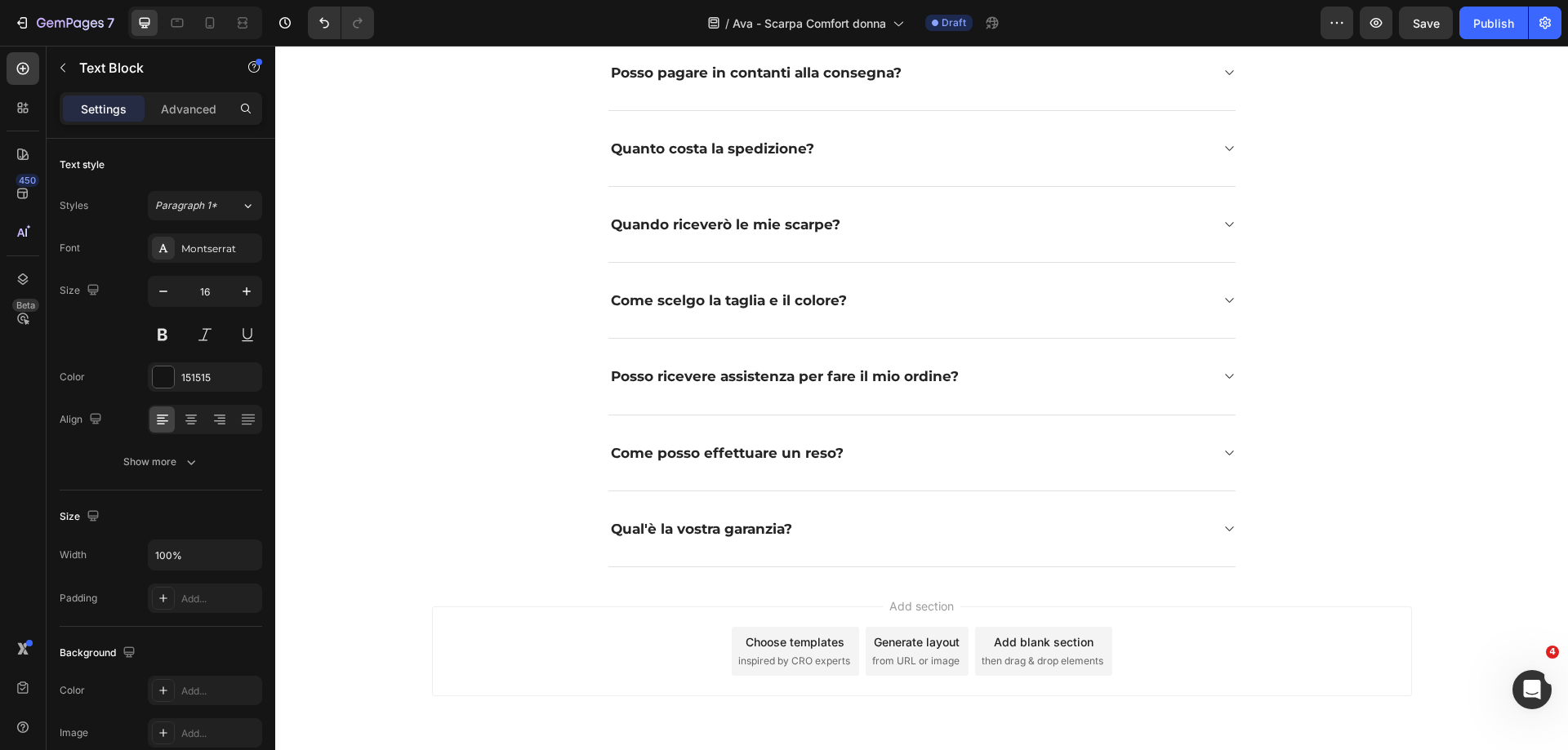
scroll to position [3632, 0]
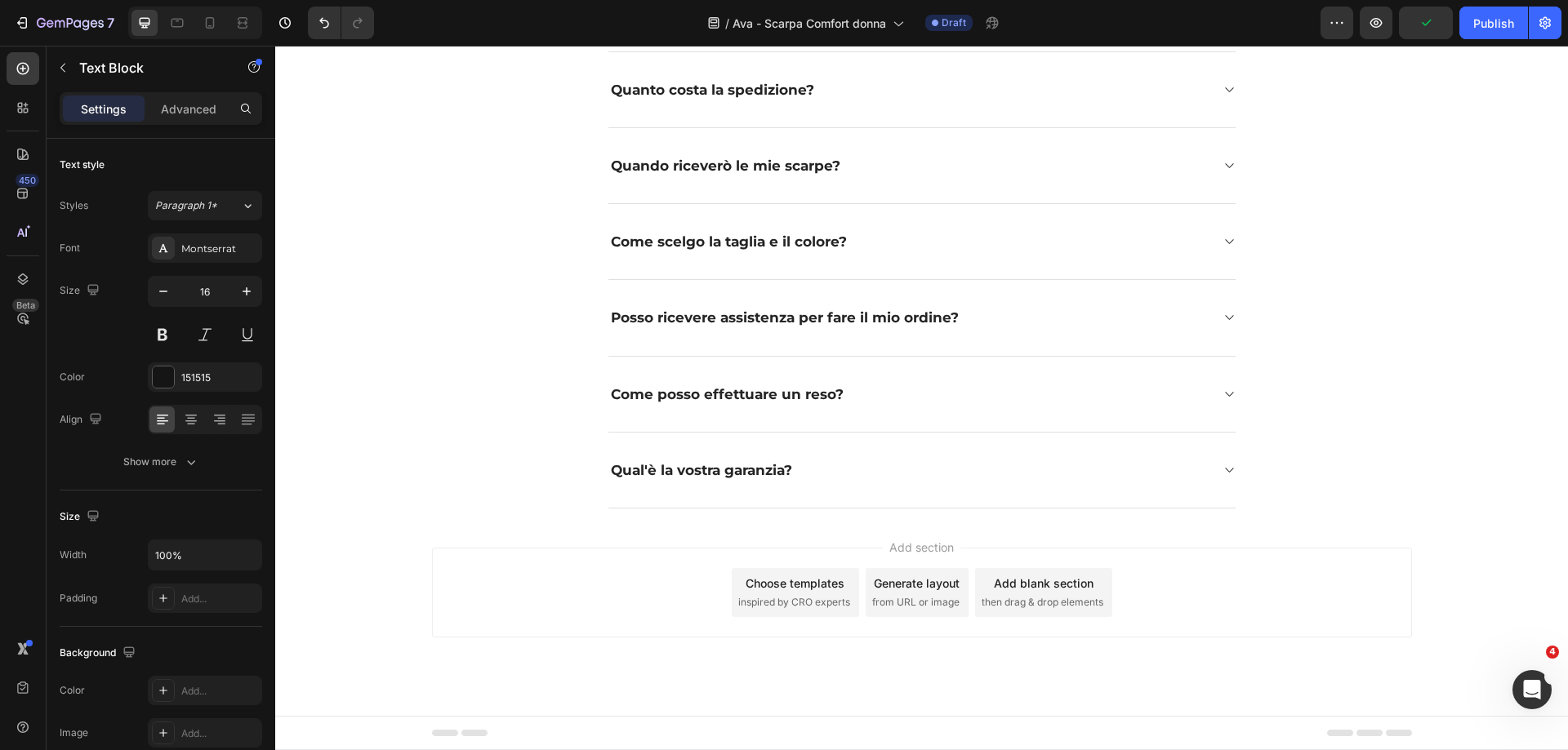
drag, startPoint x: 1103, startPoint y: 362, endPoint x: 793, endPoint y: 221, distance: 340.6
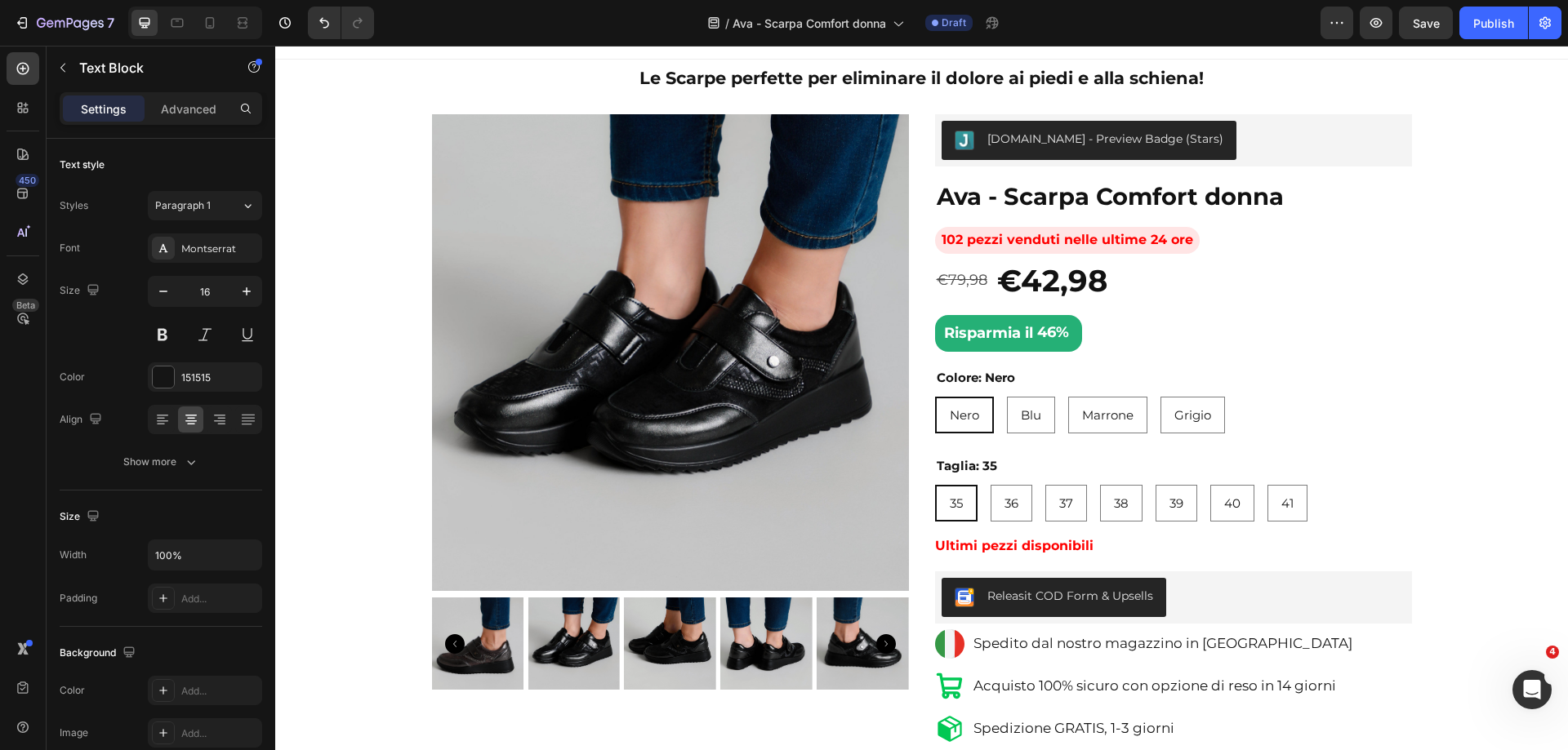
scroll to position [0, 0]
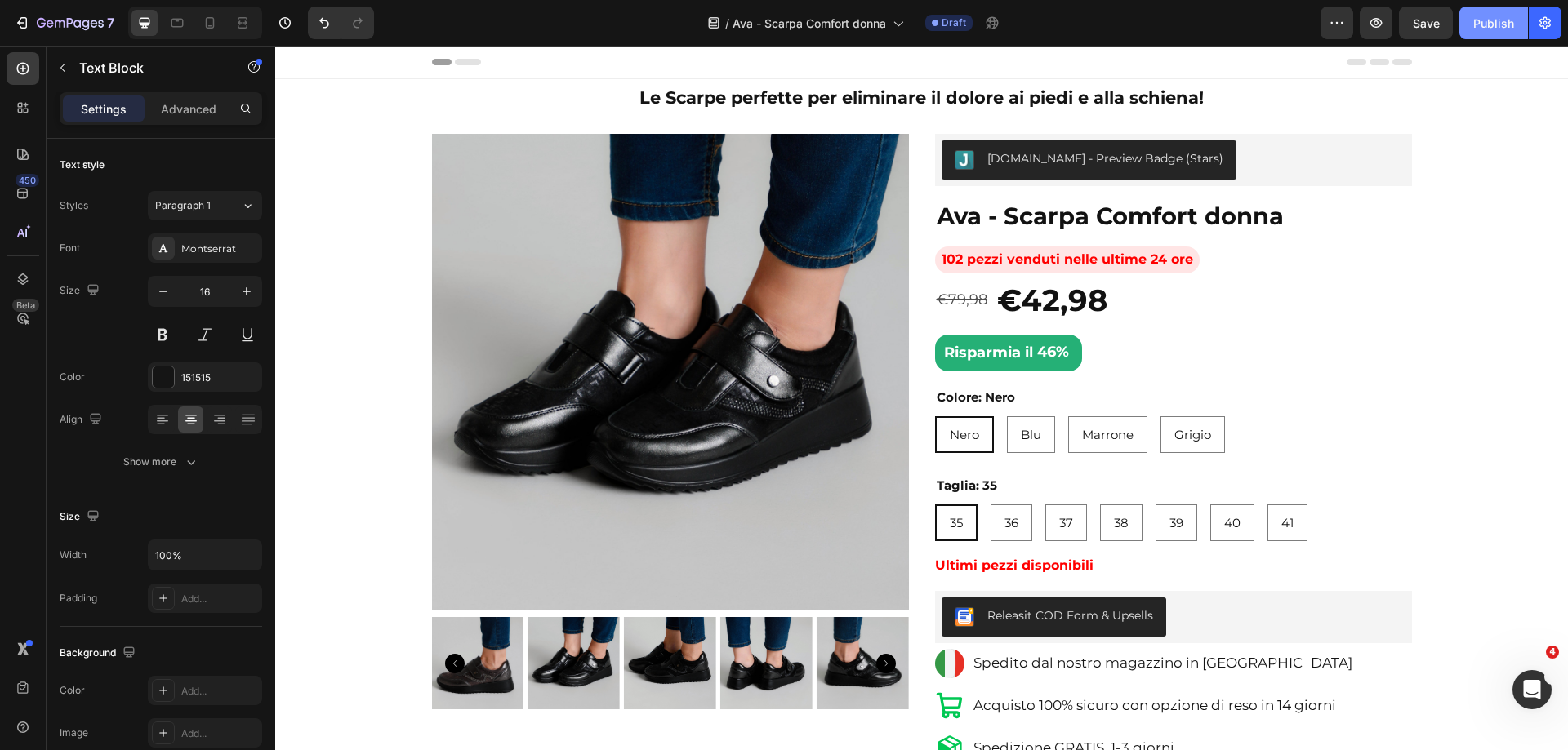
click at [1474, 24] on div "Publish" at bounding box center [1492, 22] width 40 height 17
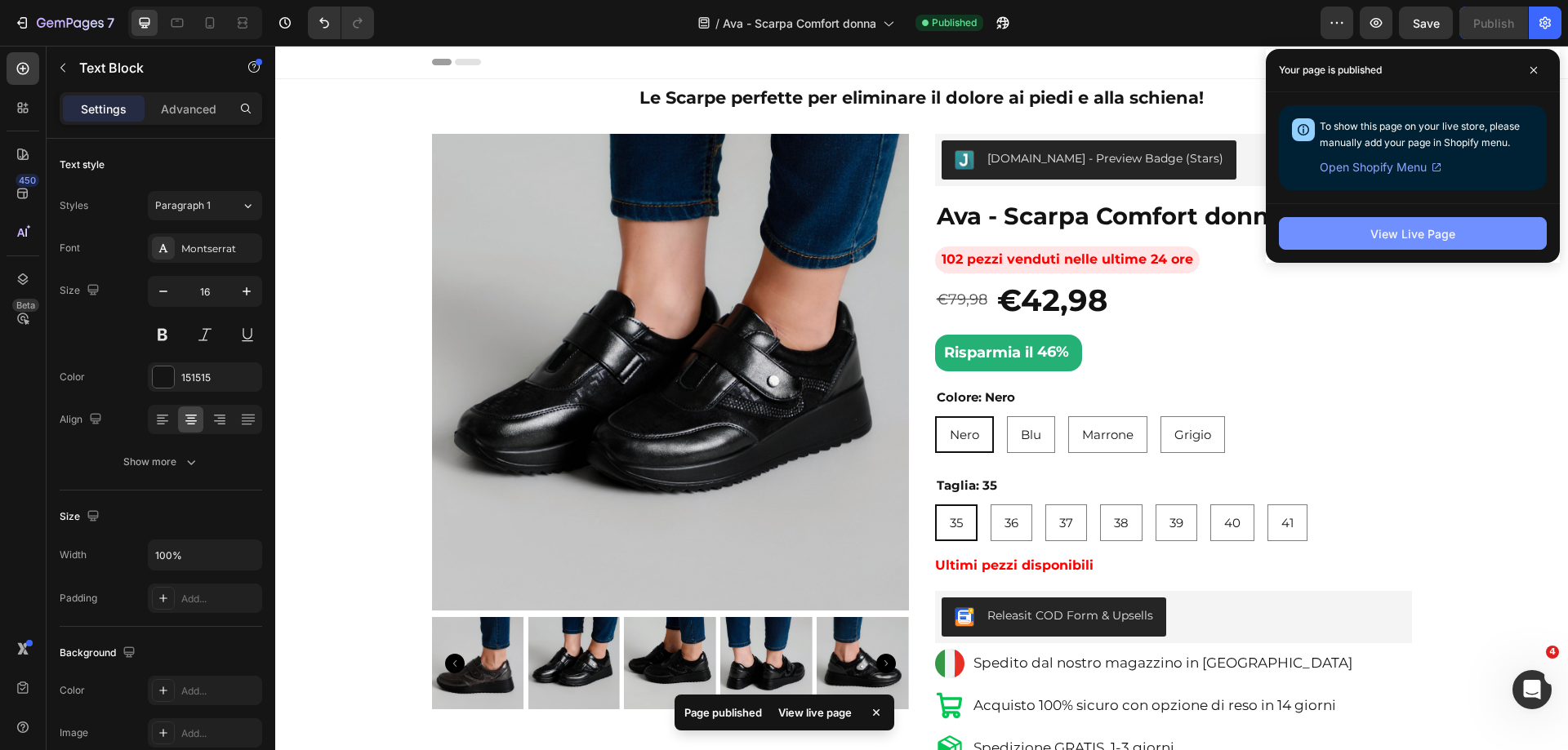
click at [1428, 245] on button "View Live Page" at bounding box center [1412, 233] width 268 height 32
